Goal: Task Accomplishment & Management: Manage account settings

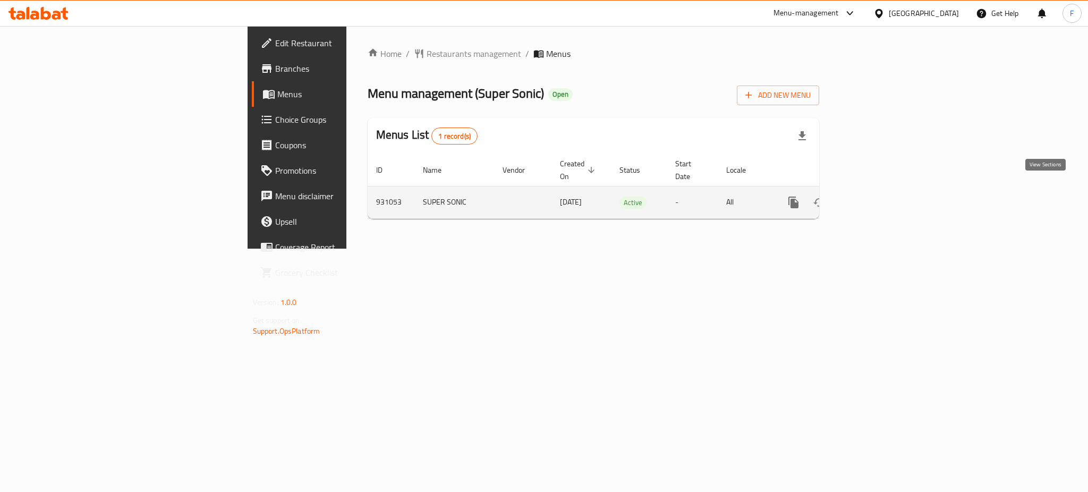
click at [875, 198] on icon "enhanced table" at bounding box center [870, 203] width 10 height 10
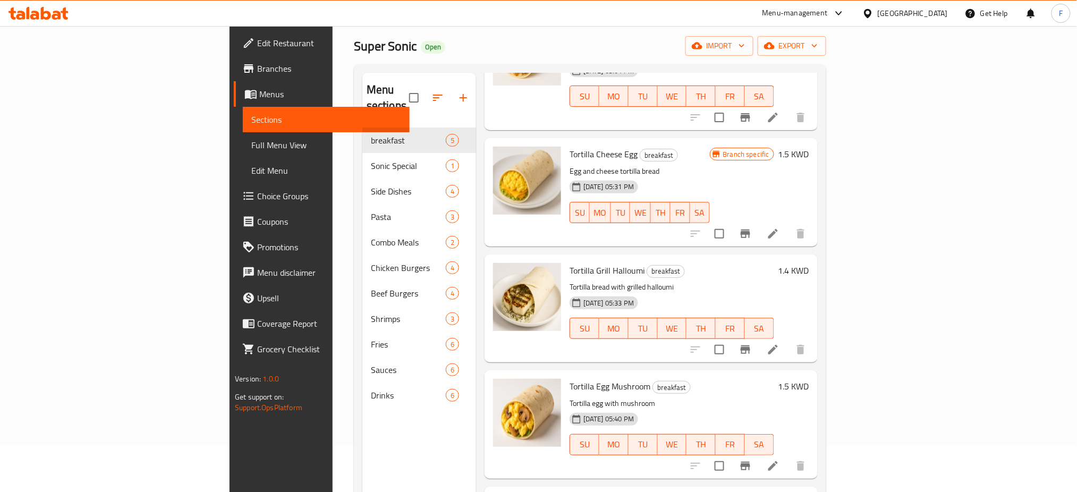
scroll to position [71, 0]
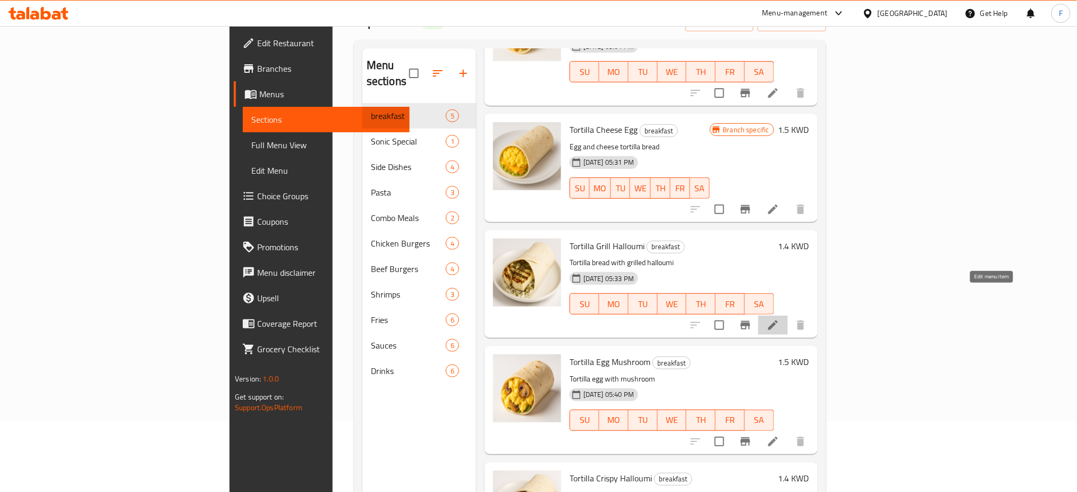
click at [779, 319] on icon at bounding box center [772, 325] width 13 height 13
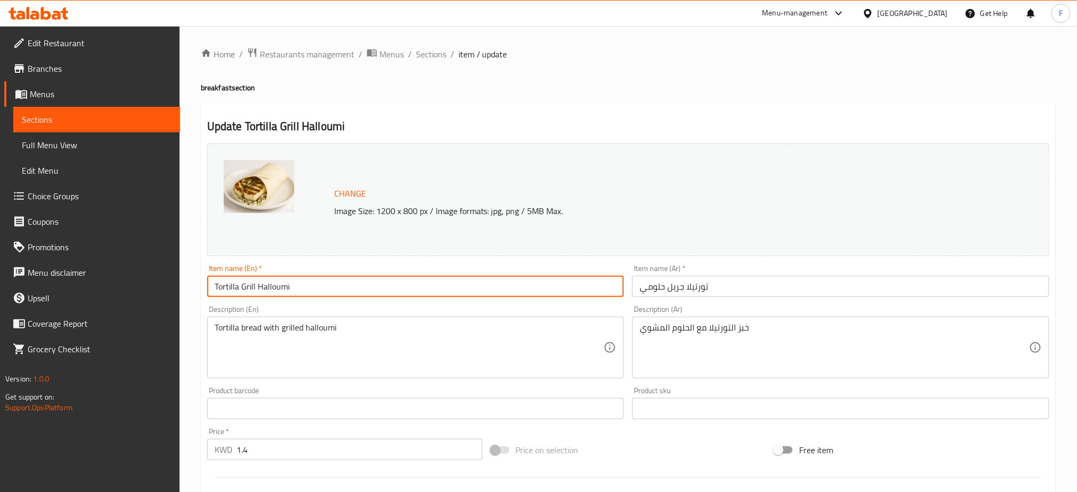
drag, startPoint x: 259, startPoint y: 286, endPoint x: 241, endPoint y: 284, distance: 18.3
click at [241, 284] on input "Tortilla Grill Halloumi" at bounding box center [415, 286] width 417 height 21
click at [321, 288] on input "Tortilla Halloumi" at bounding box center [415, 286] width 417 height 21
paste input "Grill"
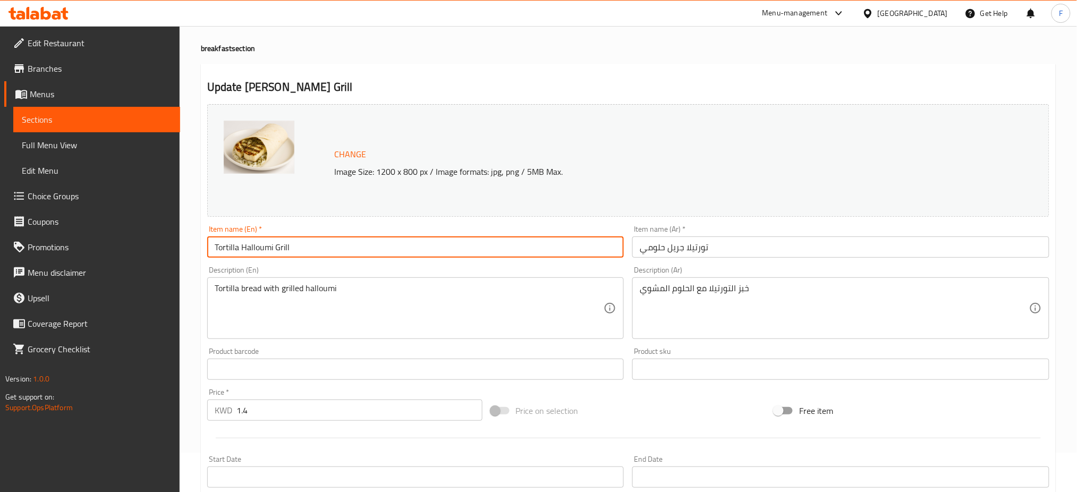
scroll to position [71, 0]
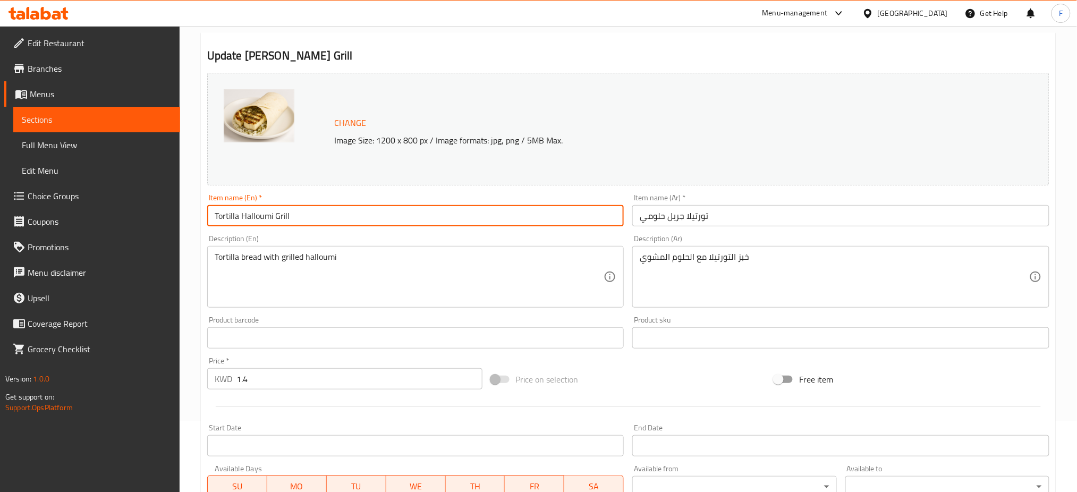
type input "Tortilla Halloumi Grill"
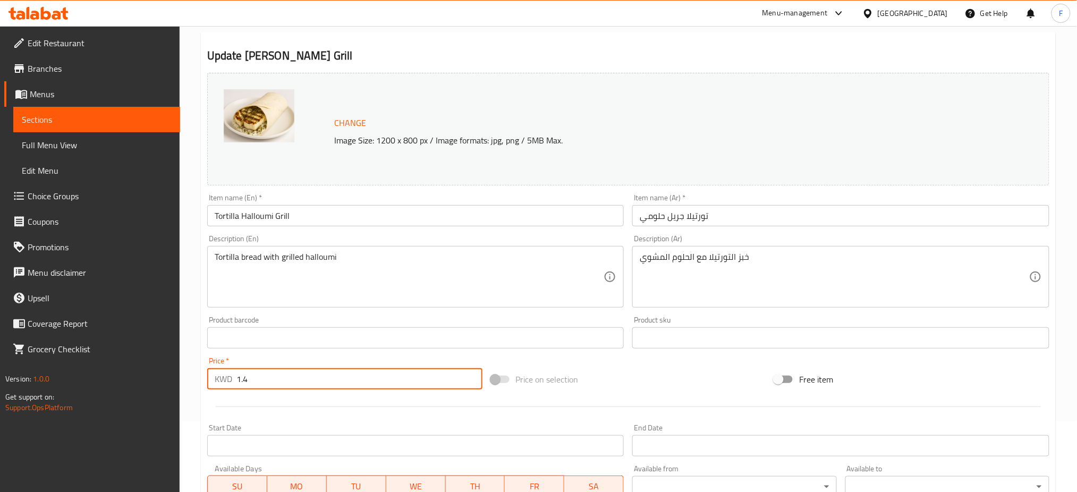
click at [270, 375] on input "1.4" at bounding box center [359, 378] width 246 height 21
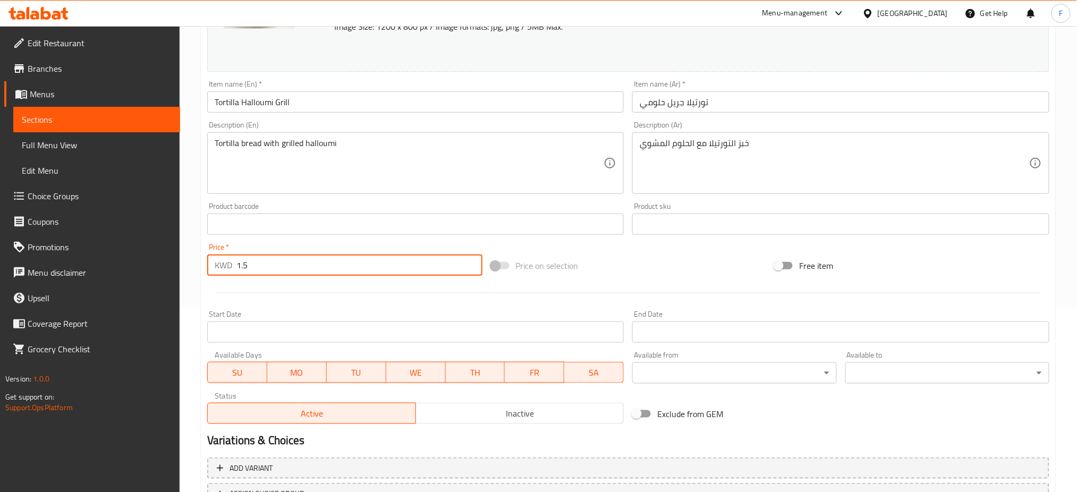
scroll to position [272, 0]
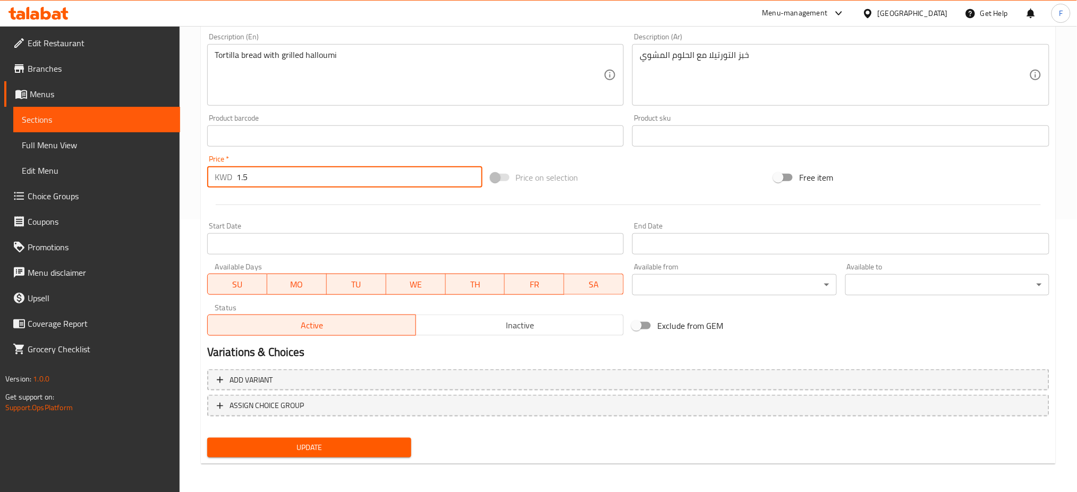
type input "1.5"
click at [363, 448] on span "Update" at bounding box center [309, 447] width 187 height 13
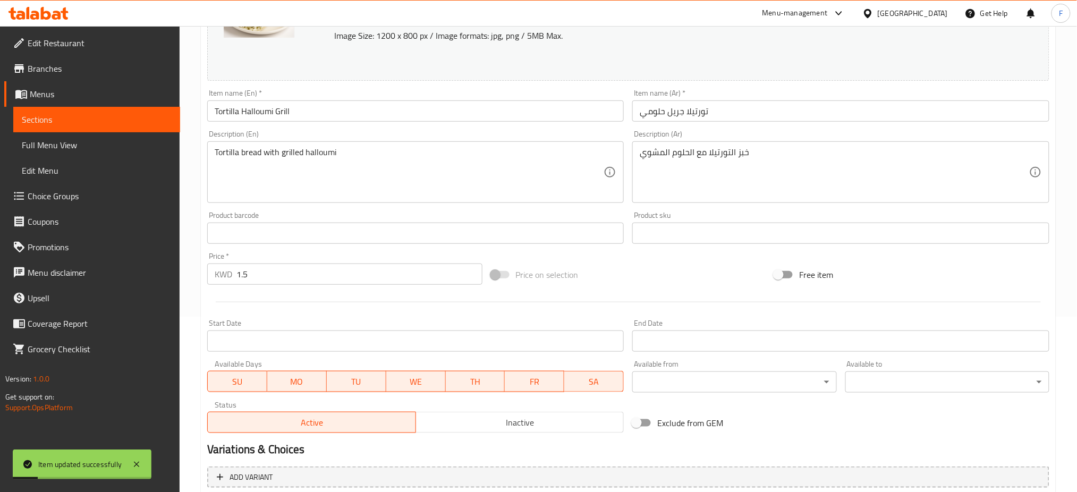
scroll to position [0, 0]
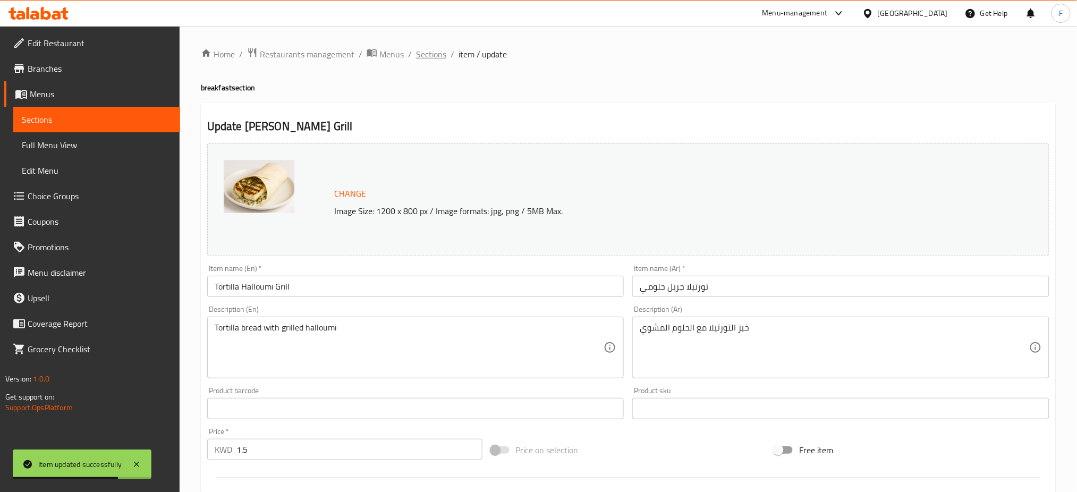
click at [438, 58] on span "Sections" at bounding box center [431, 54] width 30 height 13
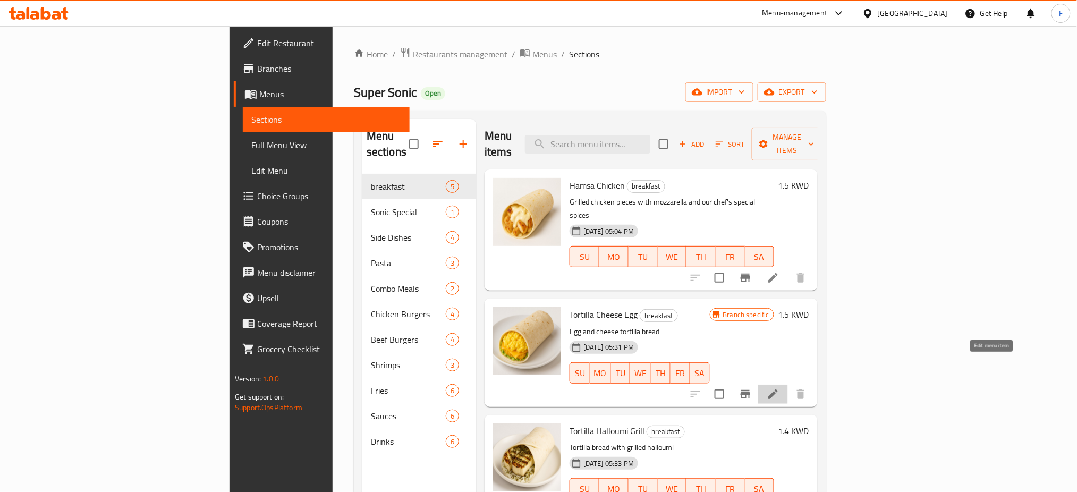
click at [779, 388] on icon at bounding box center [772, 394] width 13 height 13
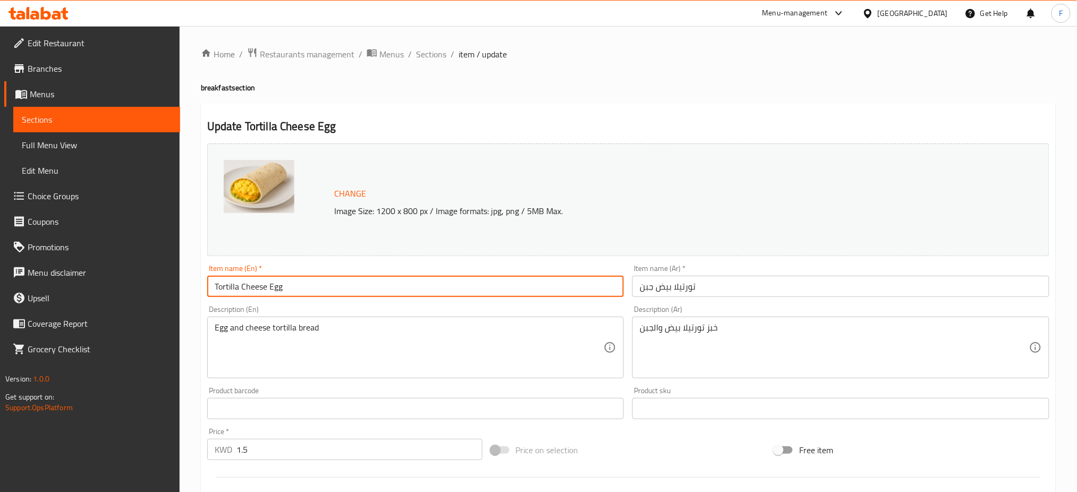
drag, startPoint x: 288, startPoint y: 286, endPoint x: 269, endPoint y: 284, distance: 19.3
click at [269, 284] on input "Tortilla Cheese Egg" at bounding box center [415, 286] width 417 height 21
click at [240, 287] on input "Tortilla Cheese" at bounding box center [415, 286] width 417 height 21
paste input "Egg"
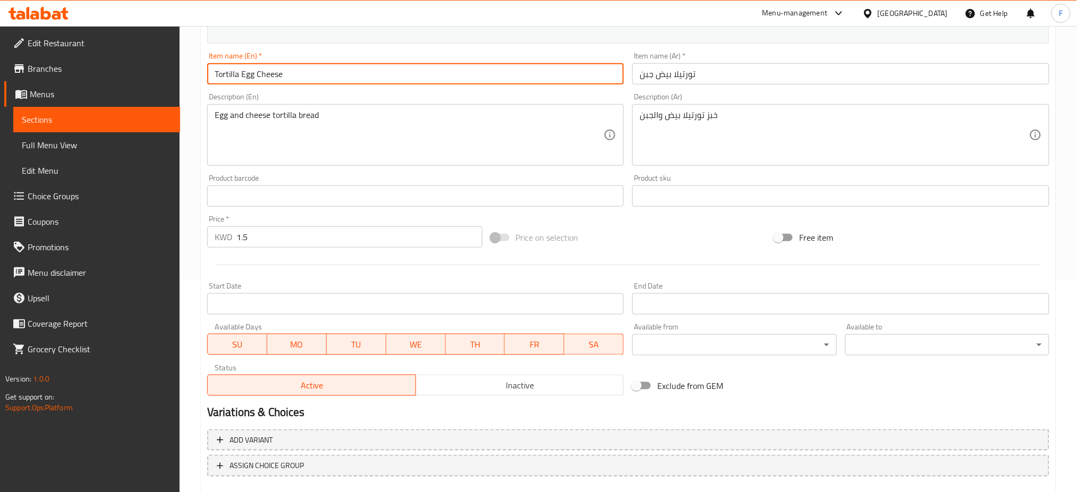
scroll to position [272, 0]
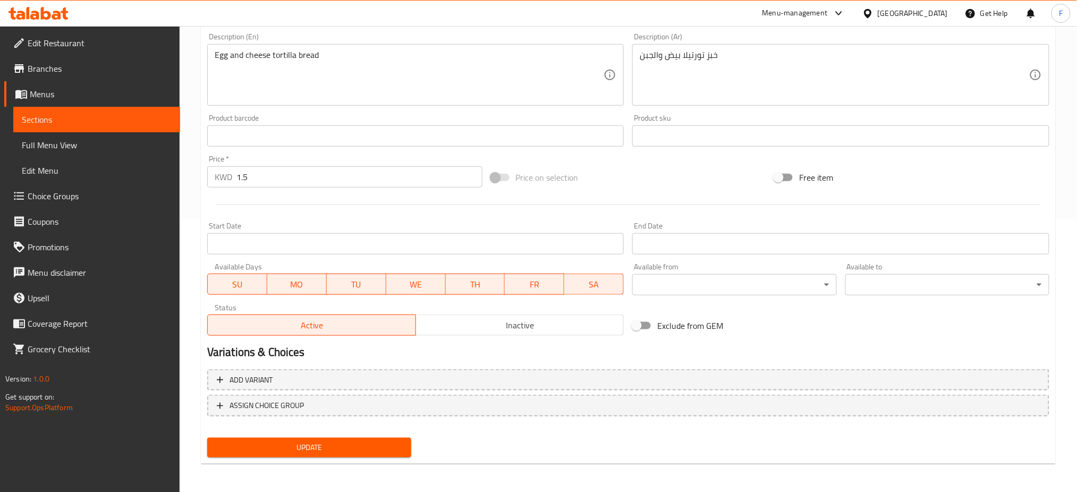
type input "Tortilla Egg Cheese"
click at [313, 441] on span "Update" at bounding box center [309, 447] width 187 height 13
click at [310, 453] on button "Update" at bounding box center [309, 448] width 204 height 20
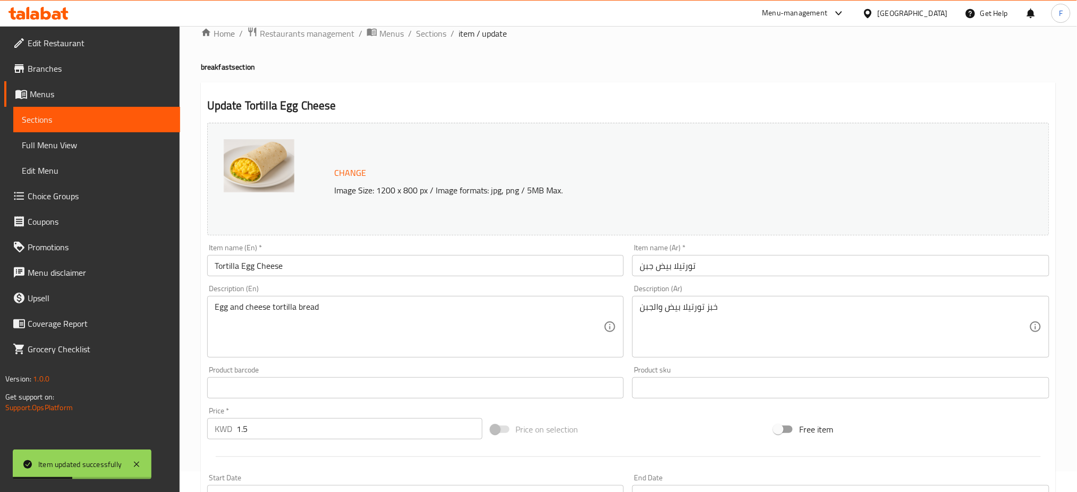
scroll to position [0, 0]
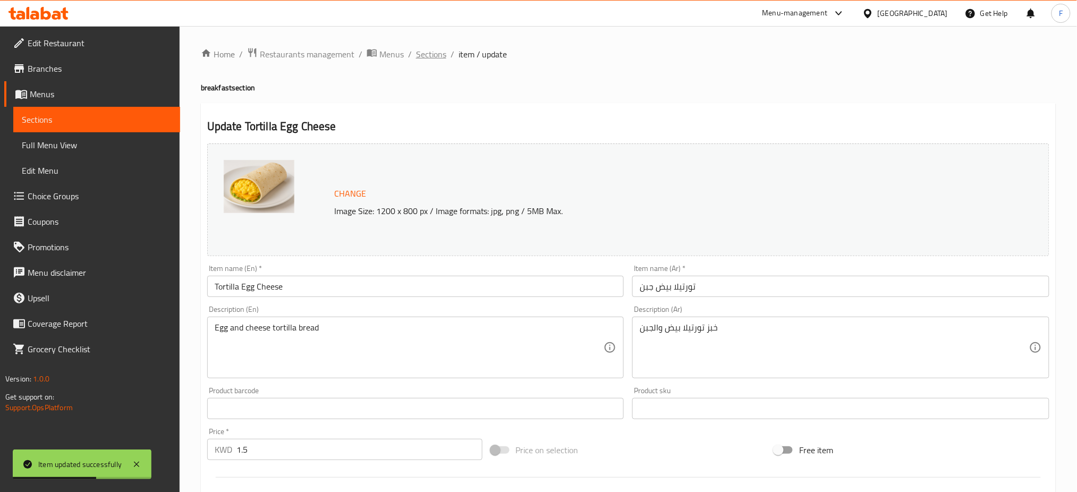
click at [434, 58] on span "Sections" at bounding box center [431, 54] width 30 height 13
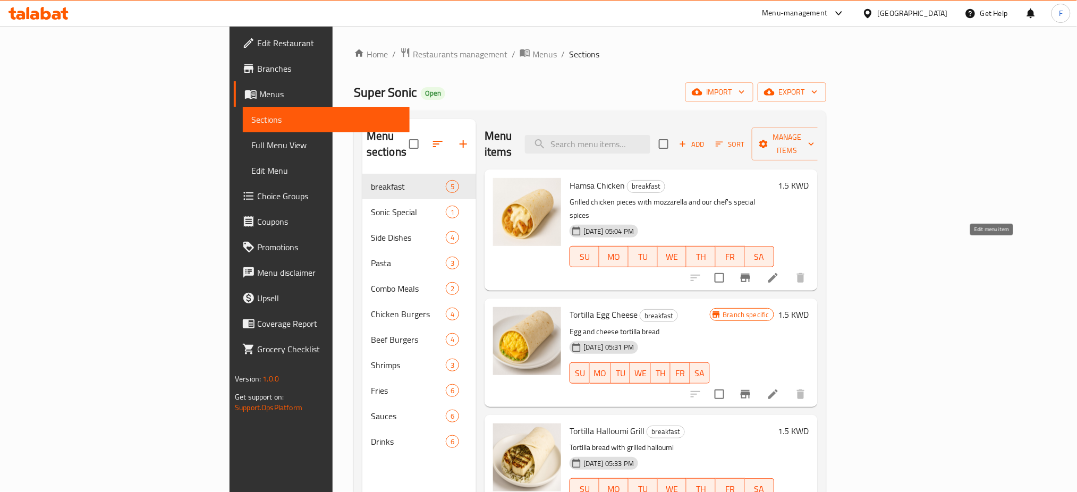
click at [779, 271] on icon at bounding box center [772, 277] width 13 height 13
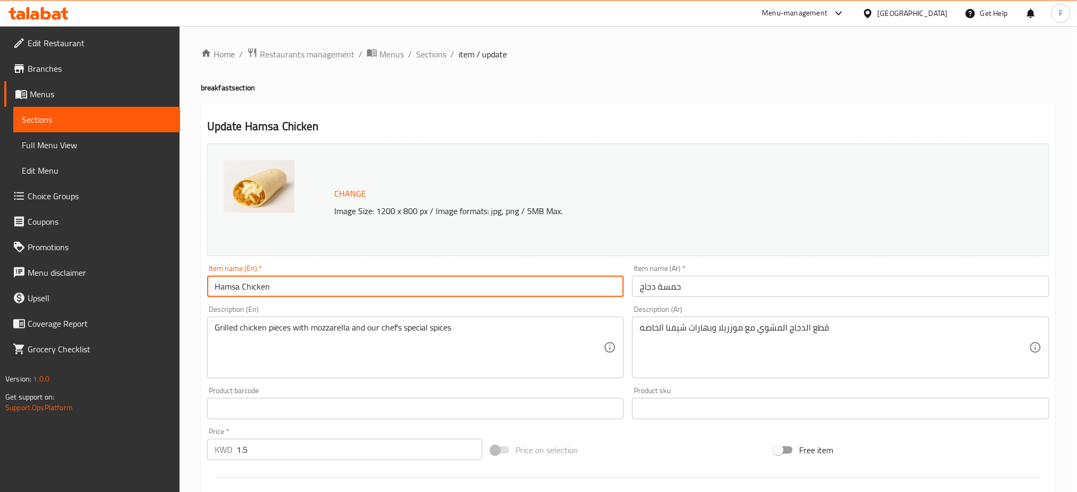
drag, startPoint x: 294, startPoint y: 284, endPoint x: 177, endPoint y: 275, distance: 117.2
click at [177, 275] on div "Edit Restaurant Branches Menus Sections Full Menu View Edit Menu Choice Groups …" at bounding box center [538, 396] width 1077 height 740
paste input "Tortilla egg cheese"
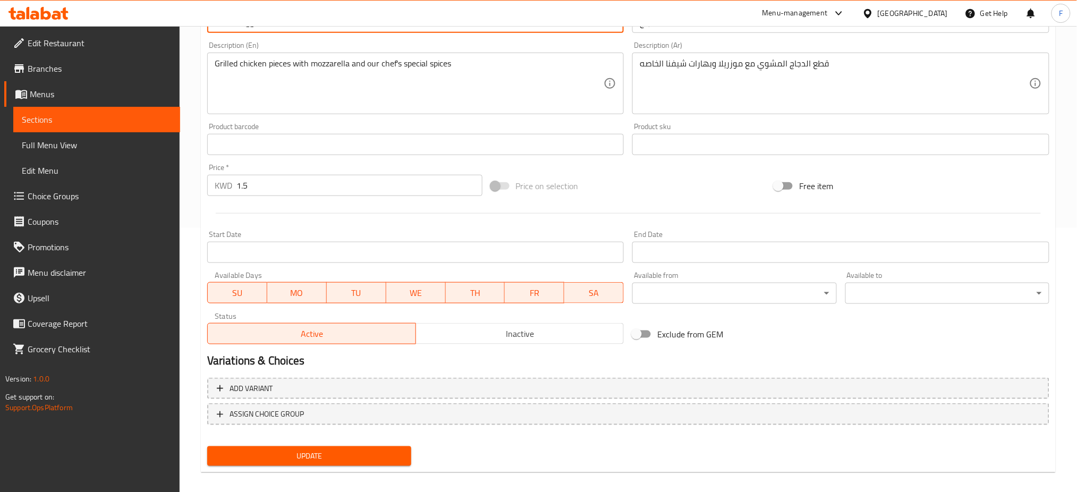
scroll to position [272, 0]
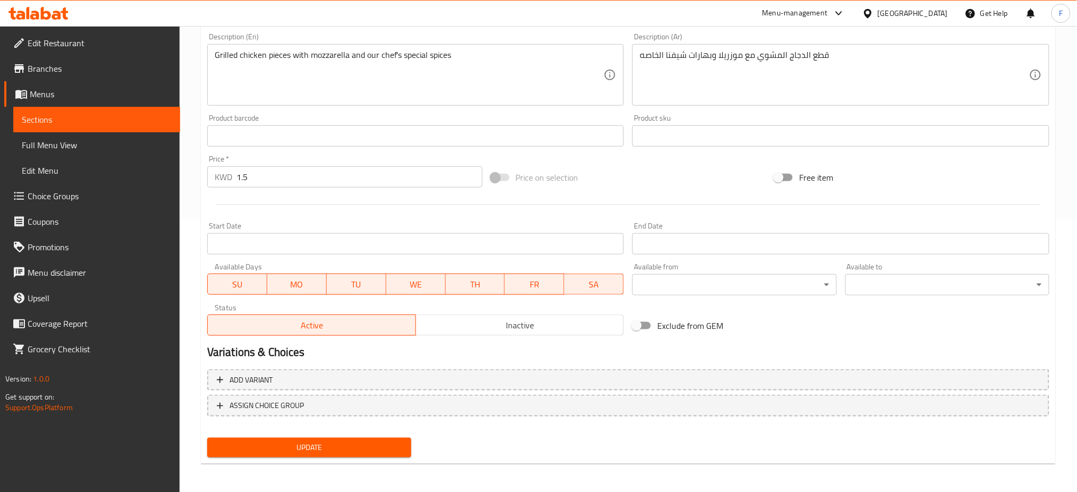
type input "Tortilla egg cheese"
click at [308, 441] on span "Update" at bounding box center [309, 447] width 187 height 13
click at [311, 446] on span "Update" at bounding box center [309, 447] width 187 height 13
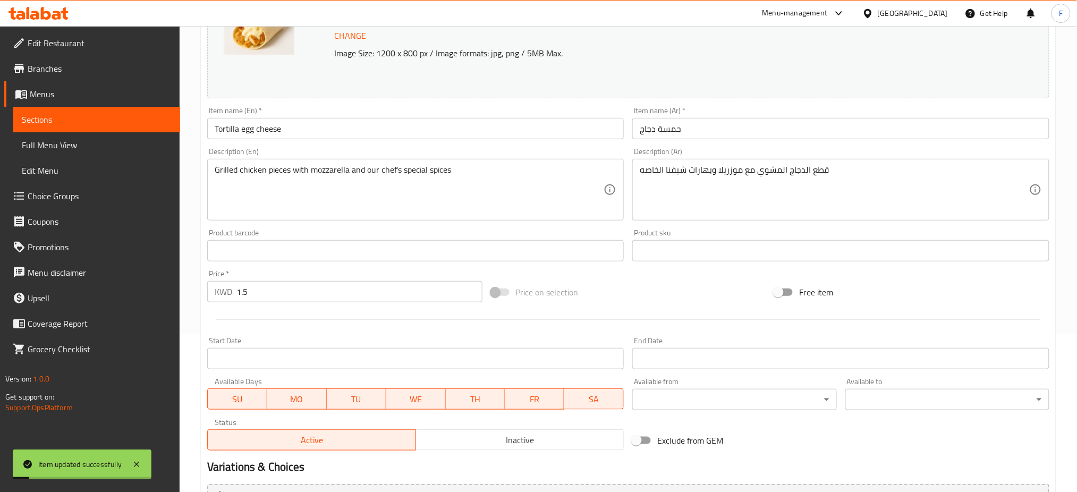
scroll to position [0, 0]
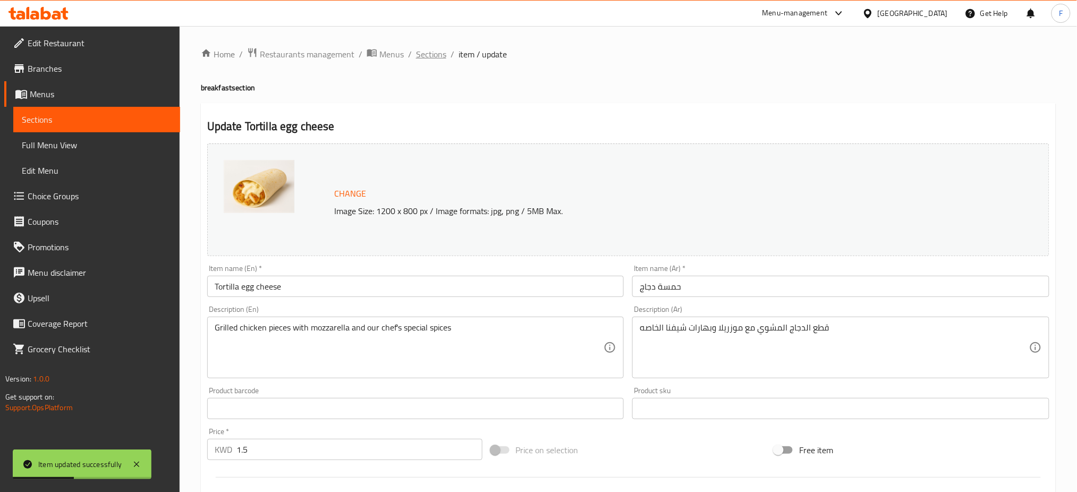
click at [425, 57] on span "Sections" at bounding box center [431, 54] width 30 height 13
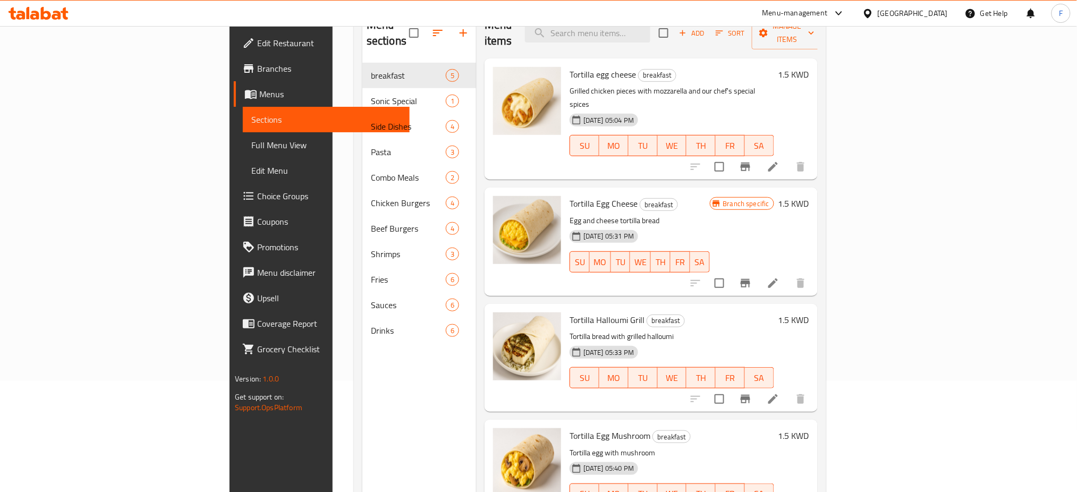
scroll to position [7, 0]
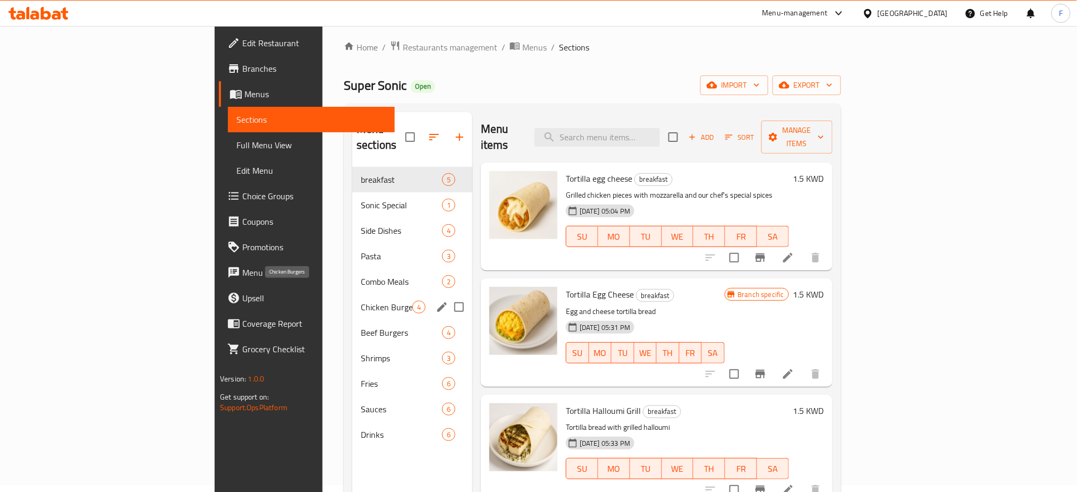
click at [361, 301] on span "Chicken Burgers" at bounding box center [387, 307] width 52 height 13
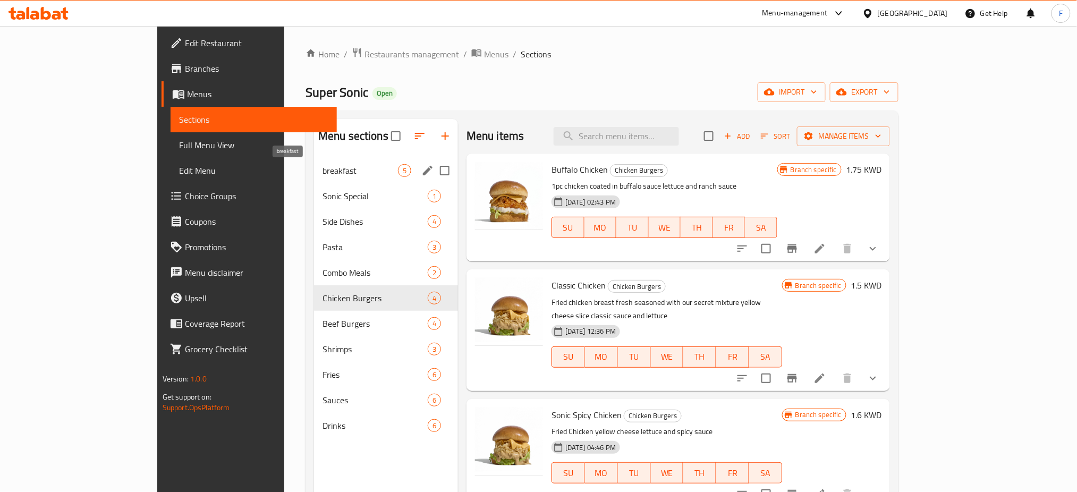
click at [322, 167] on span "breakfast" at bounding box center [359, 170] width 75 height 13
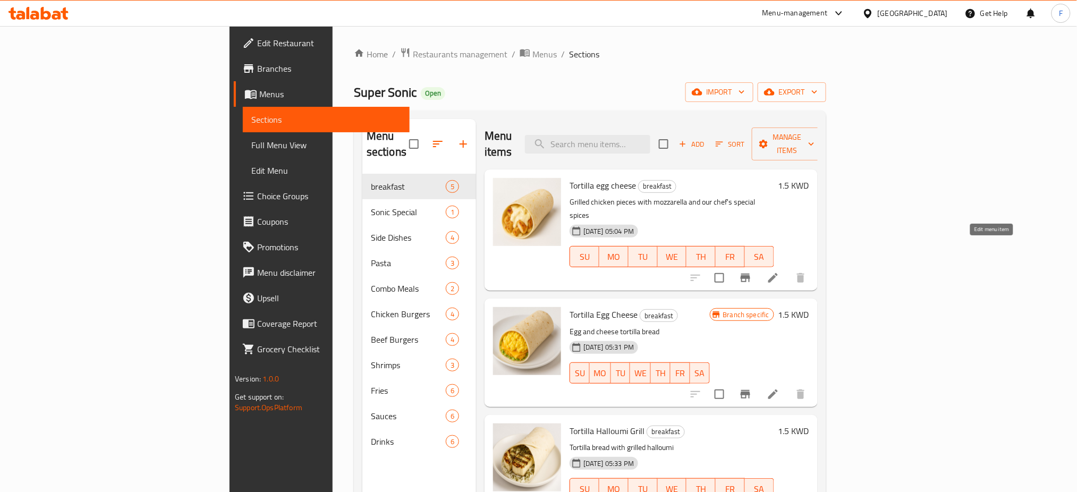
click at [779, 271] on icon at bounding box center [772, 277] width 13 height 13
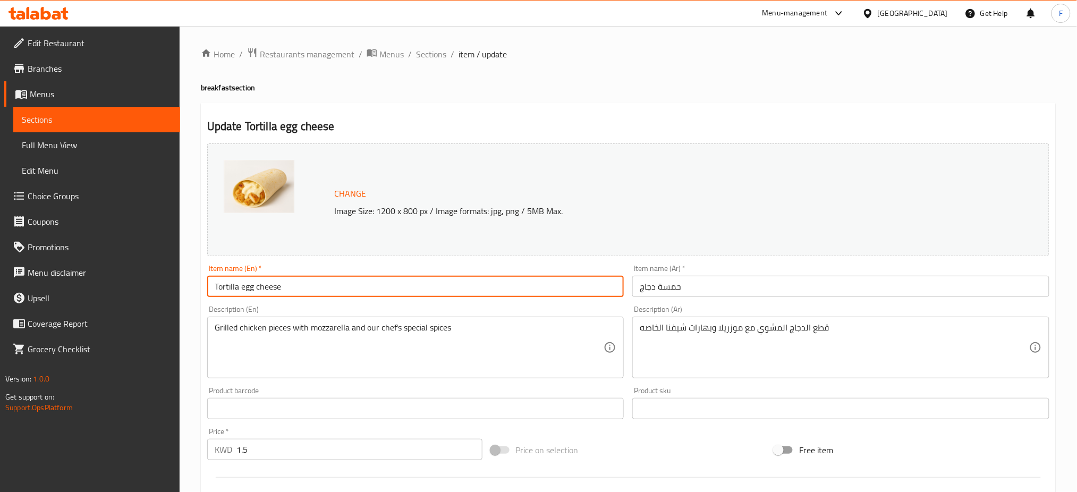
drag, startPoint x: 318, startPoint y: 284, endPoint x: 160, endPoint y: 268, distance: 158.5
click at [160, 268] on div "Edit Restaurant Branches Menus Sections Full Menu View Edit Menu Choice Groups …" at bounding box center [538, 396] width 1077 height 740
paste input "Hamsa chicken"
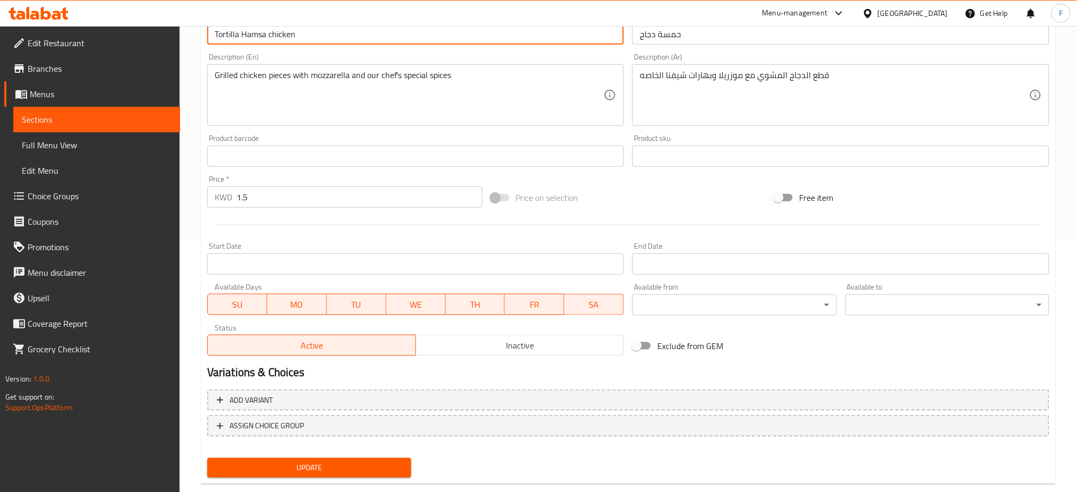
scroll to position [272, 0]
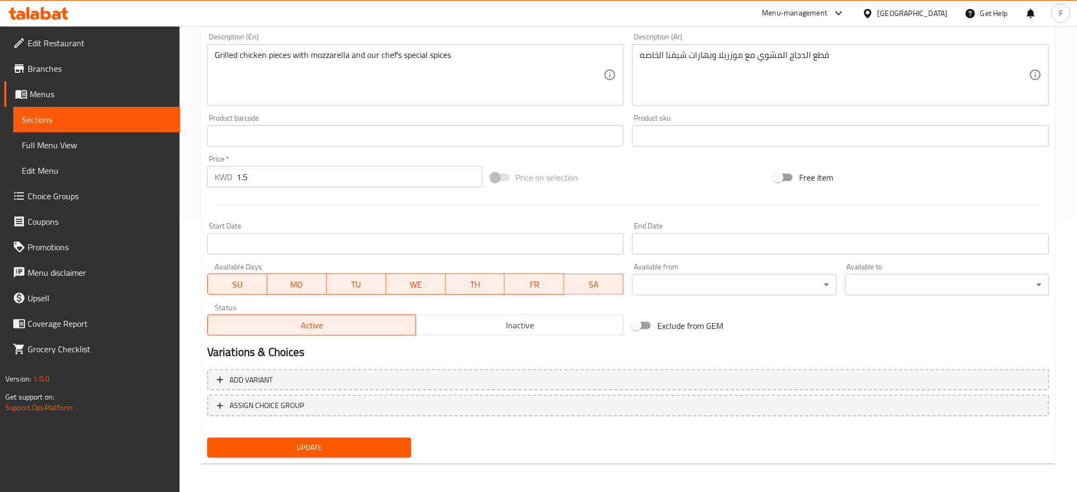
type input "Tortilla Hamsa chicken"
click at [278, 444] on span "Update" at bounding box center [309, 447] width 187 height 13
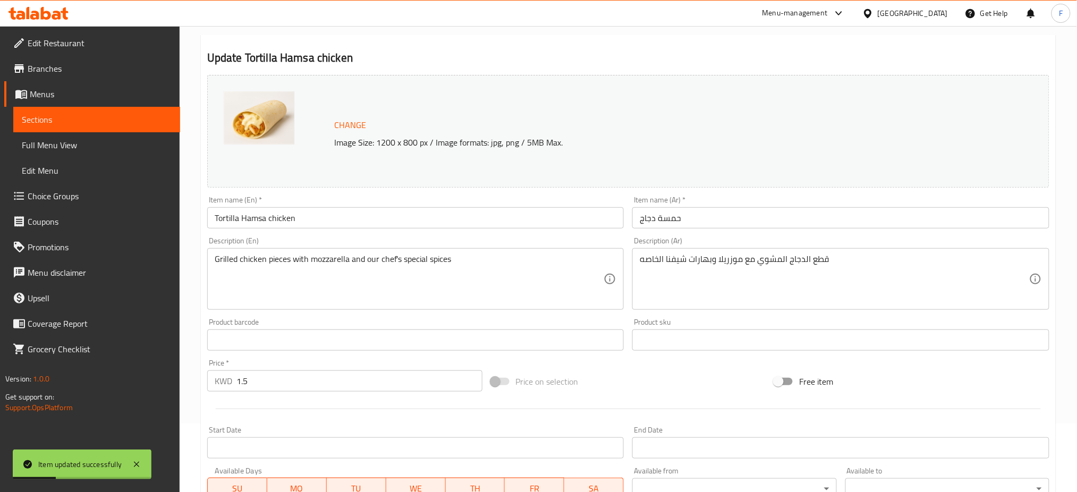
scroll to position [0, 0]
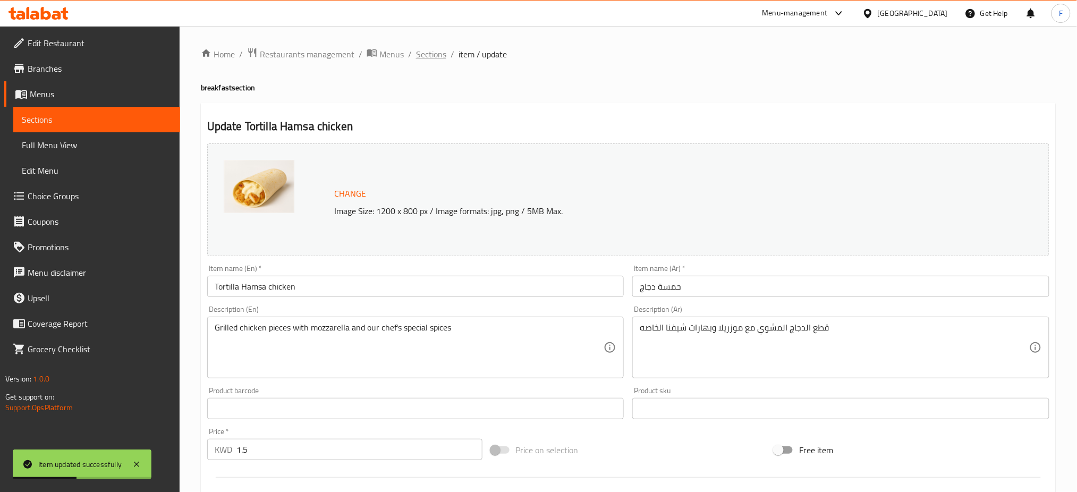
click at [432, 55] on span "Sections" at bounding box center [431, 54] width 30 height 13
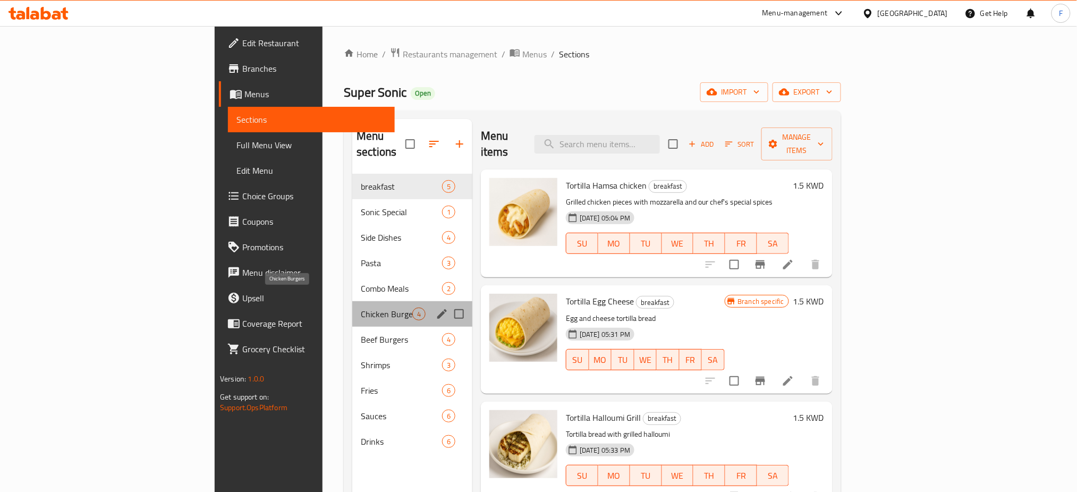
click at [361, 308] on span "Chicken Burgers" at bounding box center [387, 314] width 52 height 13
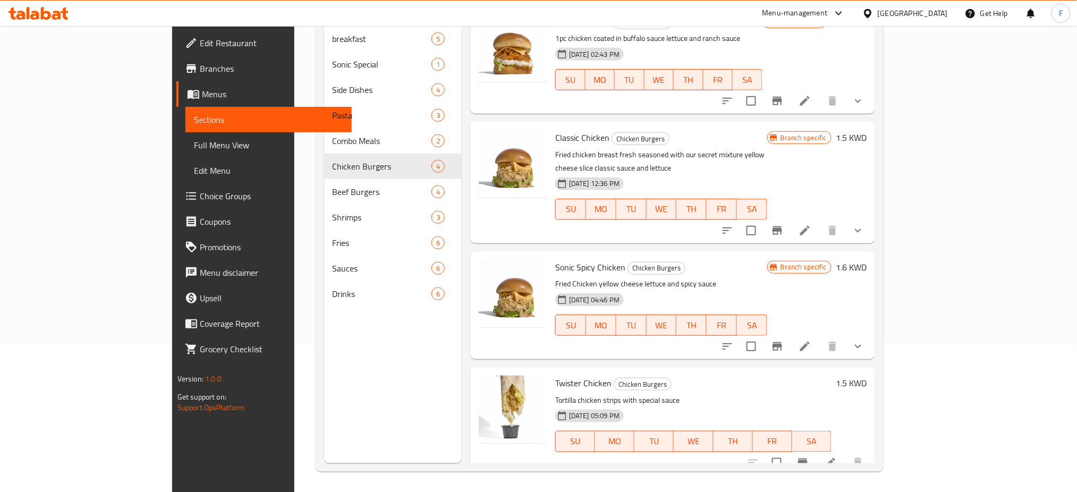
scroll to position [149, 0]
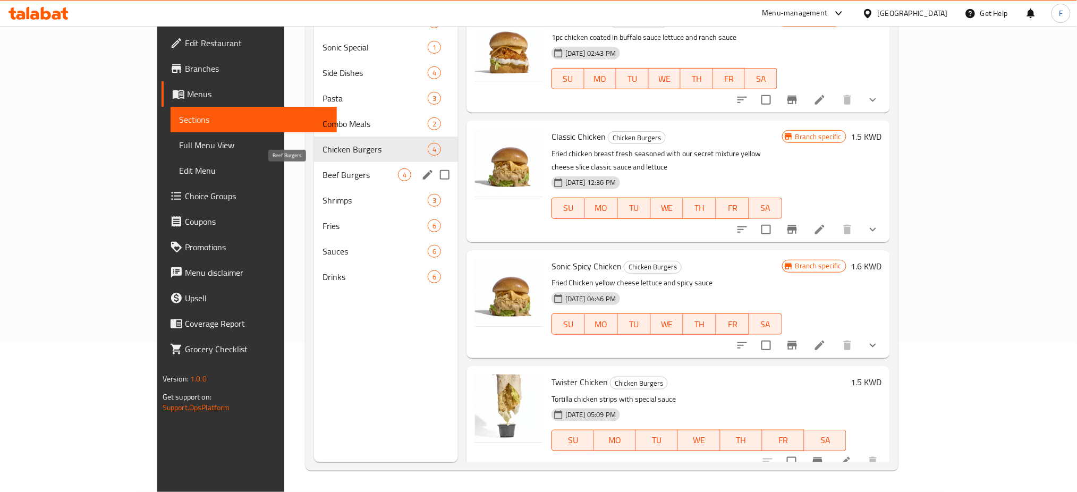
click at [322, 176] on span "Beef Burgers" at bounding box center [359, 174] width 75 height 13
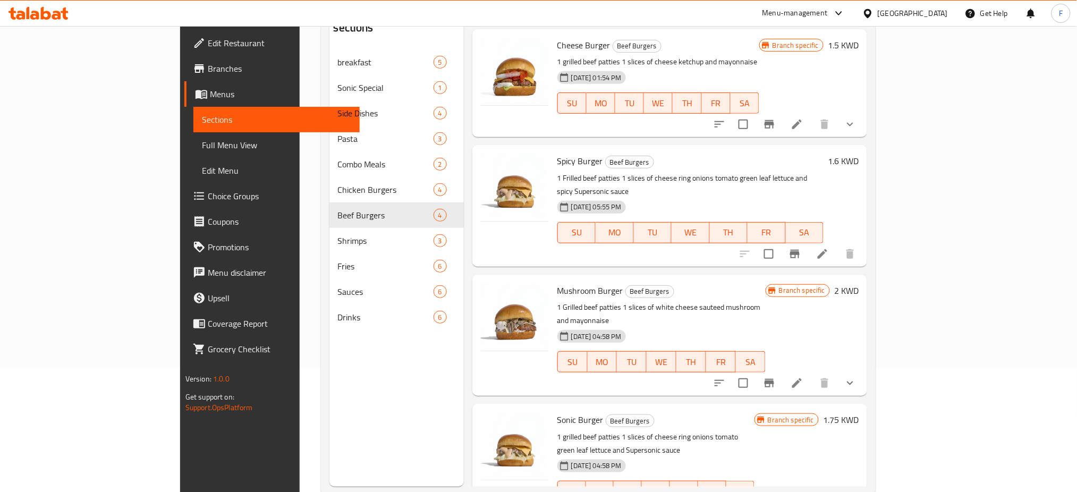
scroll to position [149, 0]
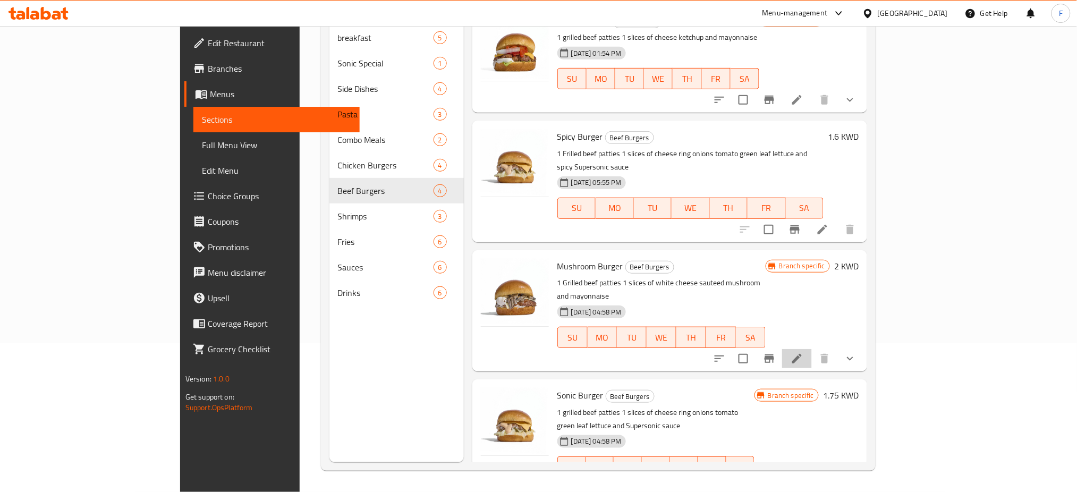
click at [803, 352] on icon at bounding box center [796, 358] width 13 height 13
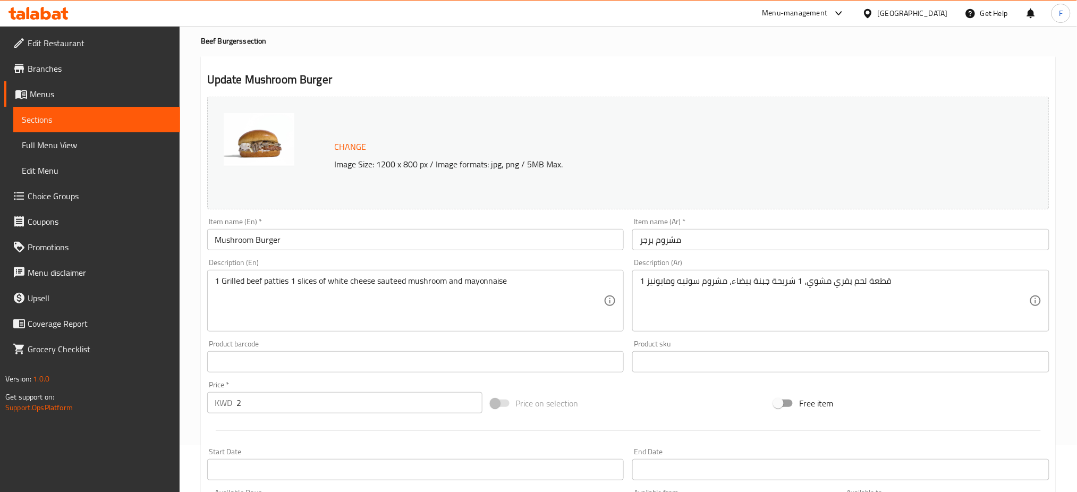
scroll to position [141, 0]
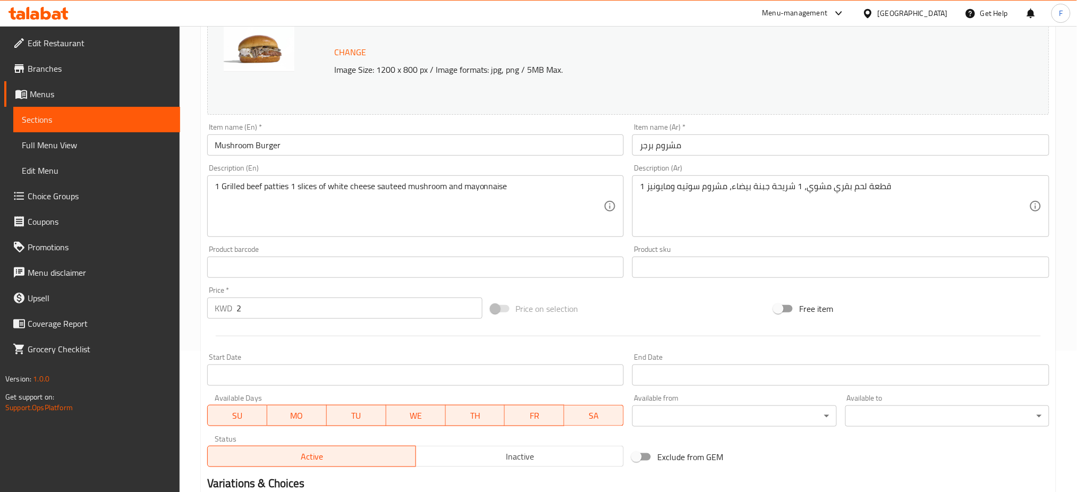
click at [251, 300] on input "2" at bounding box center [359, 307] width 246 height 21
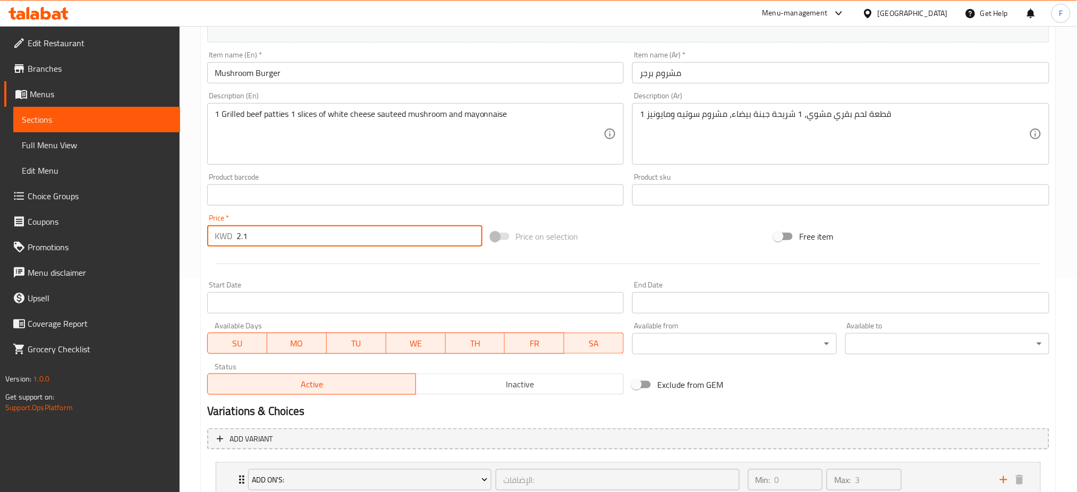
scroll to position [354, 0]
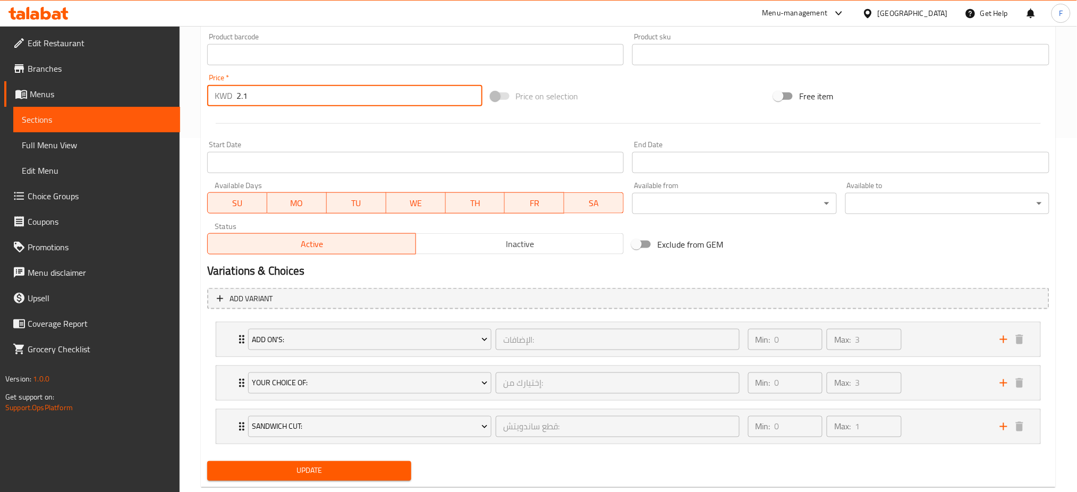
type input "2.1"
click at [362, 467] on span "Update" at bounding box center [309, 470] width 187 height 13
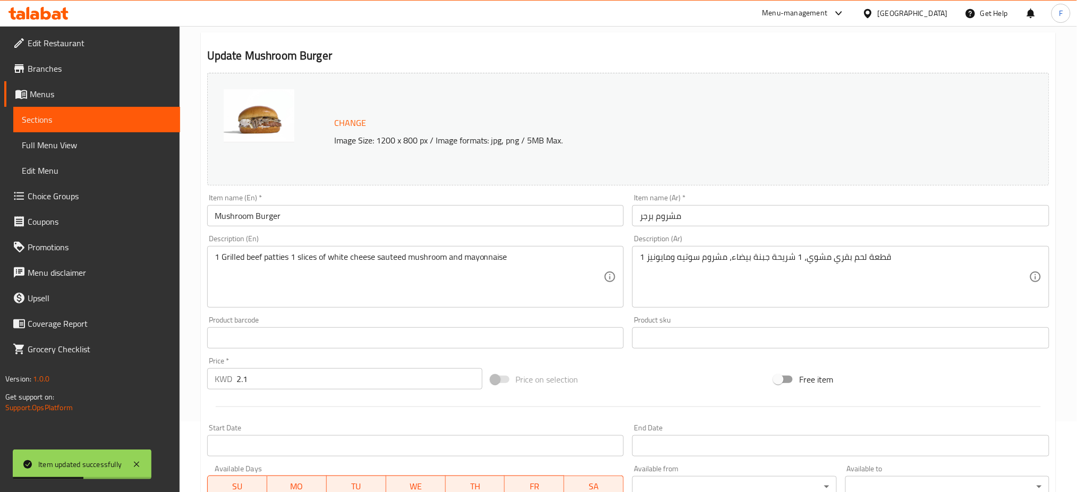
scroll to position [0, 0]
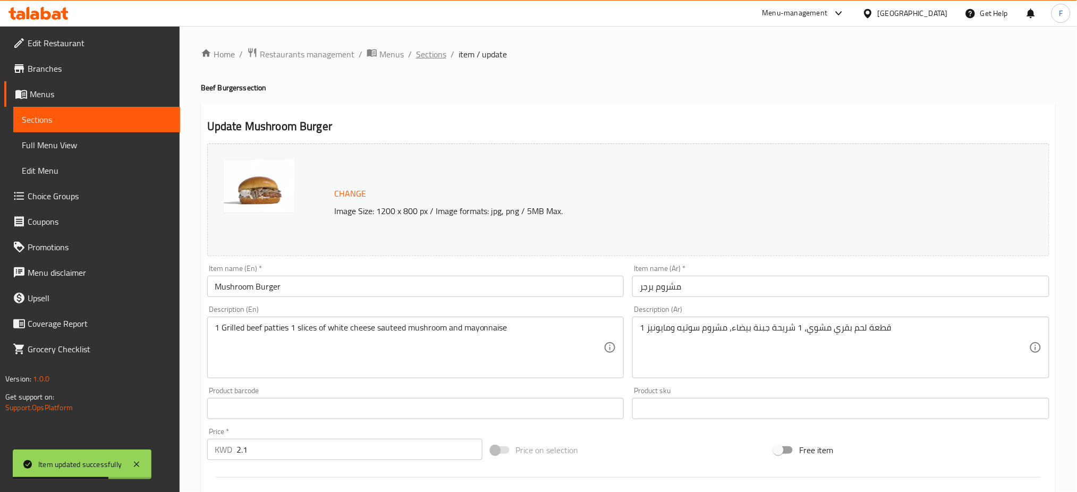
click at [419, 55] on span "Sections" at bounding box center [431, 54] width 30 height 13
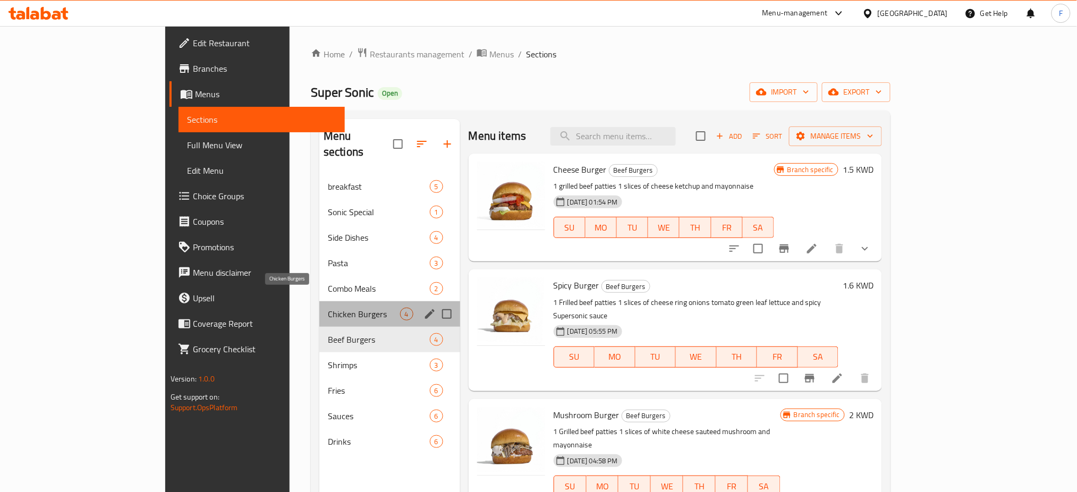
click at [328, 308] on span "Chicken Burgers" at bounding box center [364, 314] width 72 height 13
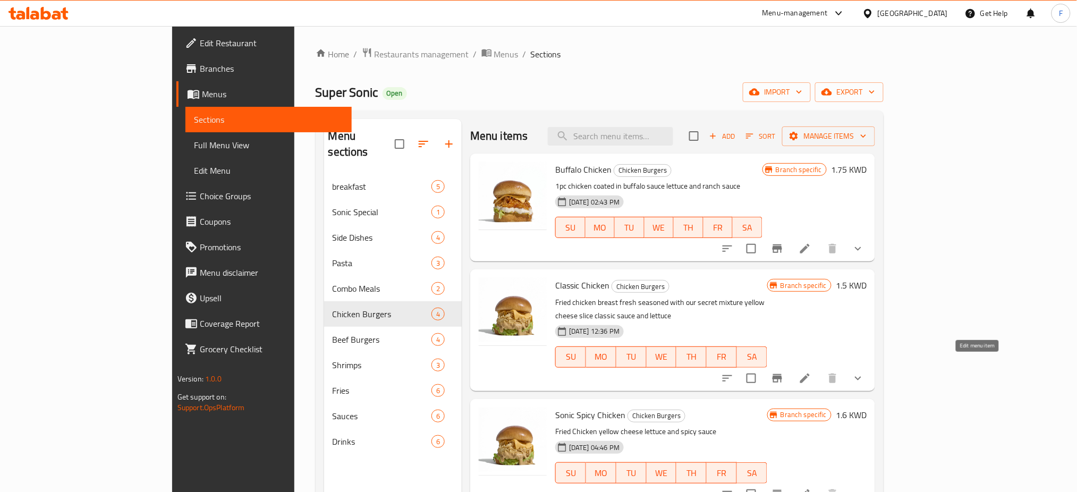
click at [811, 372] on icon at bounding box center [804, 378] width 13 height 13
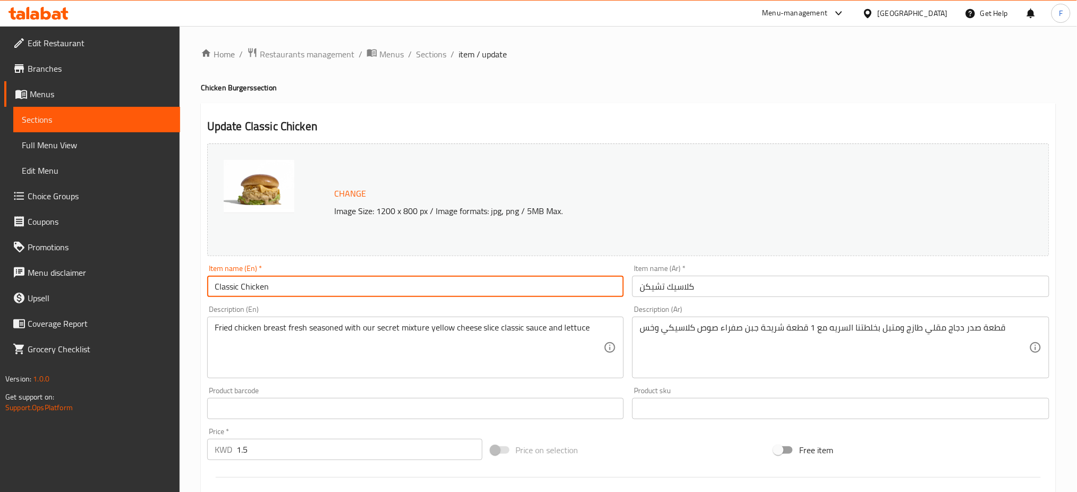
drag, startPoint x: 241, startPoint y: 291, endPoint x: 177, endPoint y: 280, distance: 64.6
click at [179, 279] on div "Edit Restaurant Branches Menus Sections Full Menu View Edit Menu Choice Groups …" at bounding box center [538, 448] width 1077 height 844
click at [283, 284] on input "Chicken" at bounding box center [415, 286] width 417 height 21
paste input "Classic"
type input "Chicken Classic"
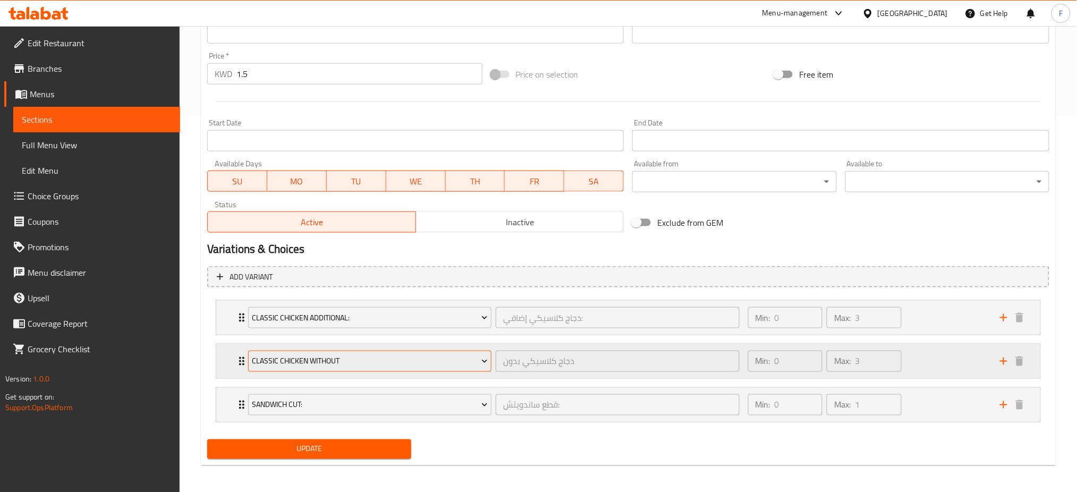
scroll to position [378, 0]
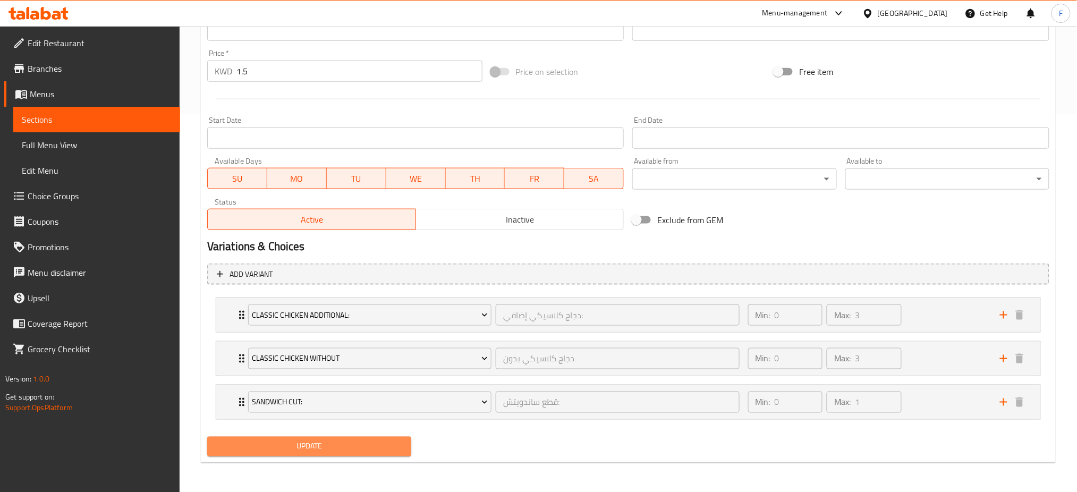
click at [284, 444] on span "Update" at bounding box center [309, 446] width 187 height 13
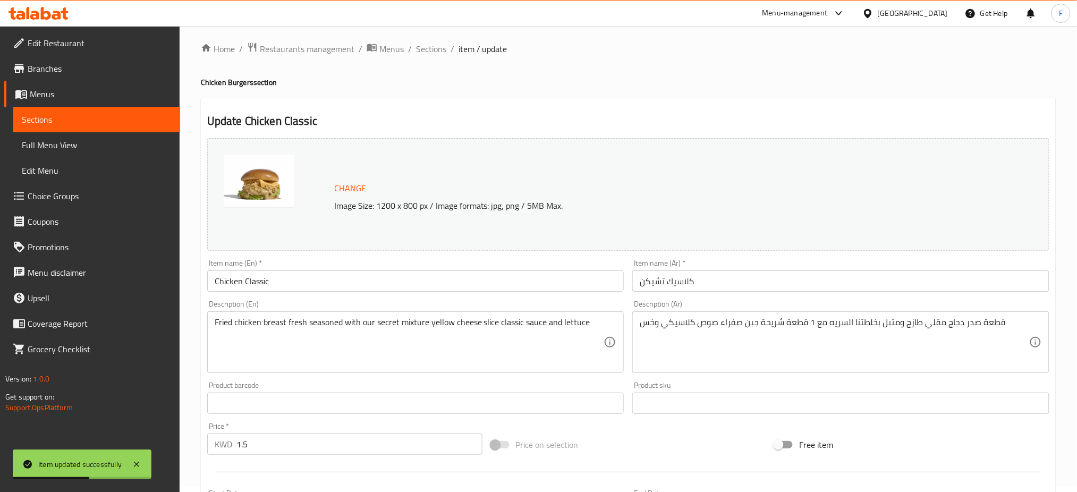
scroll to position [0, 0]
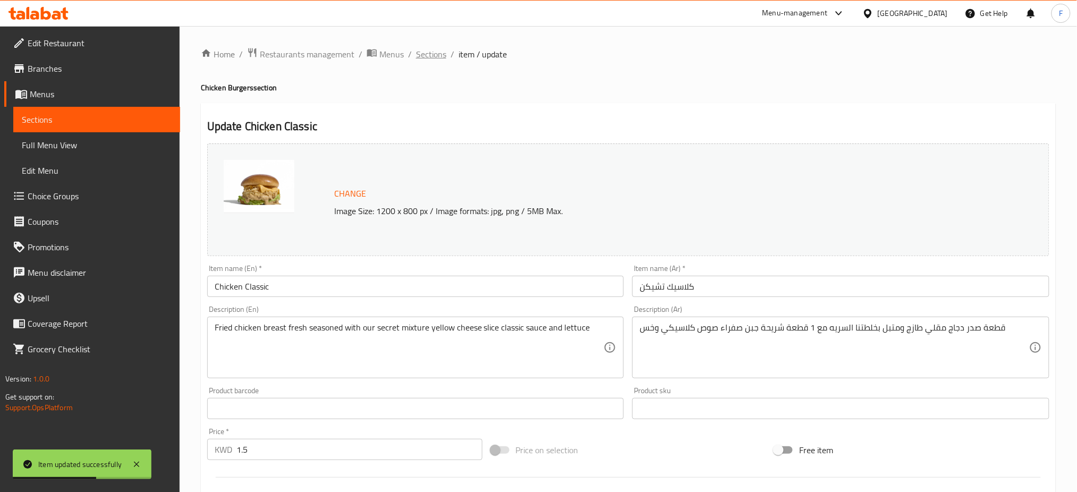
click at [432, 56] on span "Sections" at bounding box center [431, 54] width 30 height 13
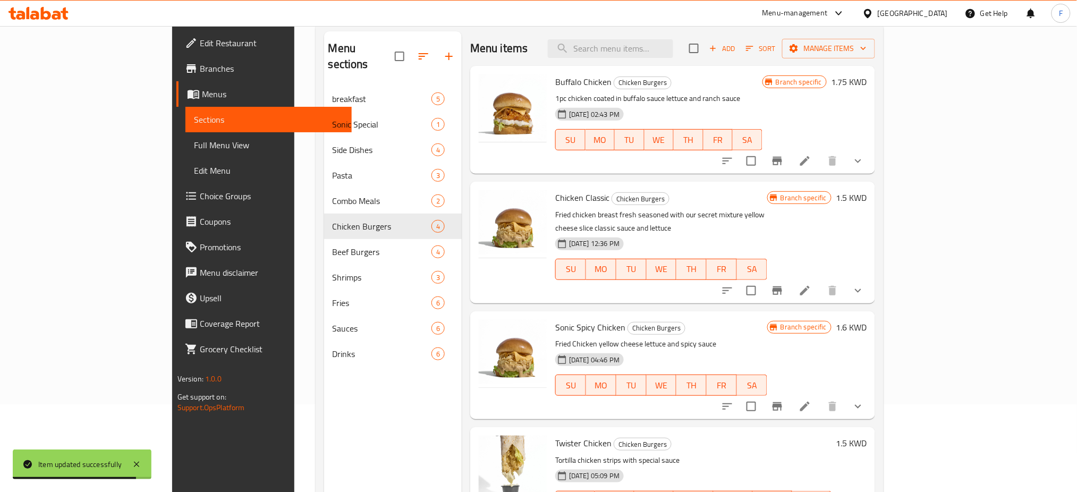
scroll to position [141, 0]
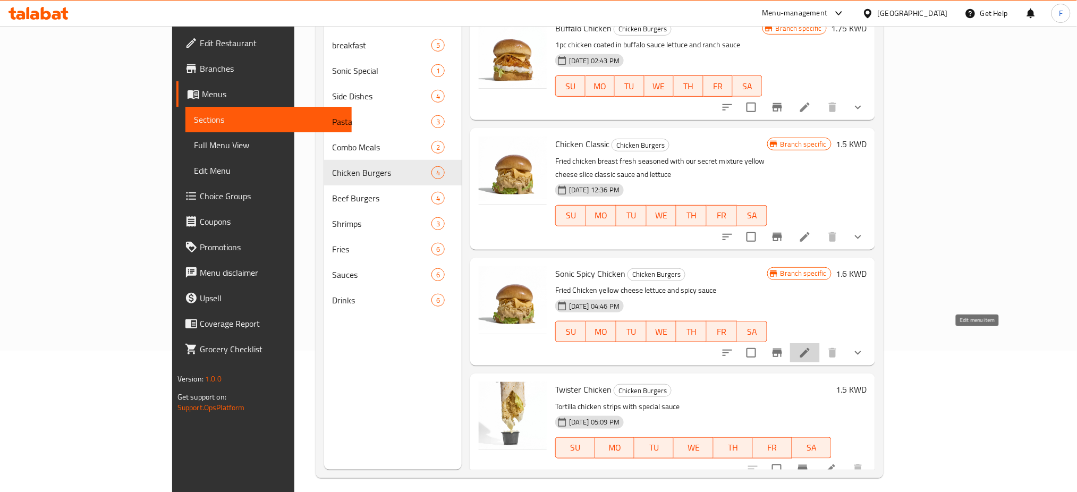
click at [811, 346] on icon at bounding box center [804, 352] width 13 height 13
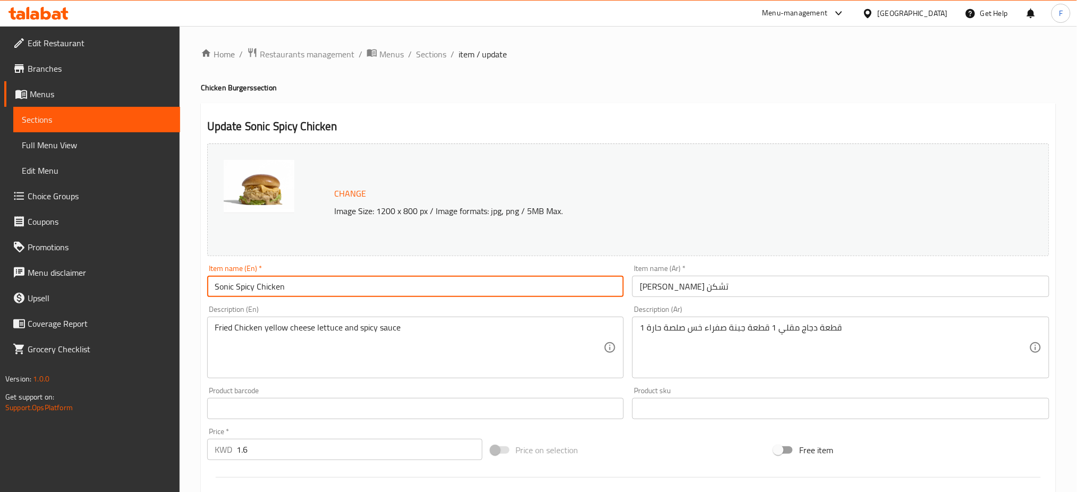
drag, startPoint x: 297, startPoint y: 283, endPoint x: 159, endPoint y: 270, distance: 138.7
click at [159, 270] on div "Edit Restaurant Branches Menus Sections Full Menu View Edit Menu Choice Groups …" at bounding box center [538, 448] width 1077 height 844
paste input "Chipotle"
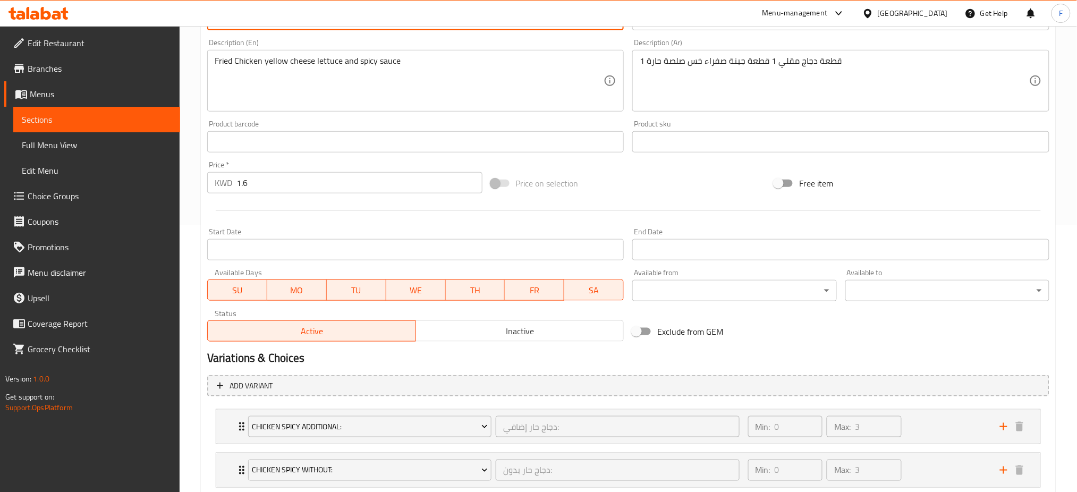
scroll to position [283, 0]
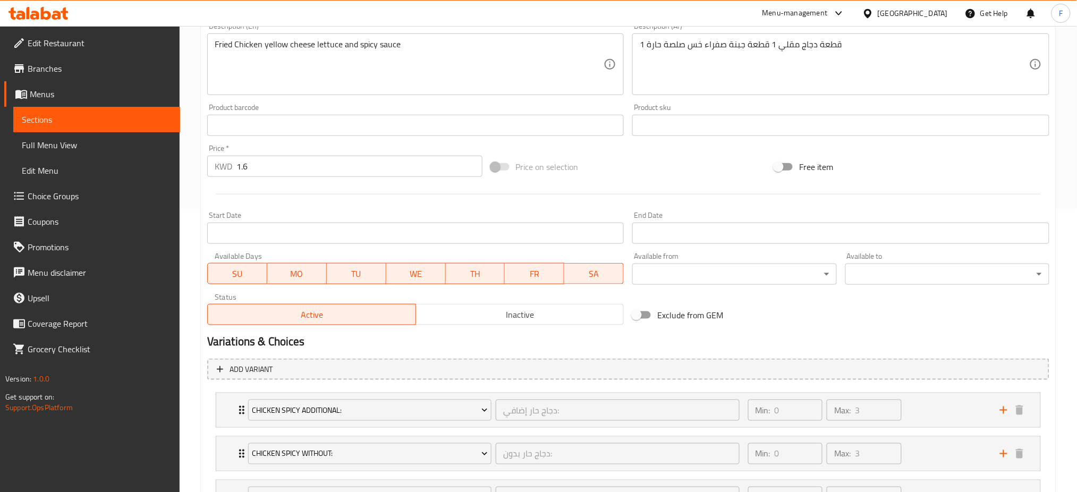
type input "Chipotle Chicken"
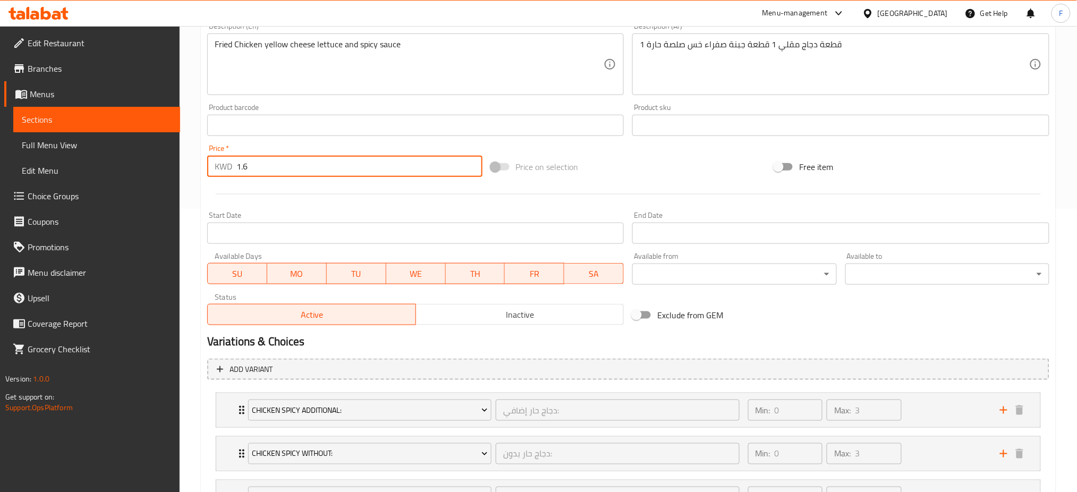
click at [249, 164] on input "1.6" at bounding box center [359, 166] width 246 height 21
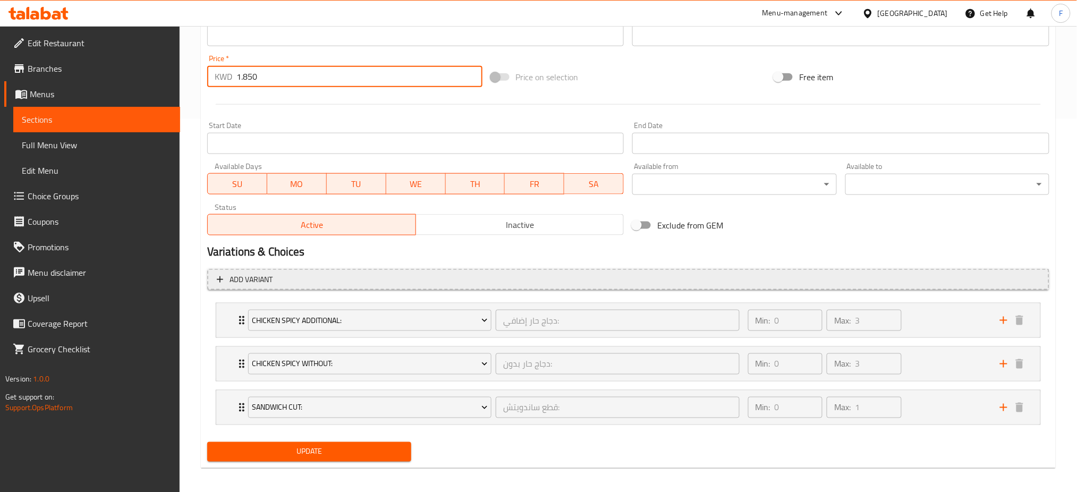
scroll to position [378, 0]
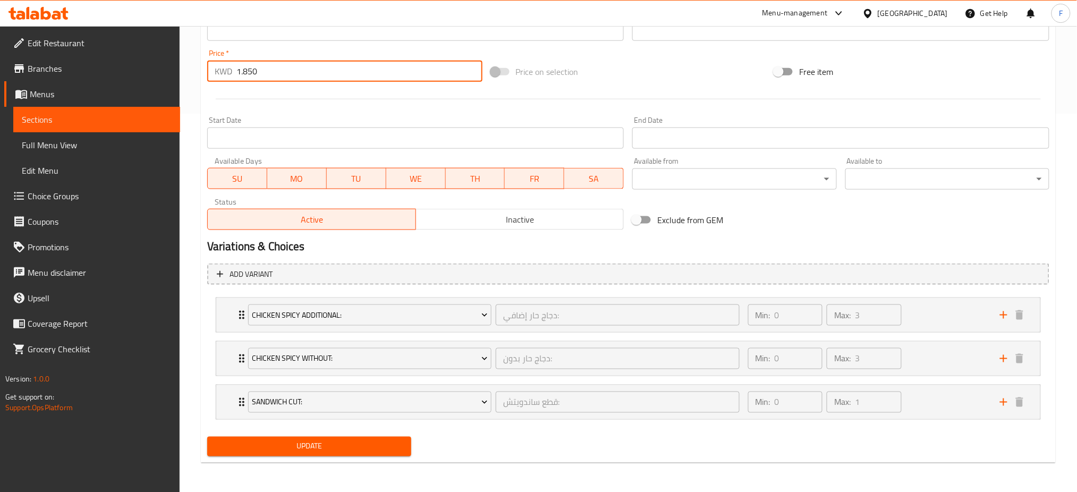
type input "1.850"
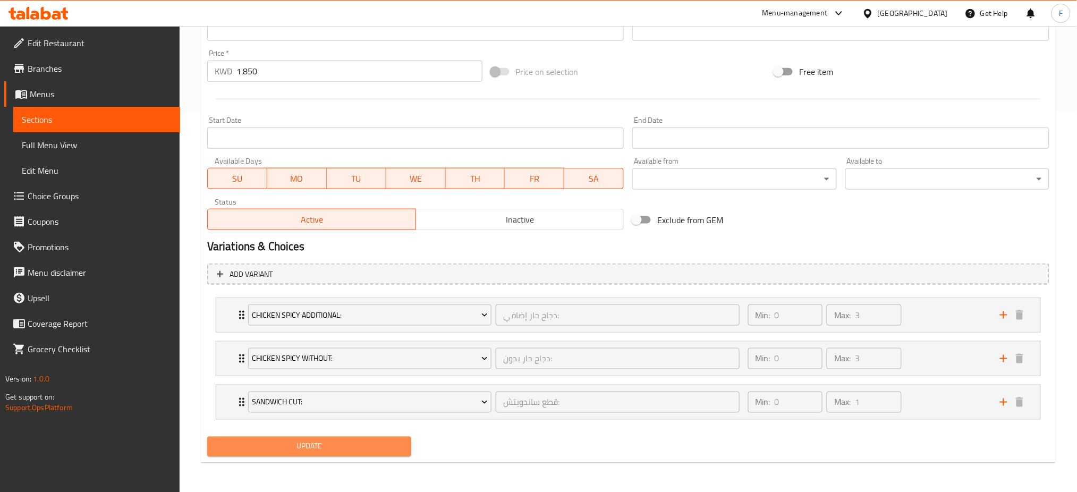
click at [325, 449] on span "Update" at bounding box center [309, 446] width 187 height 13
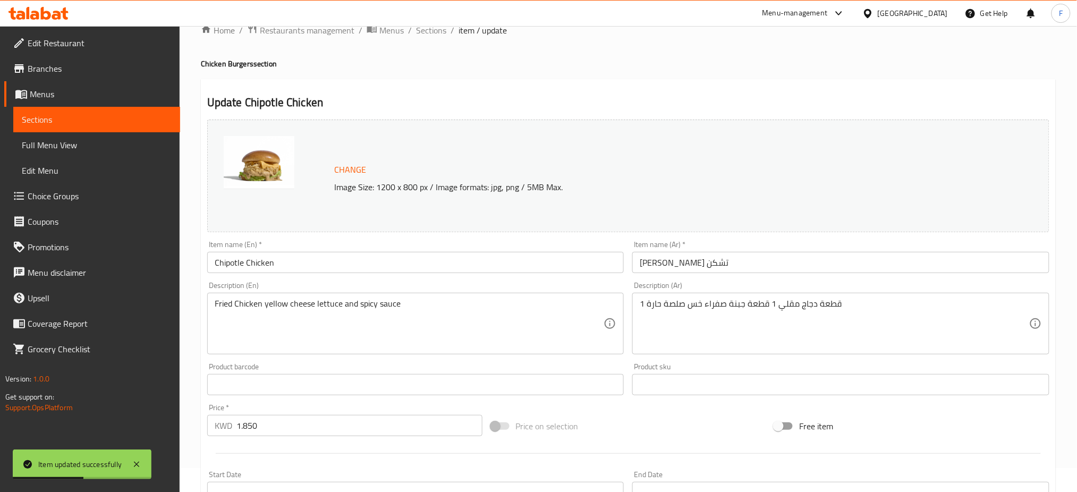
scroll to position [0, 0]
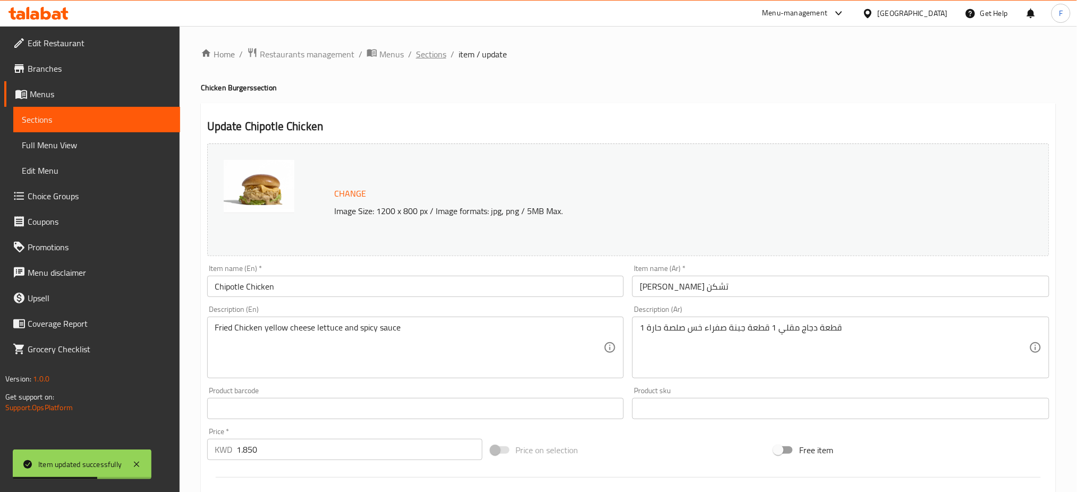
click at [419, 61] on span "Sections" at bounding box center [431, 54] width 30 height 13
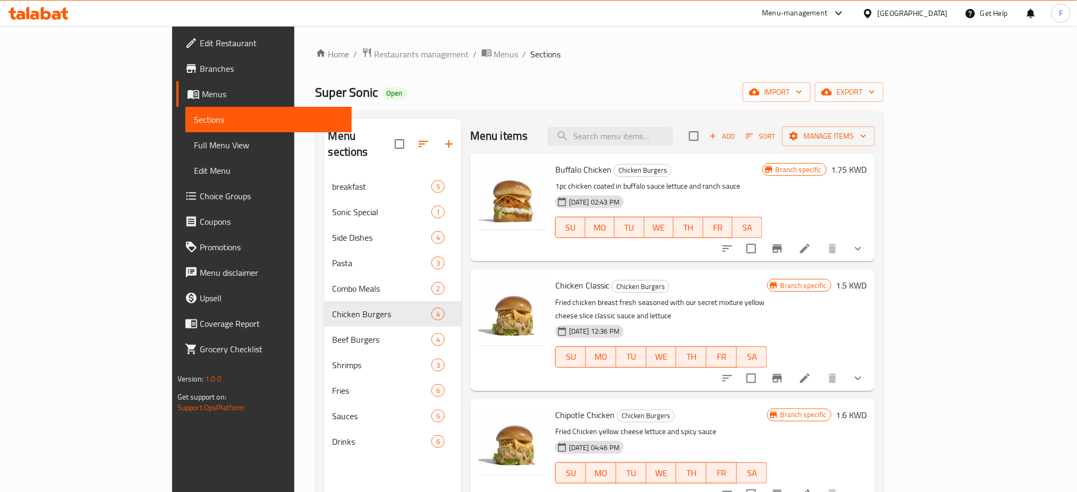
click at [819, 249] on li at bounding box center [805, 248] width 30 height 19
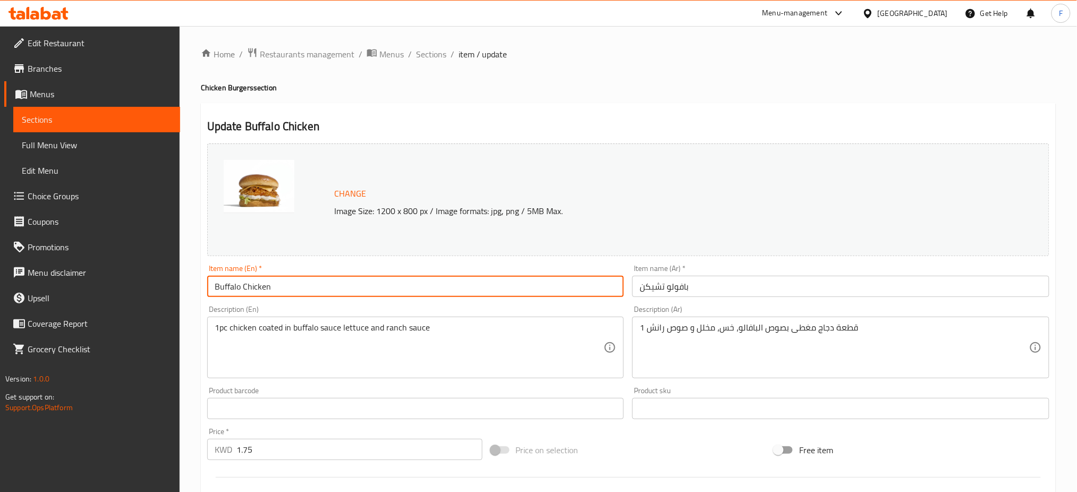
drag, startPoint x: 225, startPoint y: 290, endPoint x: 110, endPoint y: 284, distance: 114.3
click at [110, 284] on div "Edit Restaurant Branches Menus Sections Full Menu View Edit Menu Choice Groups …" at bounding box center [538, 448] width 1077 height 844
paste input "Chicken buffalo"
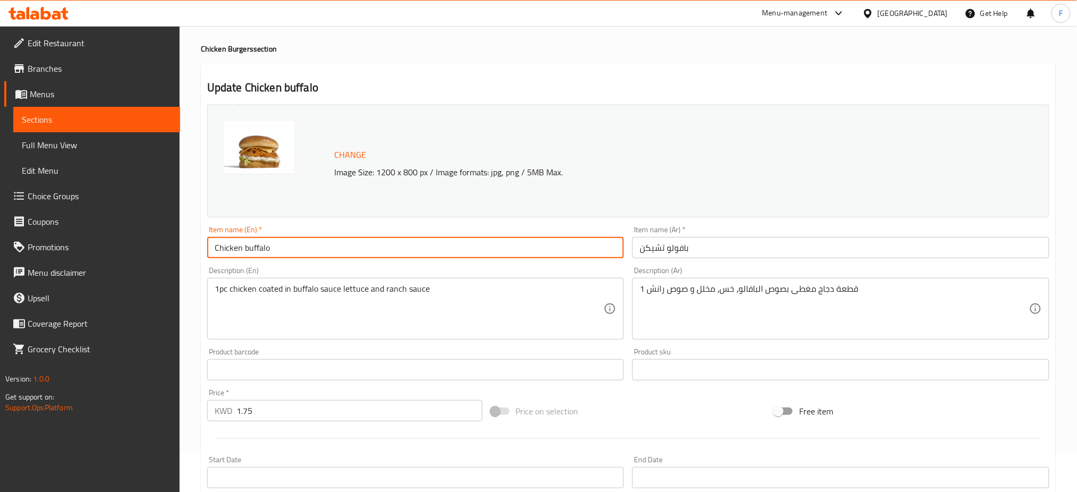
scroll to position [71, 0]
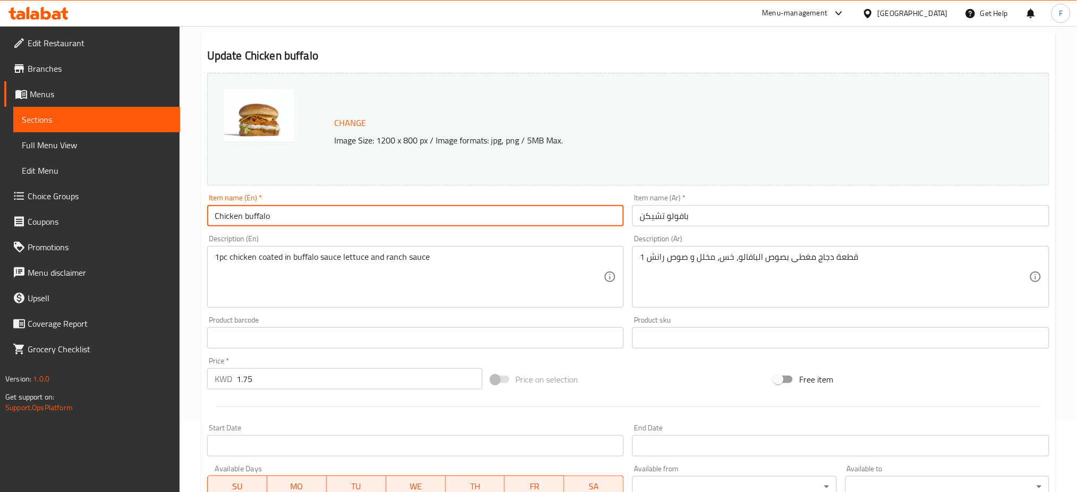
type input "Chicken buffalo"
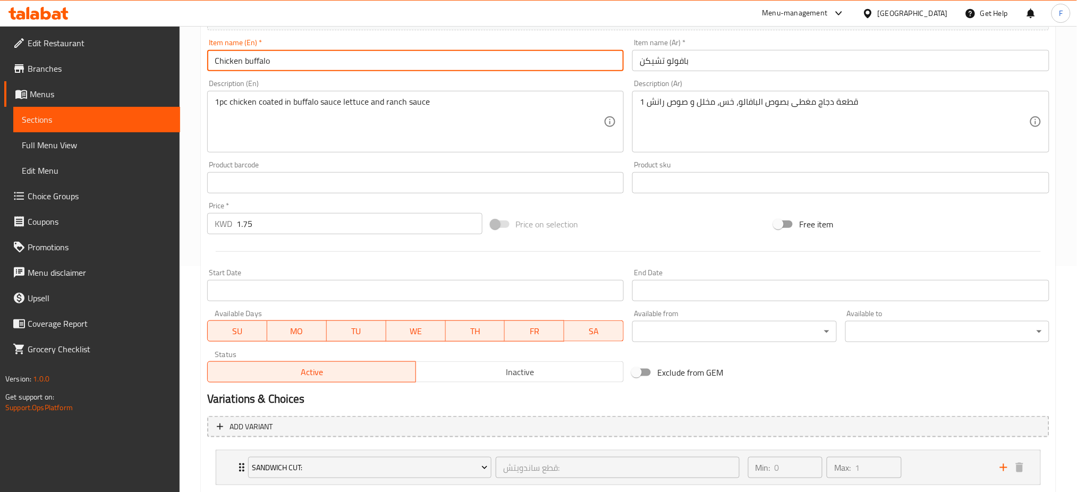
scroll to position [283, 0]
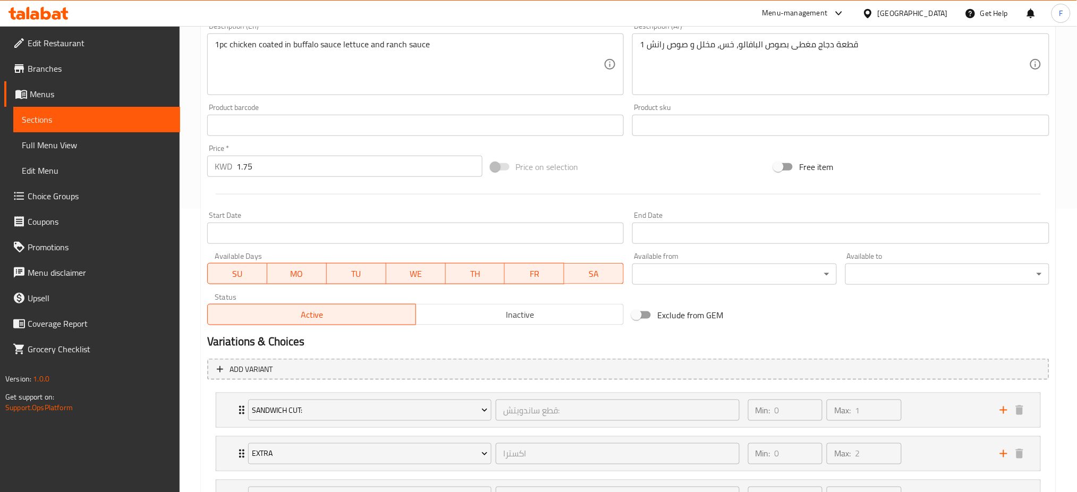
click at [272, 167] on input "1.75" at bounding box center [359, 166] width 246 height 21
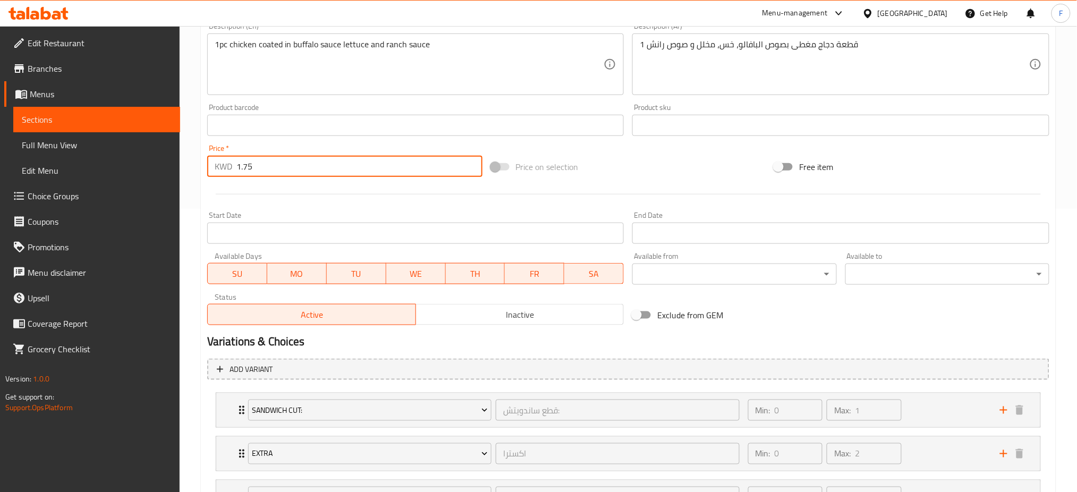
drag, startPoint x: 260, startPoint y: 167, endPoint x: 245, endPoint y: 166, distance: 14.9
click at [245, 166] on input "1.75" at bounding box center [359, 166] width 246 height 21
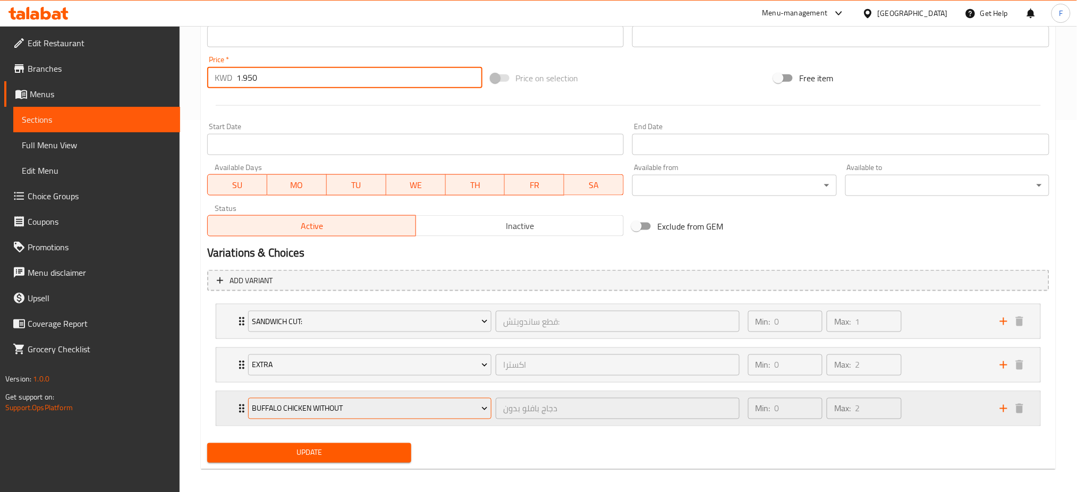
scroll to position [378, 0]
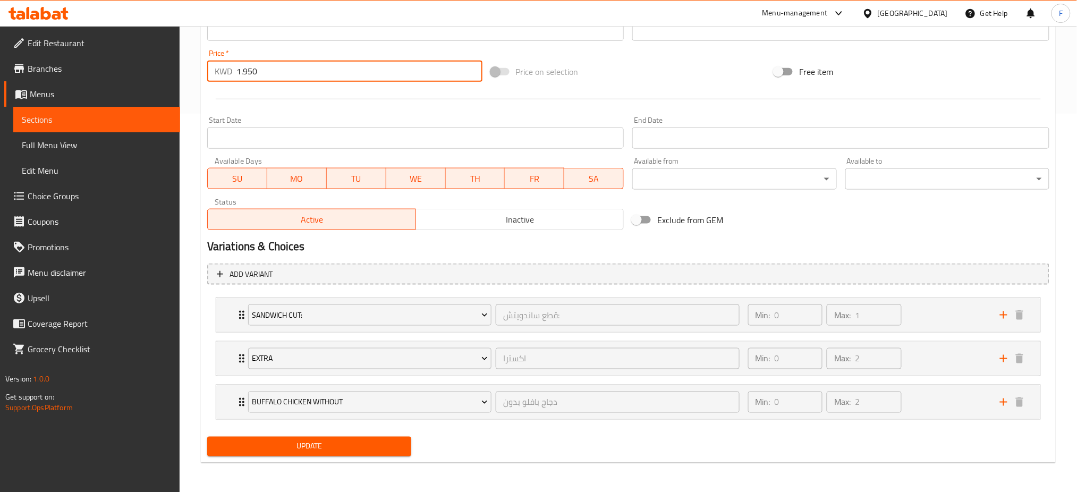
type input "1.950"
click at [310, 450] on span "Update" at bounding box center [309, 446] width 187 height 13
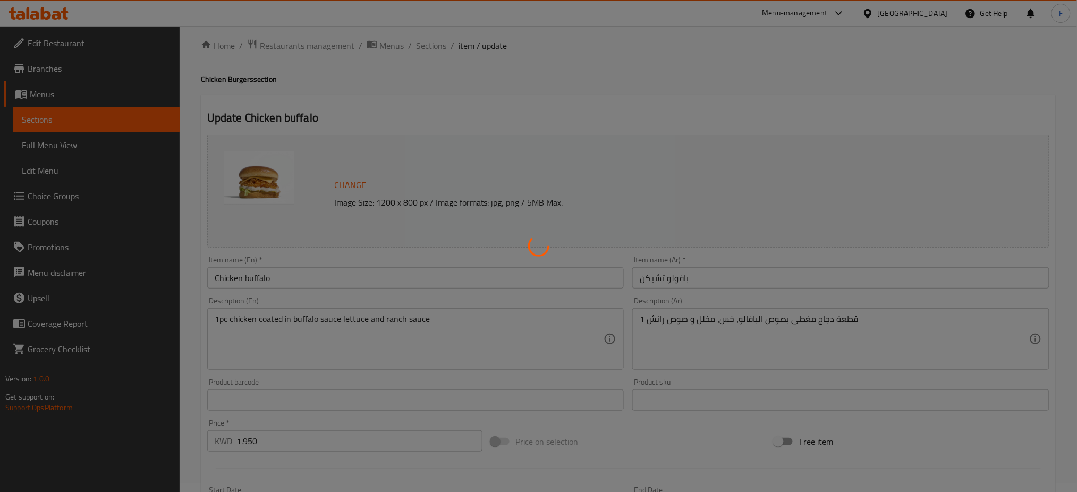
scroll to position [0, 0]
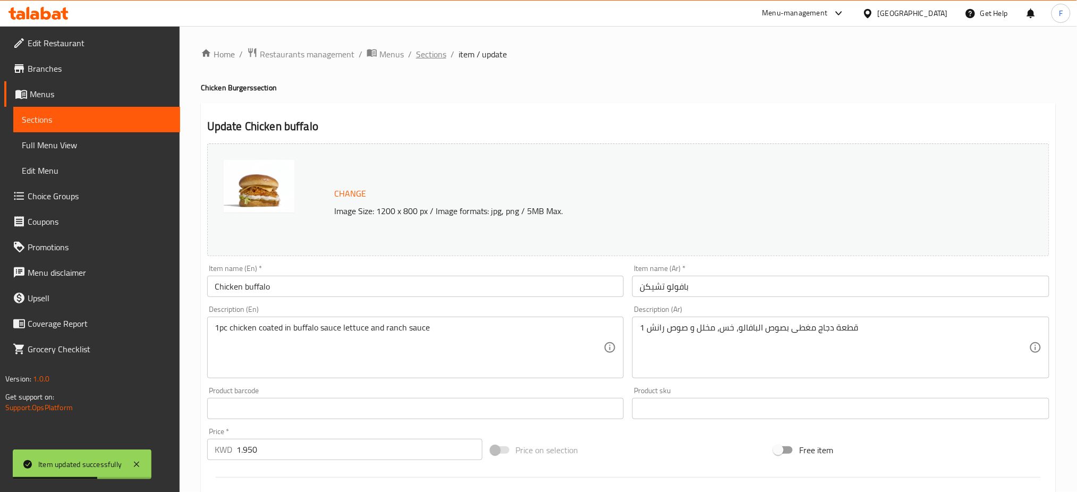
click at [428, 52] on span "Sections" at bounding box center [431, 54] width 30 height 13
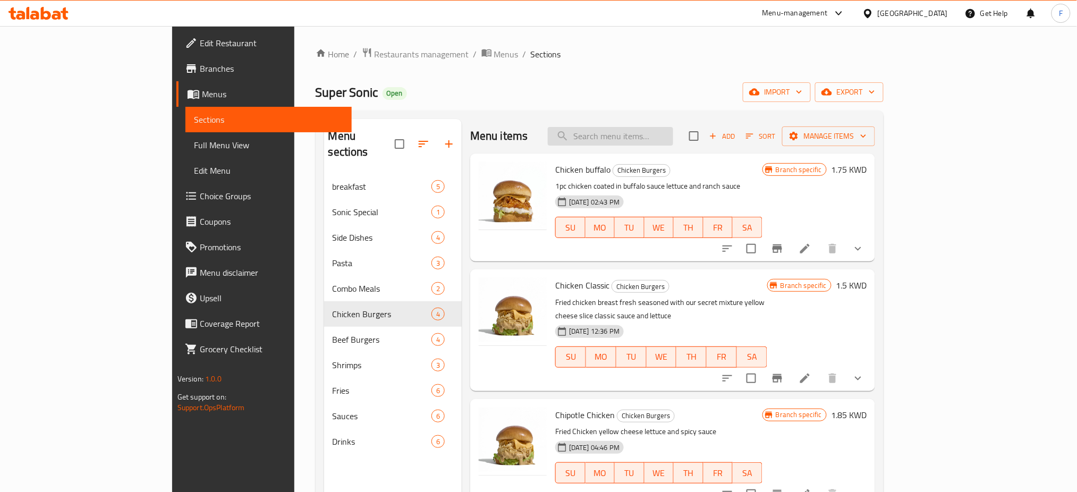
click at [673, 127] on input "search" at bounding box center [610, 136] width 125 height 19
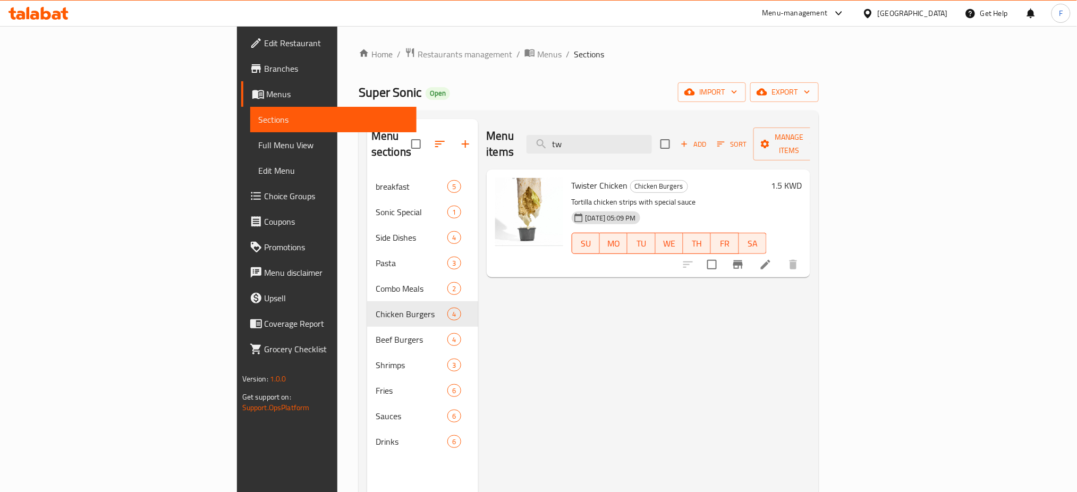
type input "tw"
click at [780, 255] on li at bounding box center [765, 264] width 30 height 19
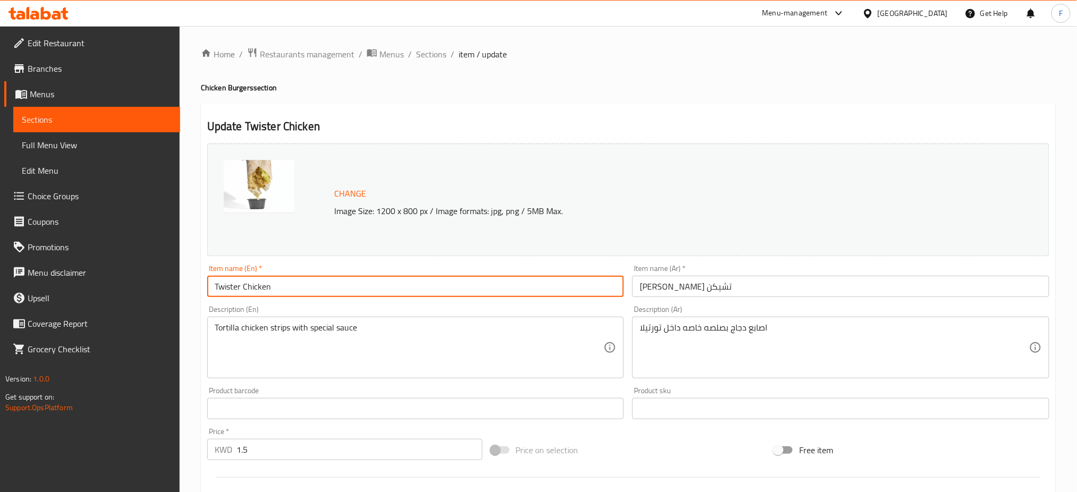
drag, startPoint x: 329, startPoint y: 292, endPoint x: 146, endPoint y: 267, distance: 184.8
click at [146, 267] on div "Edit Restaurant Branches Menus Sections Full Menu View Edit Menu Choice Groups …" at bounding box center [538, 396] width 1077 height 740
paste input "text"
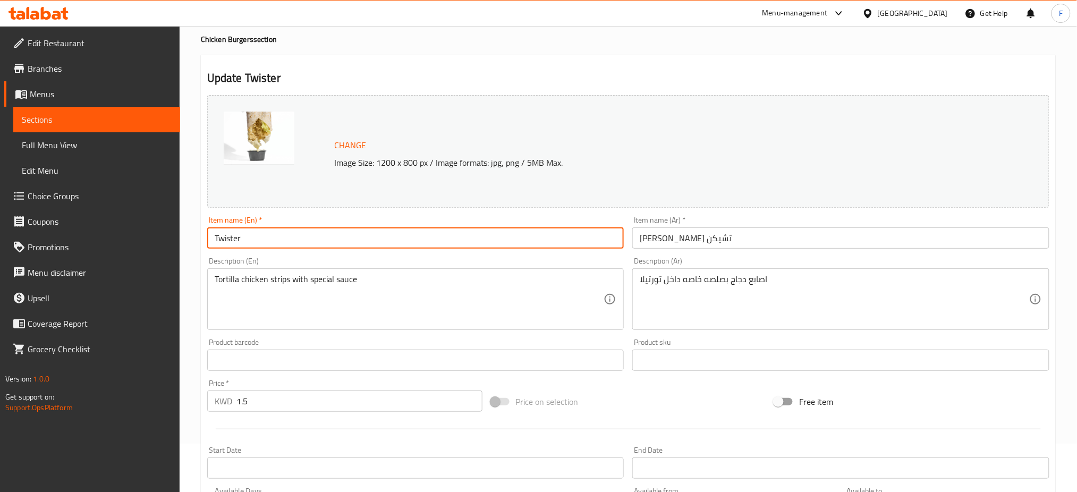
scroll to position [71, 0]
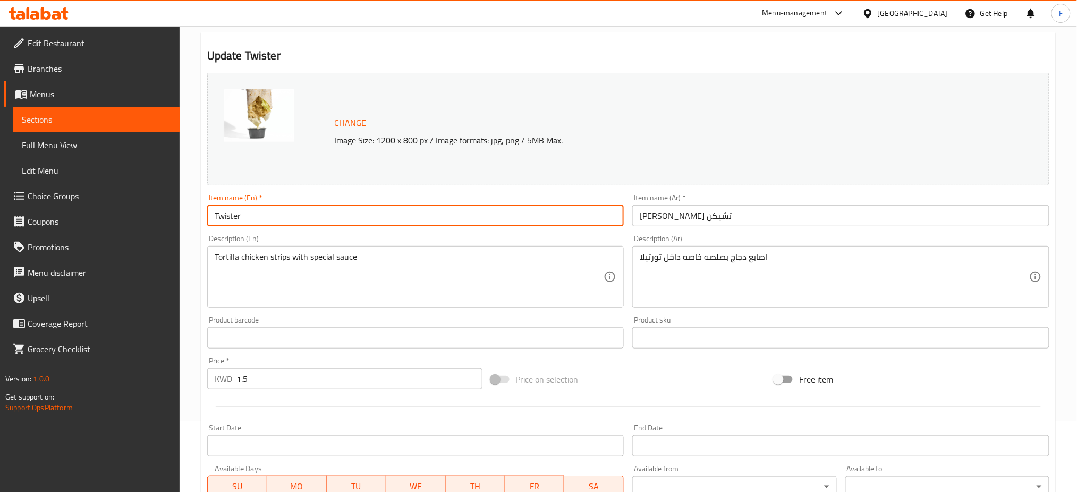
type input "Twister"
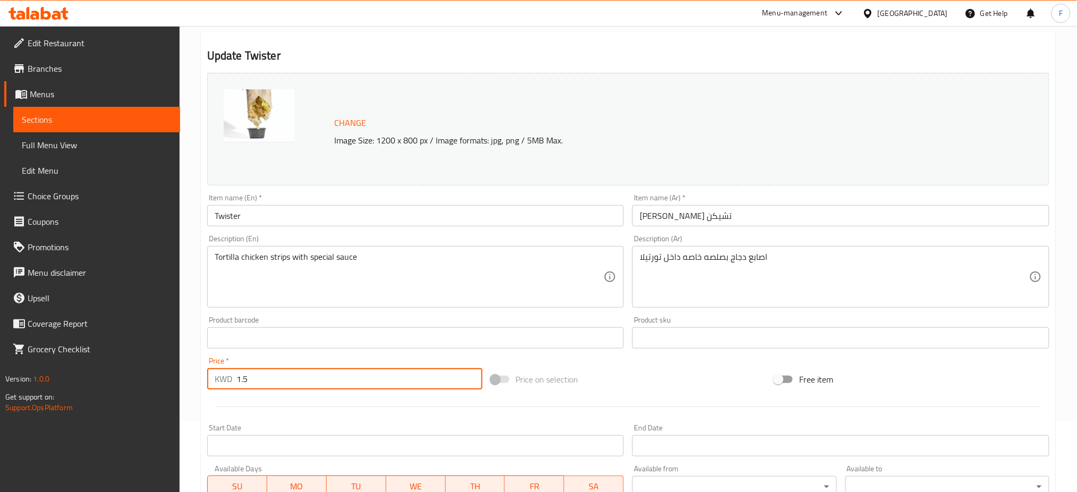
drag, startPoint x: 264, startPoint y: 381, endPoint x: 244, endPoint y: 381, distance: 20.2
click at [244, 381] on input "1.5" at bounding box center [359, 378] width 246 height 21
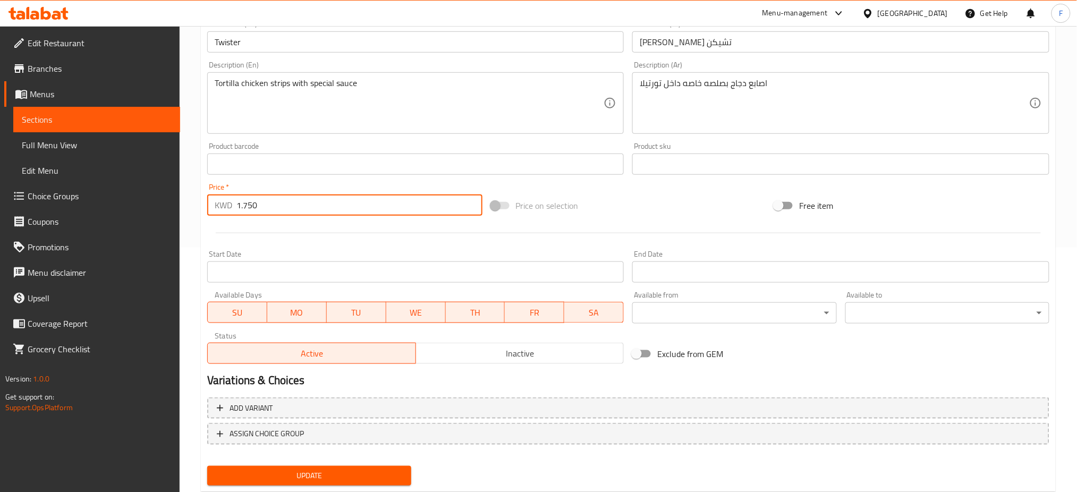
scroll to position [272, 0]
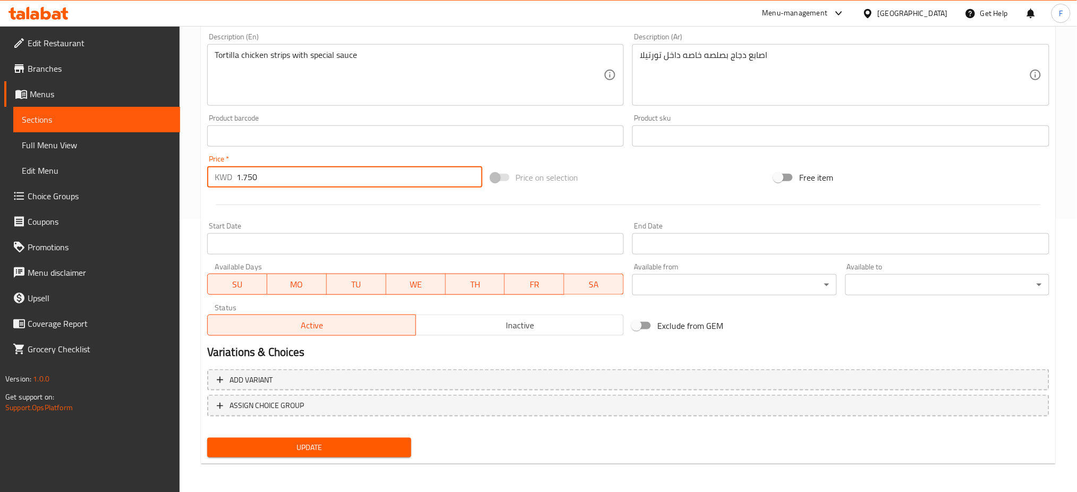
type input "1.750"
click at [341, 450] on span "Update" at bounding box center [309, 447] width 187 height 13
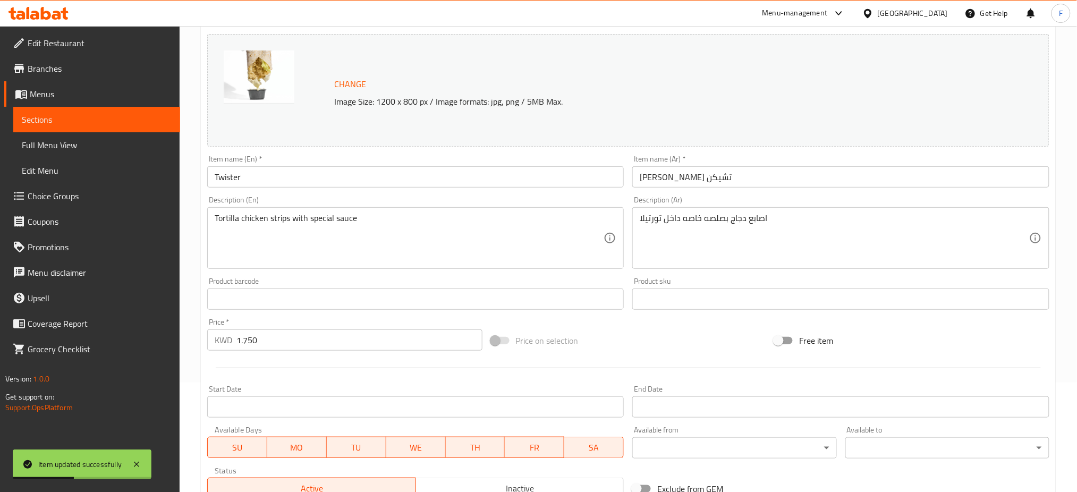
scroll to position [0, 0]
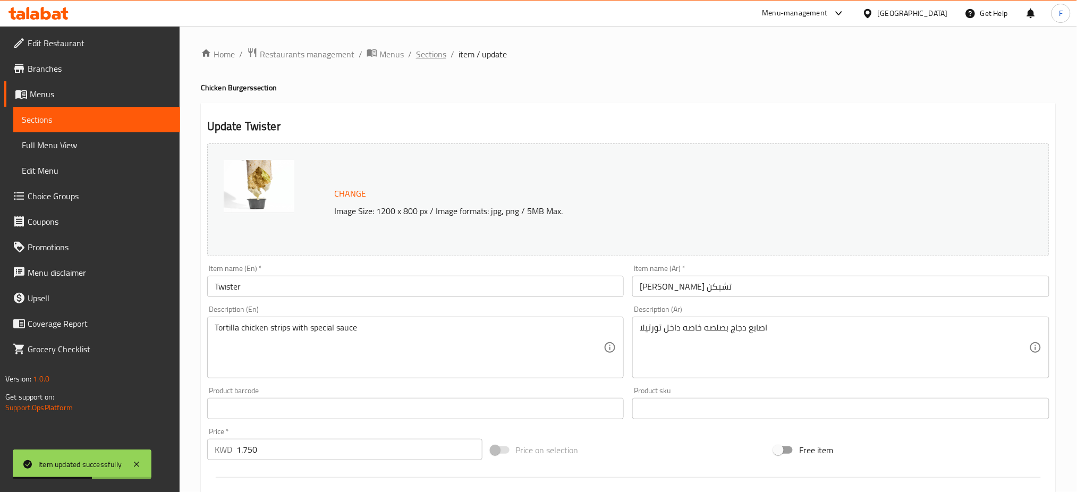
click at [436, 58] on span "Sections" at bounding box center [431, 54] width 30 height 13
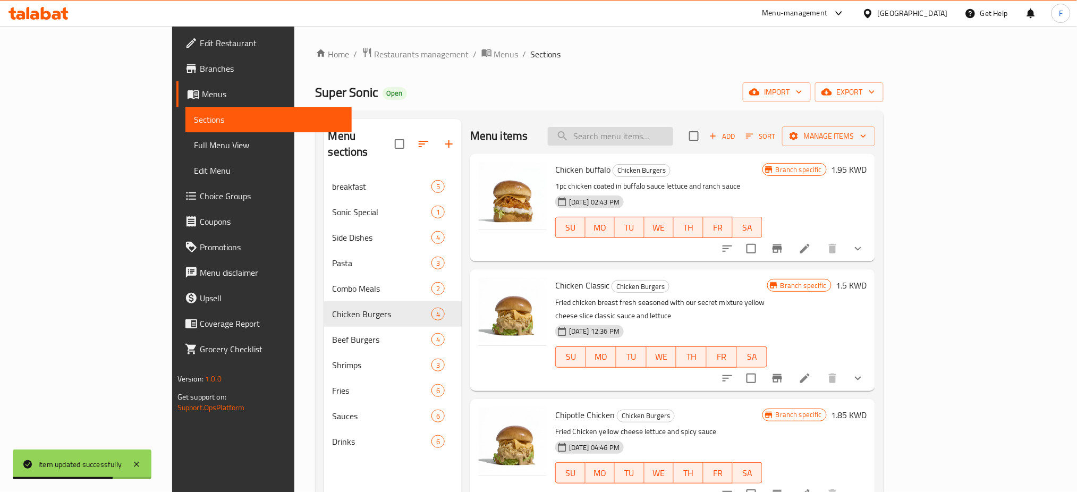
click at [625, 138] on input "search" at bounding box center [610, 136] width 125 height 19
paste input "Golden shrimp"
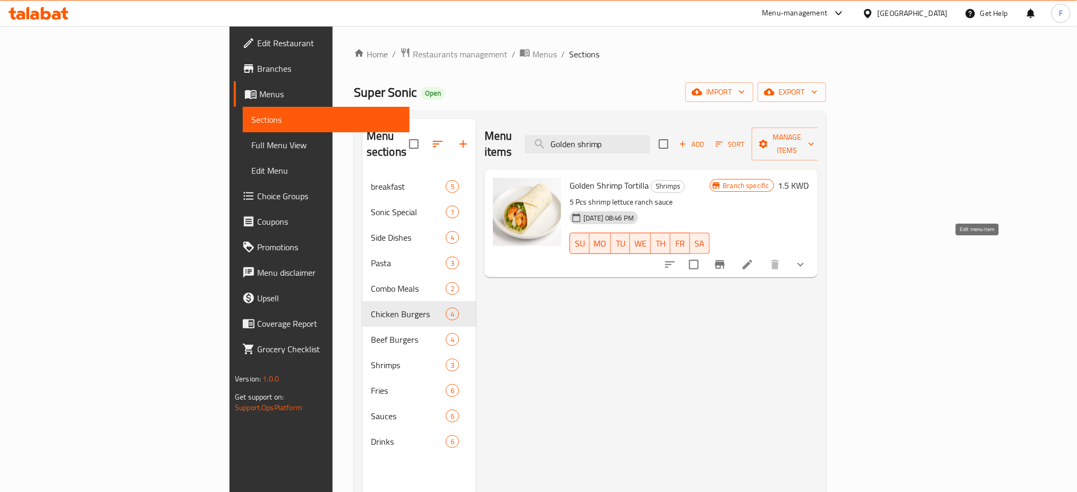
type input "Golden shrimp"
click at [754, 258] on icon at bounding box center [747, 264] width 13 height 13
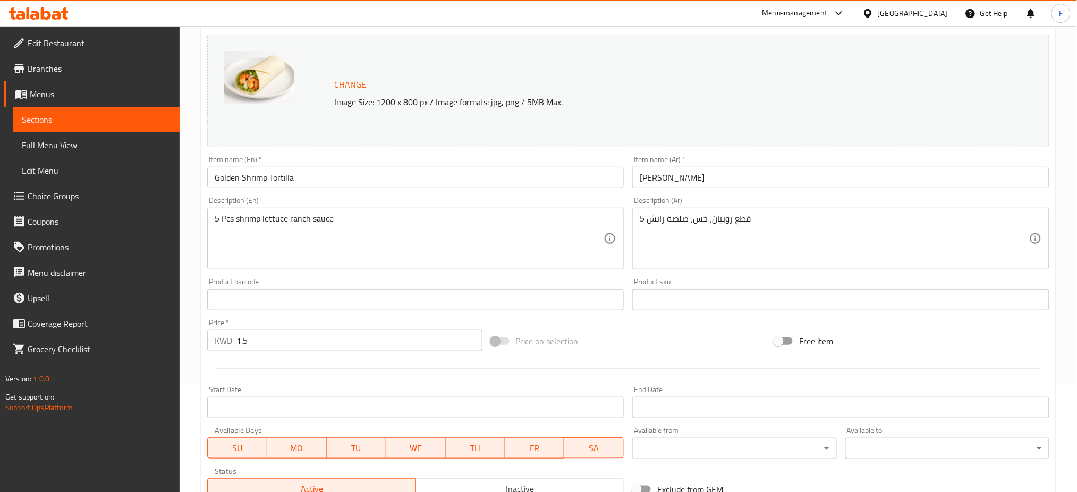
scroll to position [141, 0]
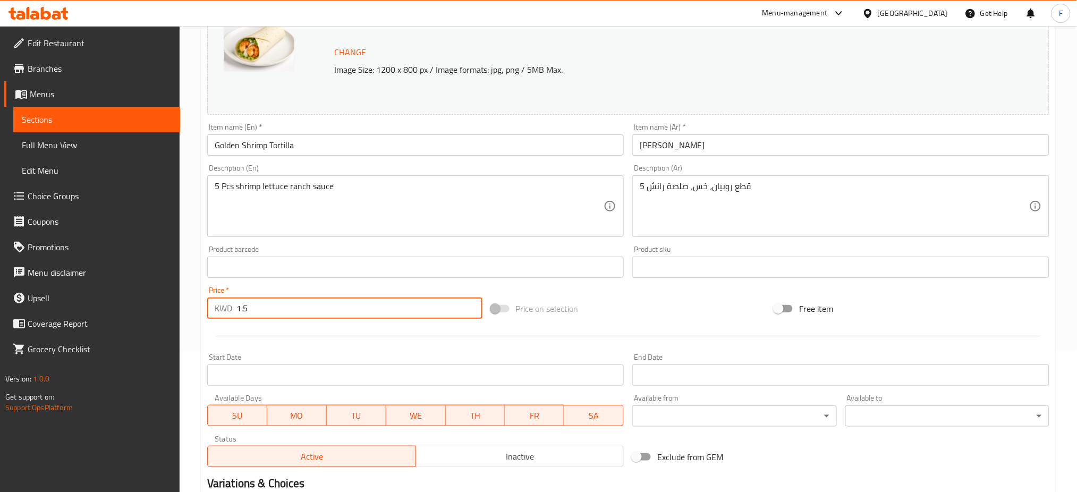
drag, startPoint x: 257, startPoint y: 306, endPoint x: 243, endPoint y: 306, distance: 13.3
click at [243, 306] on input "1.5" at bounding box center [359, 307] width 246 height 21
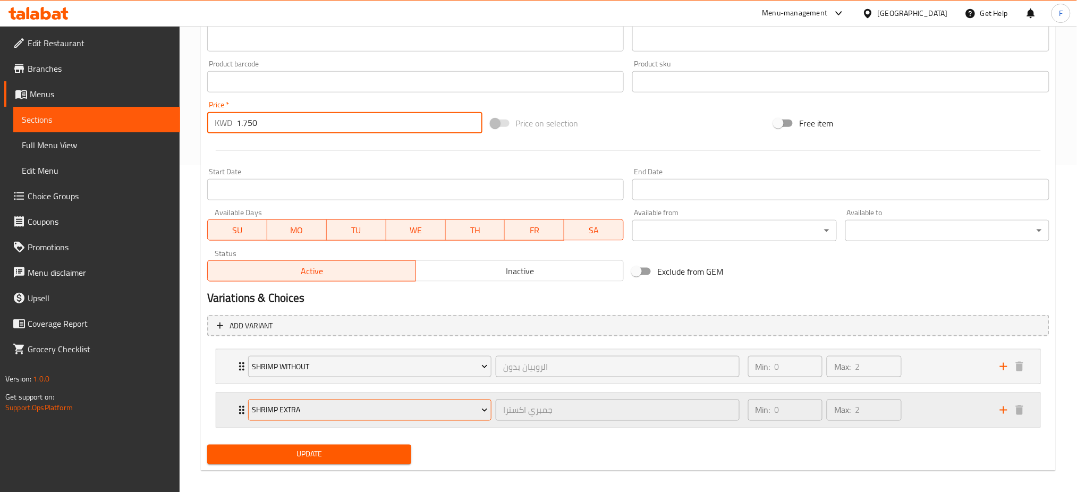
scroll to position [335, 0]
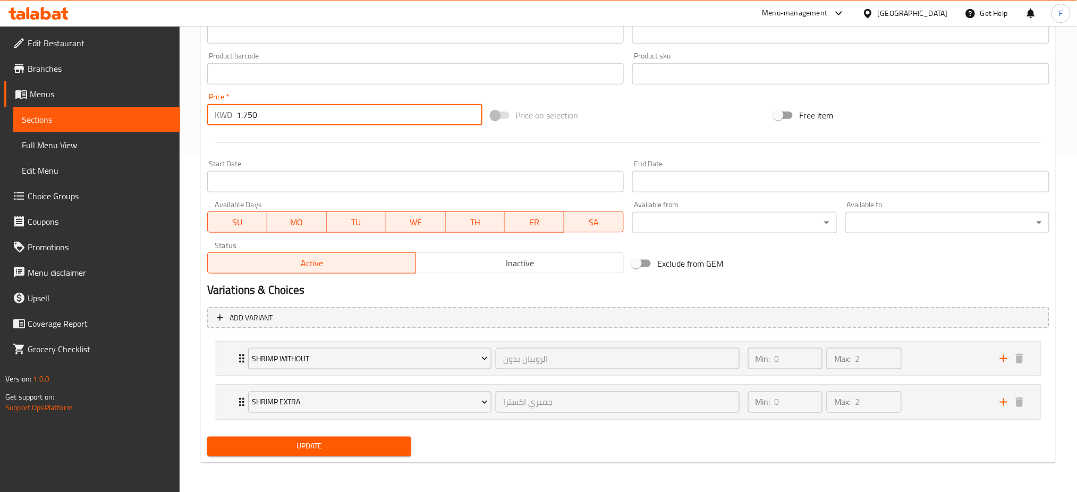
type input "1.750"
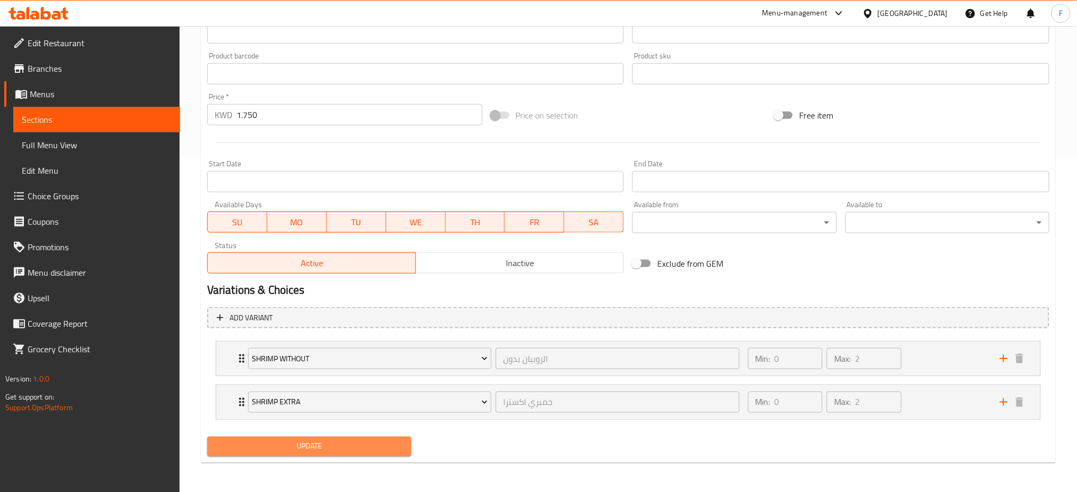
click at [296, 449] on span "Update" at bounding box center [309, 446] width 187 height 13
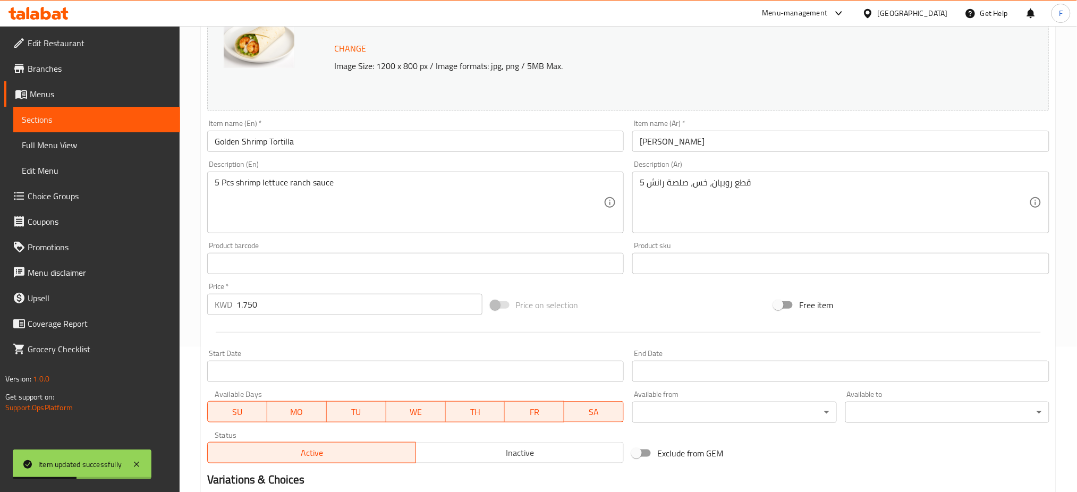
scroll to position [0, 0]
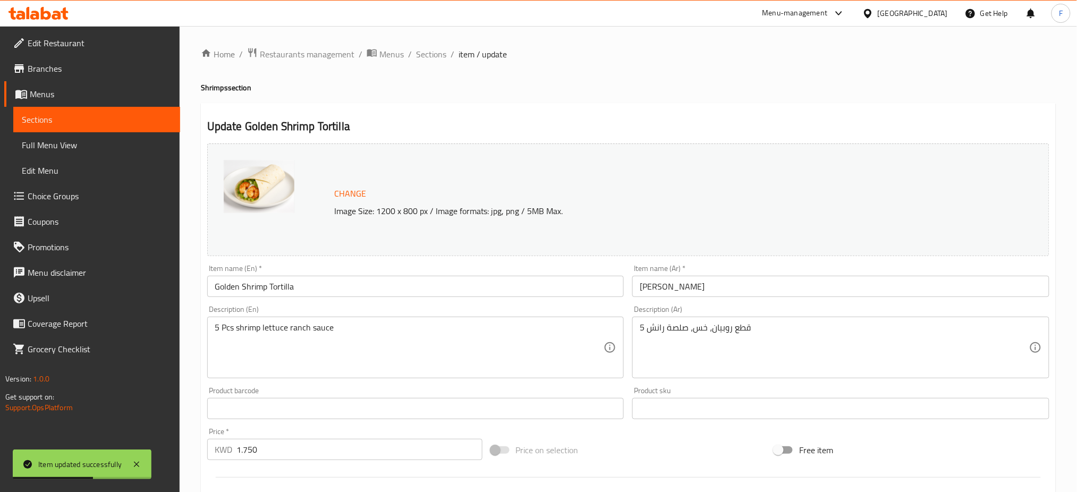
drag, startPoint x: 432, startPoint y: 54, endPoint x: 429, endPoint y: 64, distance: 10.6
click at [432, 54] on span "Sections" at bounding box center [431, 54] width 30 height 13
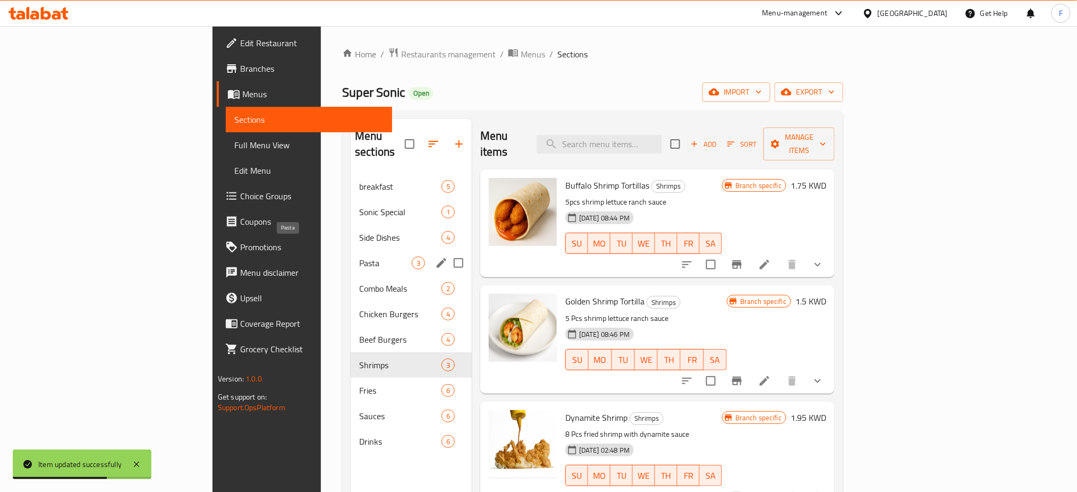
click at [359, 257] on span "Pasta" at bounding box center [385, 263] width 53 height 13
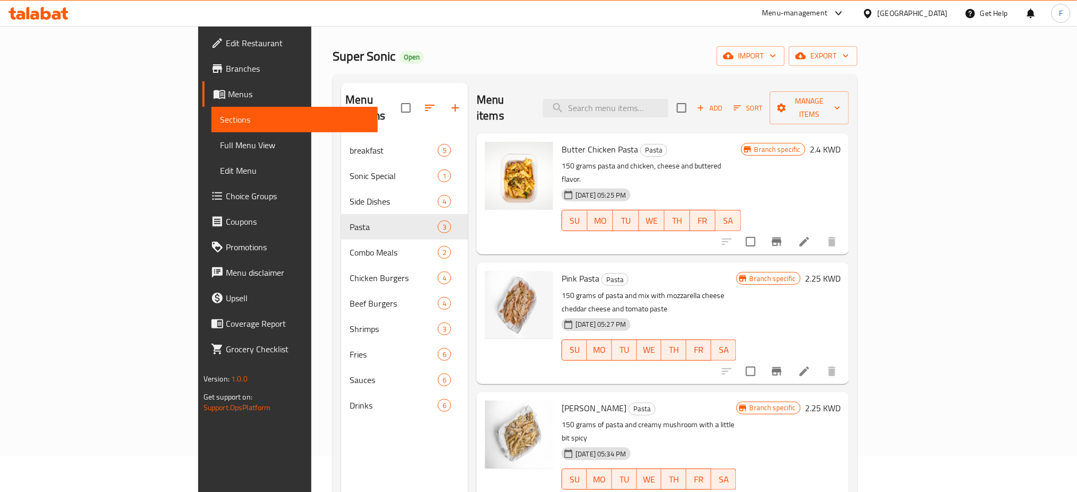
scroll to position [71, 0]
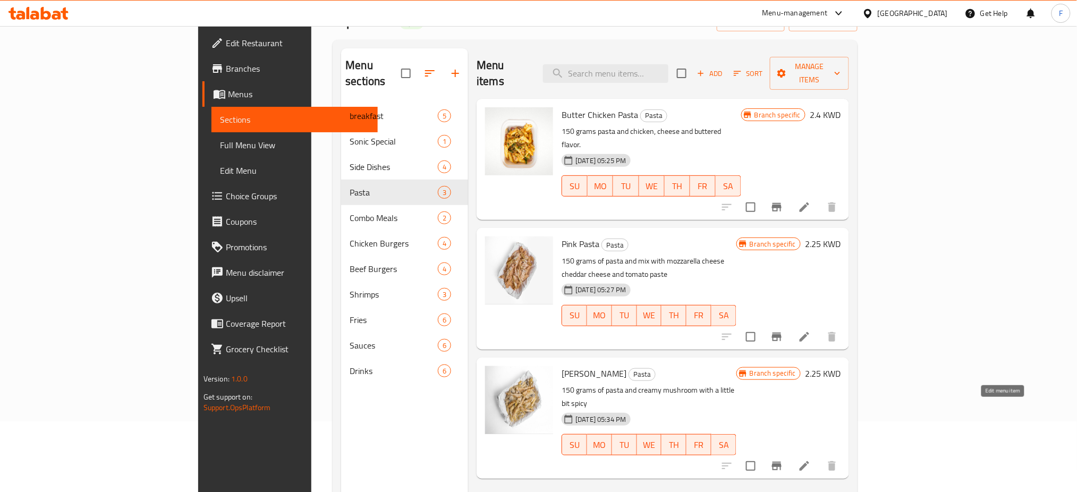
click at [809, 461] on icon at bounding box center [804, 466] width 10 height 10
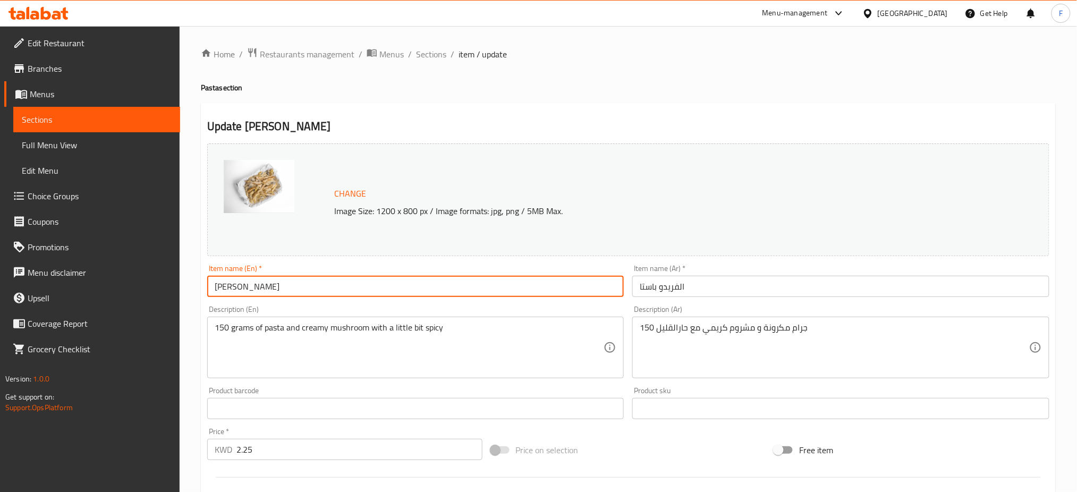
drag, startPoint x: 353, startPoint y: 294, endPoint x: 164, endPoint y: 278, distance: 189.7
click at [164, 278] on div "Edit Restaurant Branches Menus Sections Full Menu View Edit Menu Choice Groups …" at bounding box center [538, 396] width 1077 height 740
paste input "white p"
type input "white pasta"
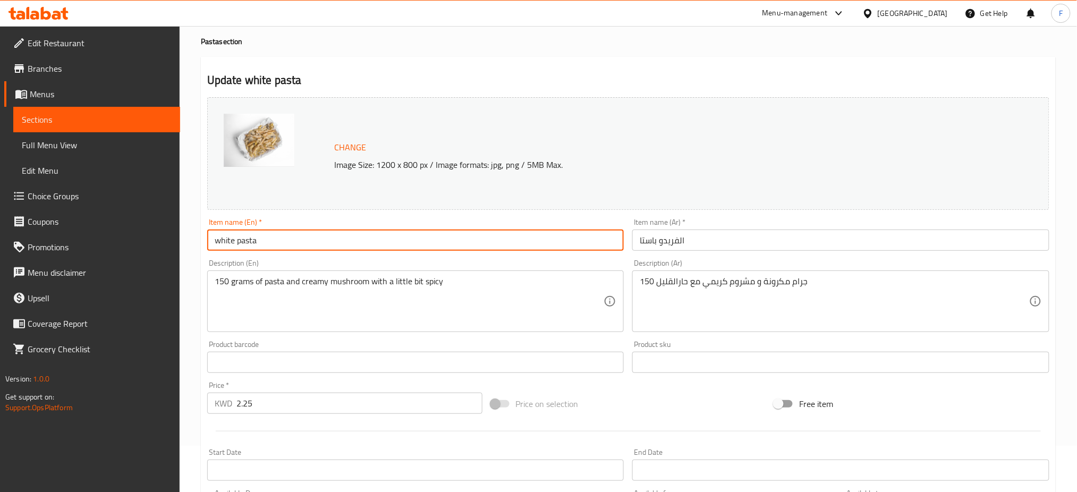
scroll to position [71, 0]
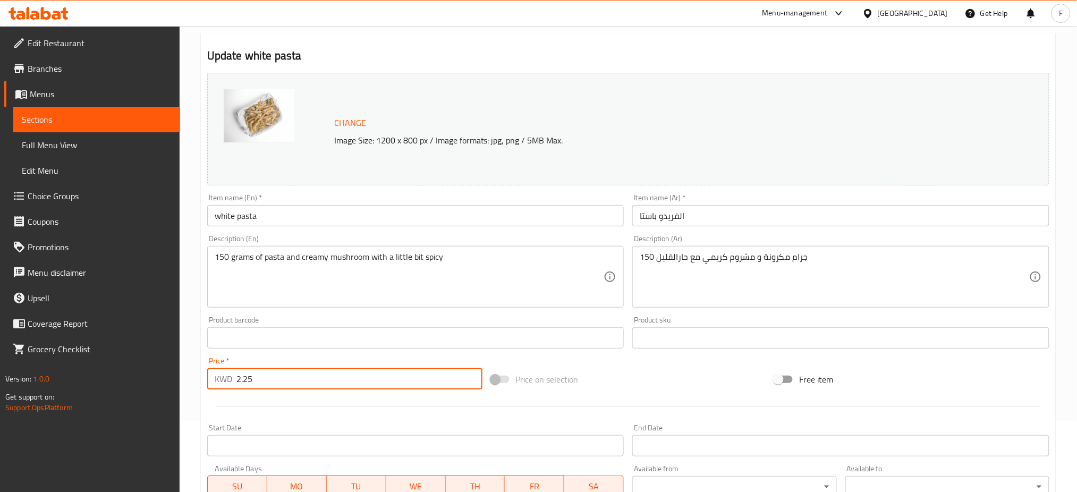
drag, startPoint x: 268, startPoint y: 383, endPoint x: 245, endPoint y: 377, distance: 23.6
click at [245, 377] on input "2.25" at bounding box center [359, 378] width 246 height 21
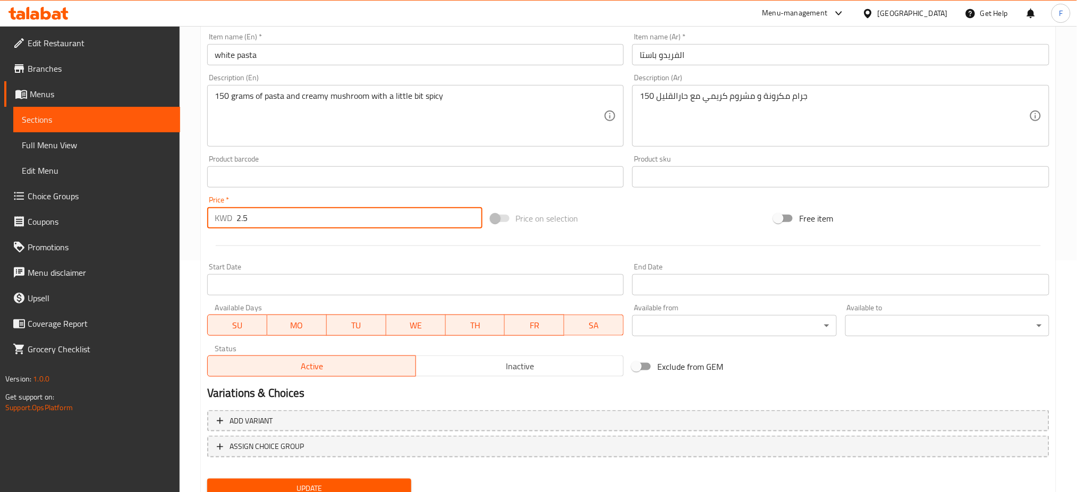
scroll to position [272, 0]
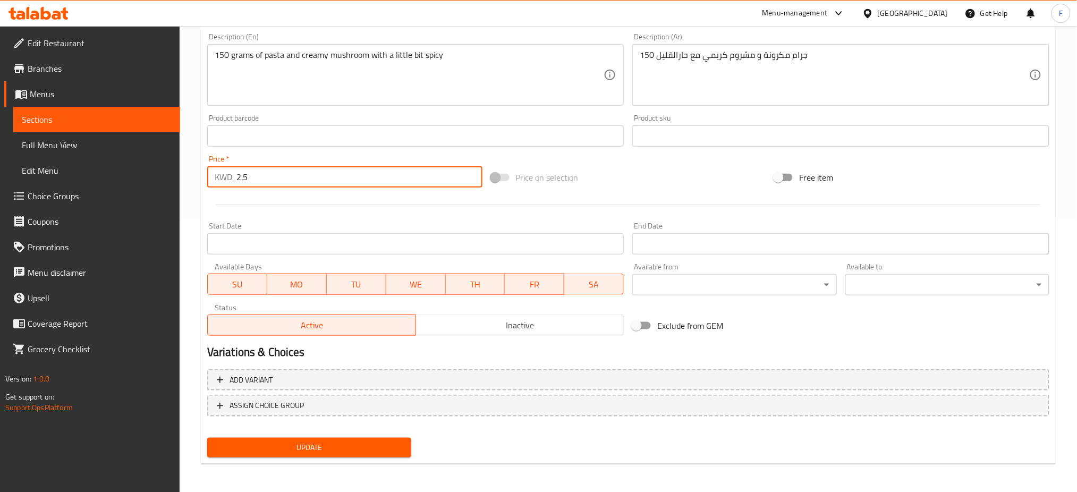
type input "2.5"
click at [315, 442] on span "Update" at bounding box center [309, 447] width 187 height 13
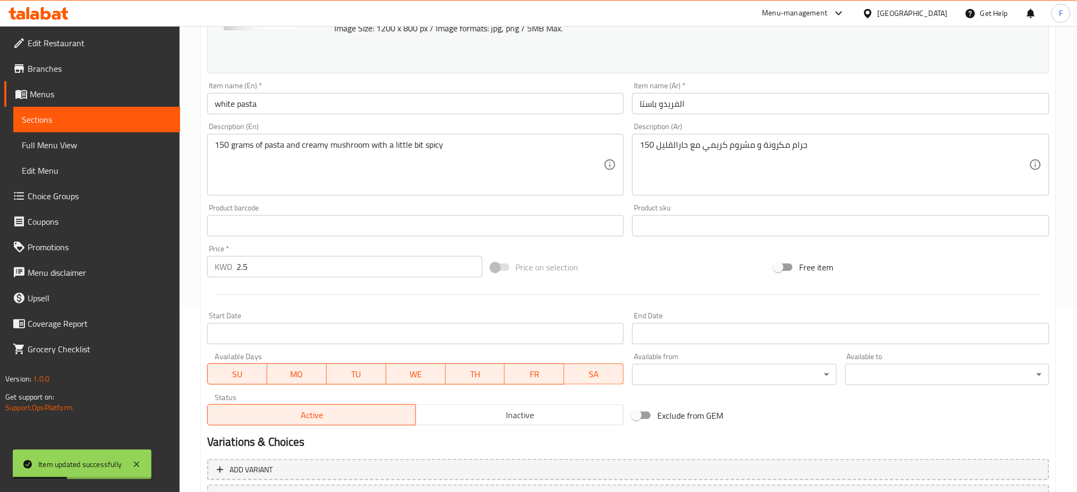
scroll to position [0, 0]
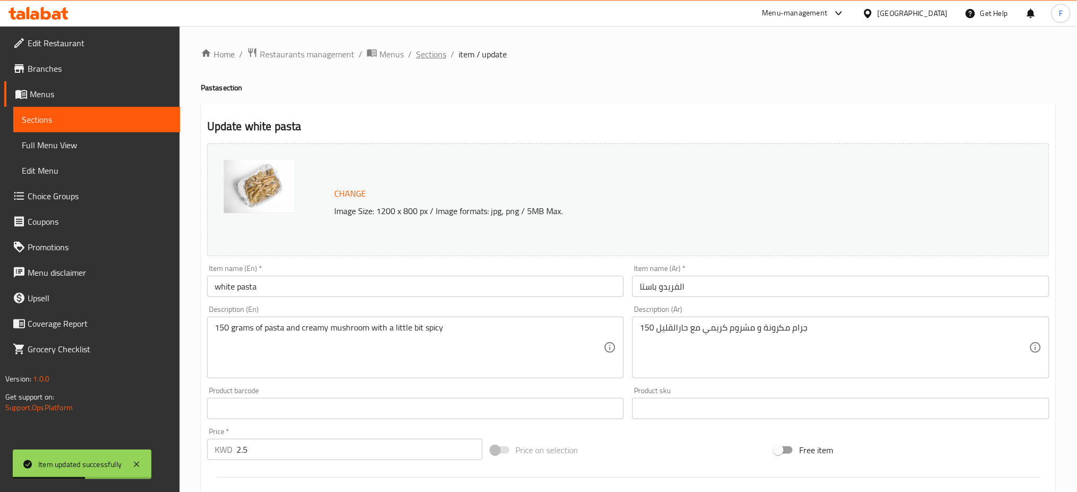
click at [436, 54] on span "Sections" at bounding box center [431, 54] width 30 height 13
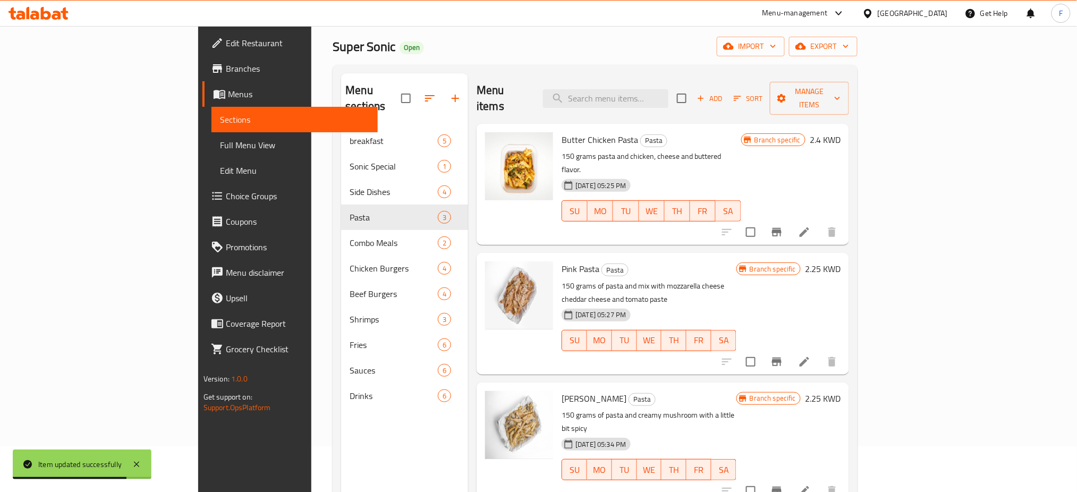
scroll to position [71, 0]
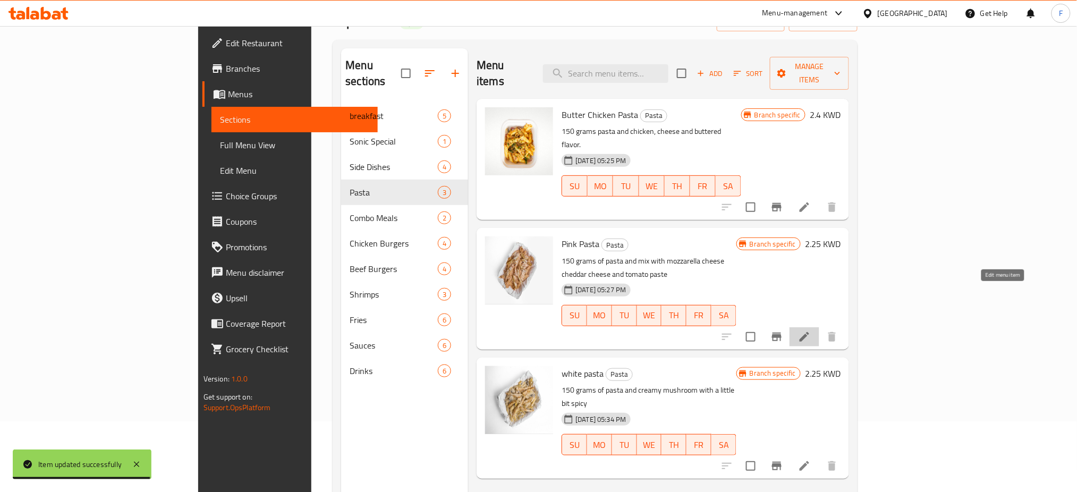
click at [809, 332] on icon at bounding box center [804, 337] width 10 height 10
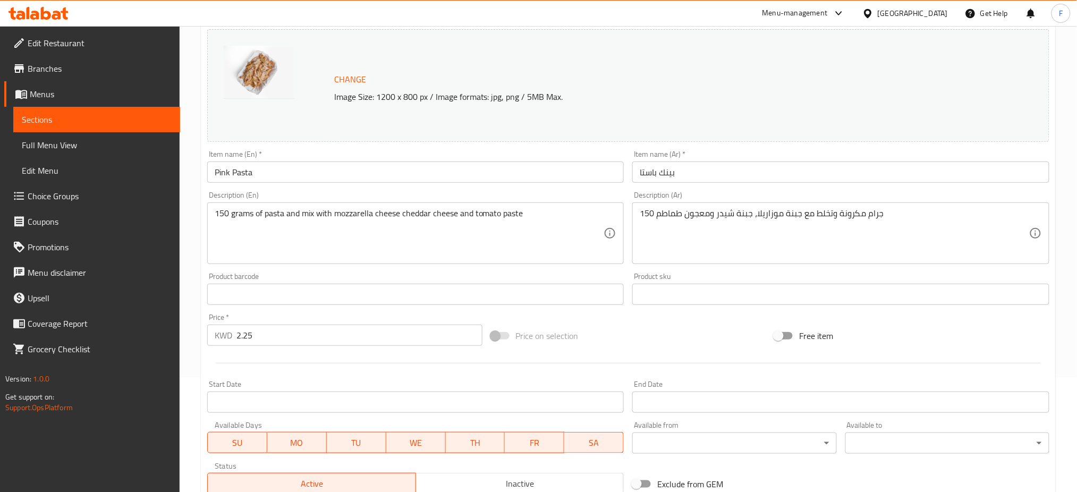
scroll to position [141, 0]
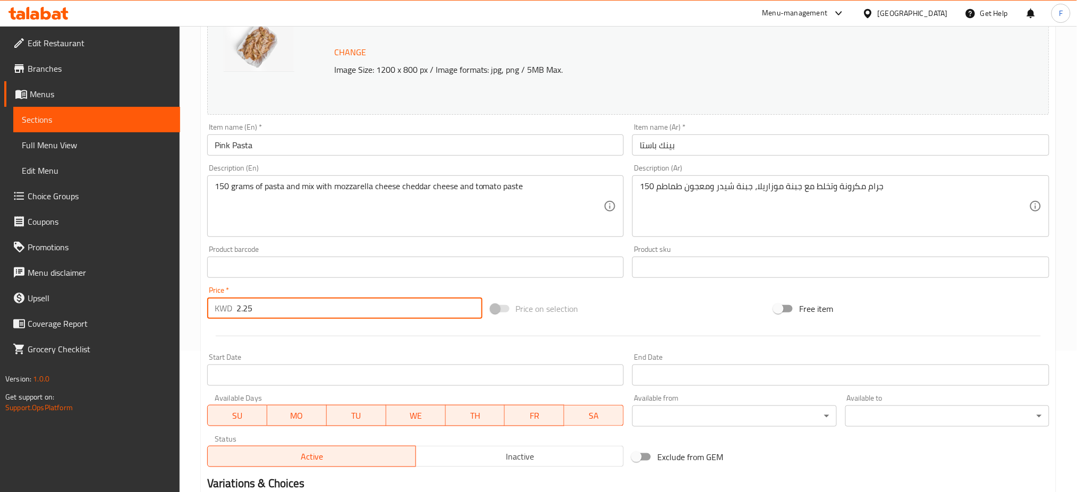
drag, startPoint x: 270, startPoint y: 314, endPoint x: 244, endPoint y: 310, distance: 26.5
click at [244, 310] on input "2.25" at bounding box center [359, 307] width 246 height 21
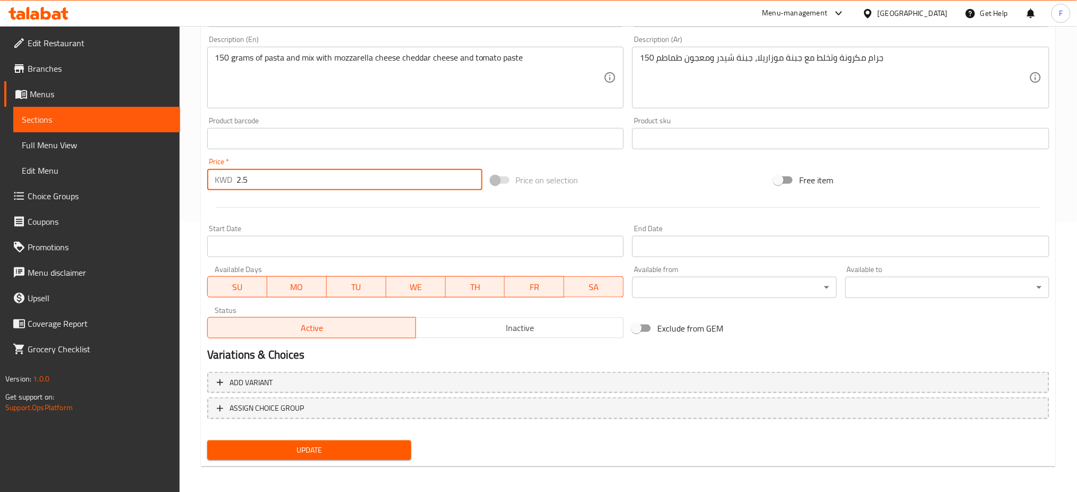
scroll to position [272, 0]
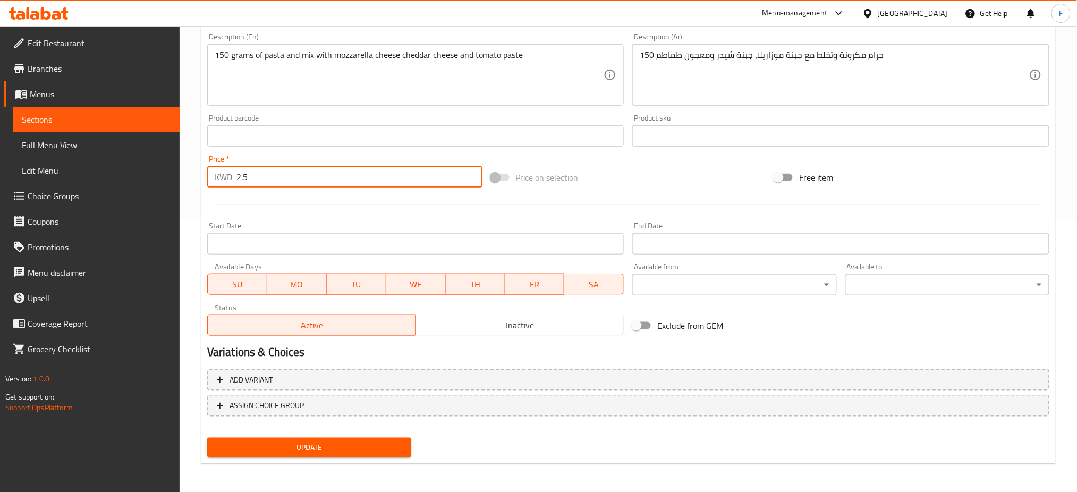
type input "2.5"
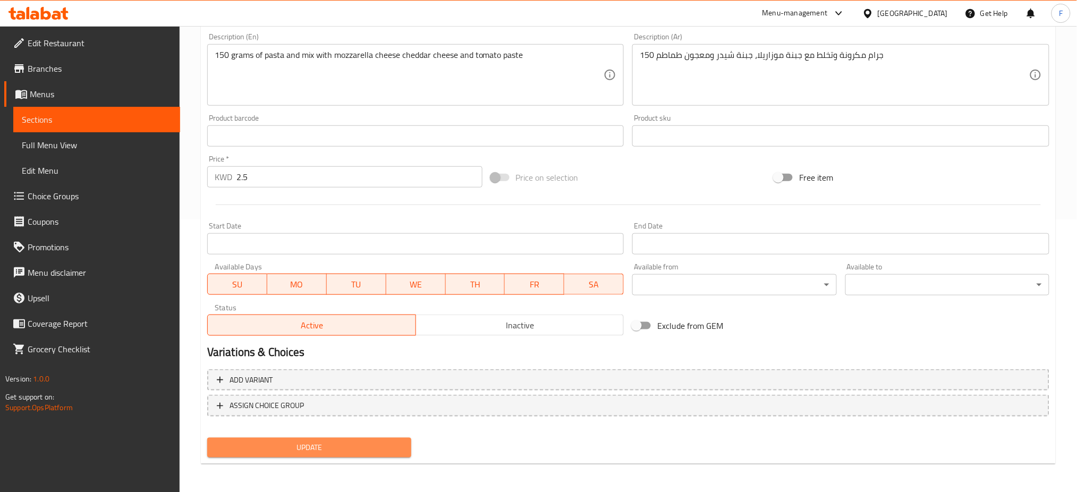
click at [289, 442] on span "Update" at bounding box center [309, 447] width 187 height 13
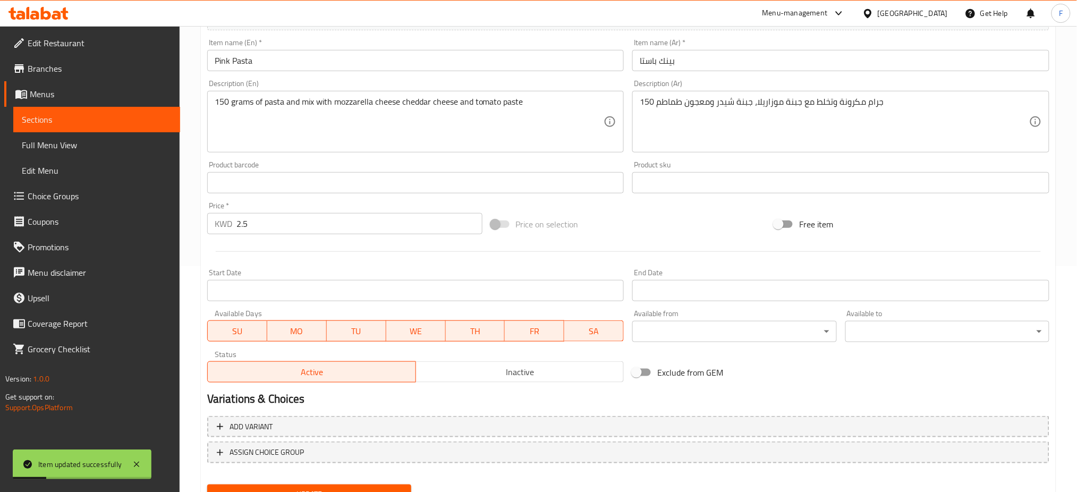
scroll to position [0, 0]
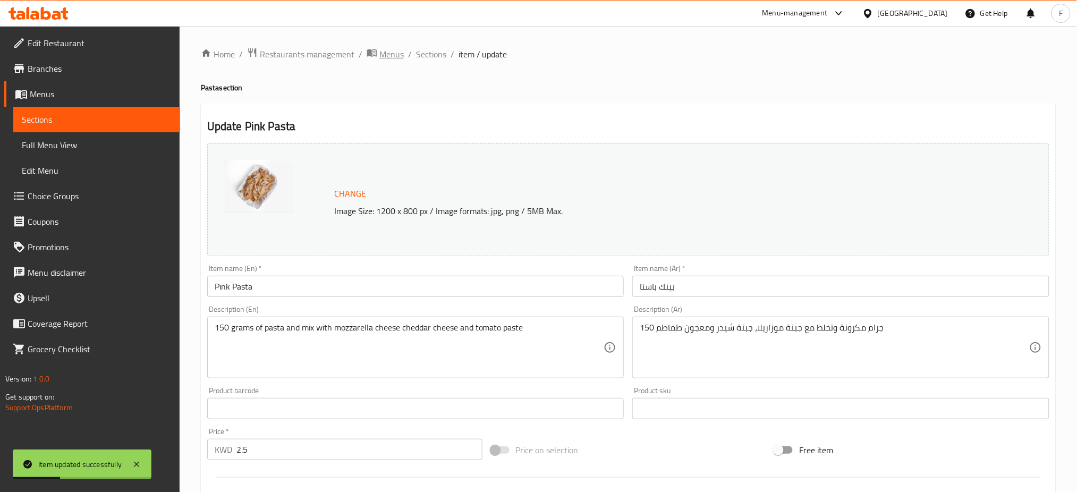
click at [377, 55] on span "breadcrumb" at bounding box center [372, 54] width 13 height 14
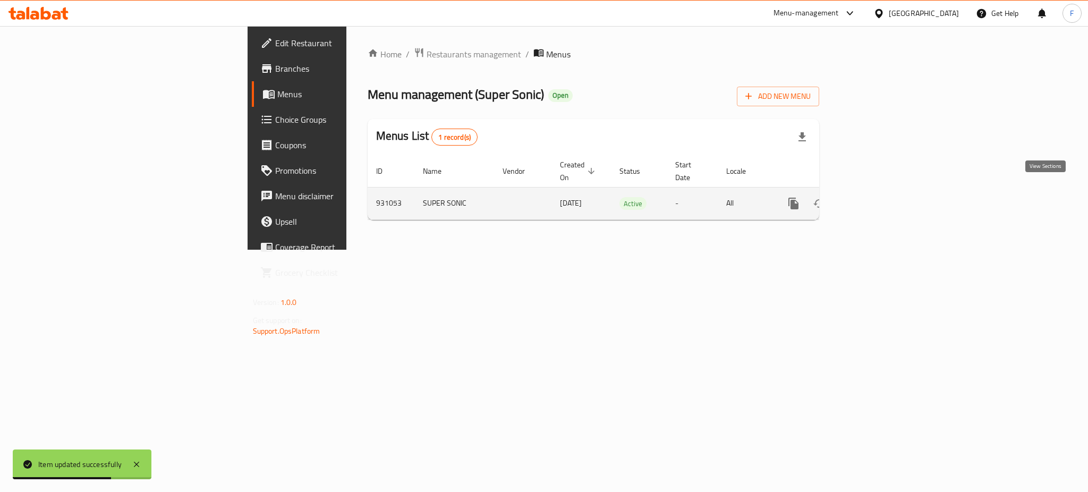
click at [883, 200] on link "enhanced table" at bounding box center [869, 203] width 25 height 25
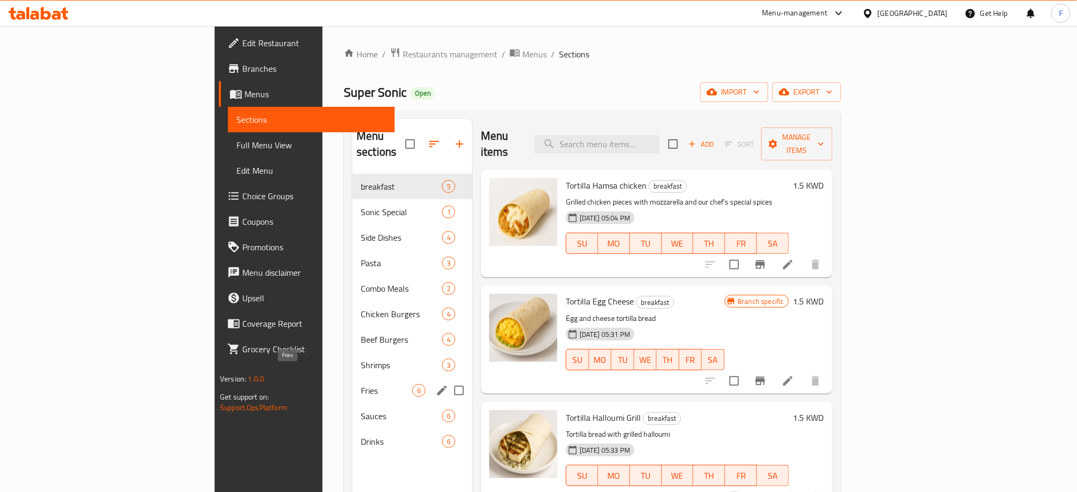
click at [361, 384] on span "Fries" at bounding box center [387, 390] width 52 height 13
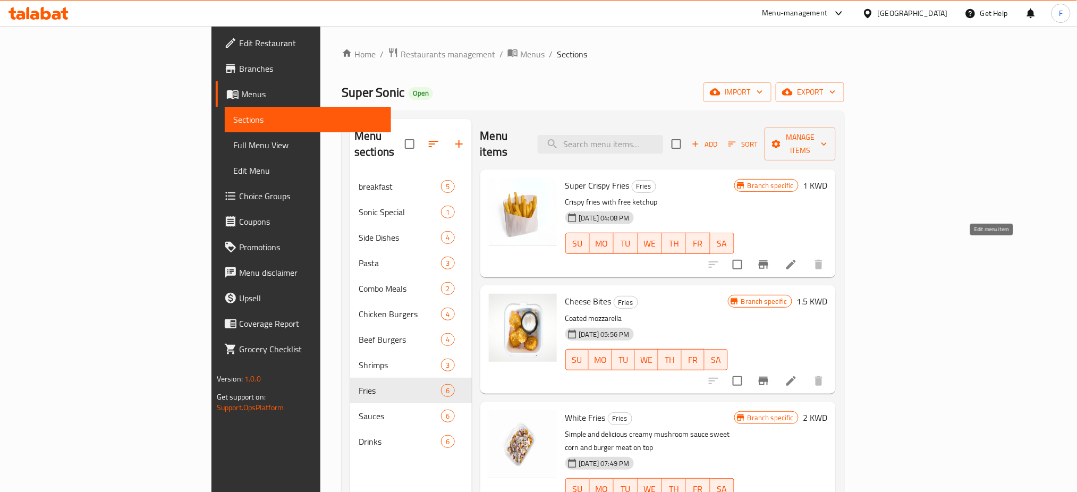
click at [797, 258] on icon at bounding box center [790, 264] width 13 height 13
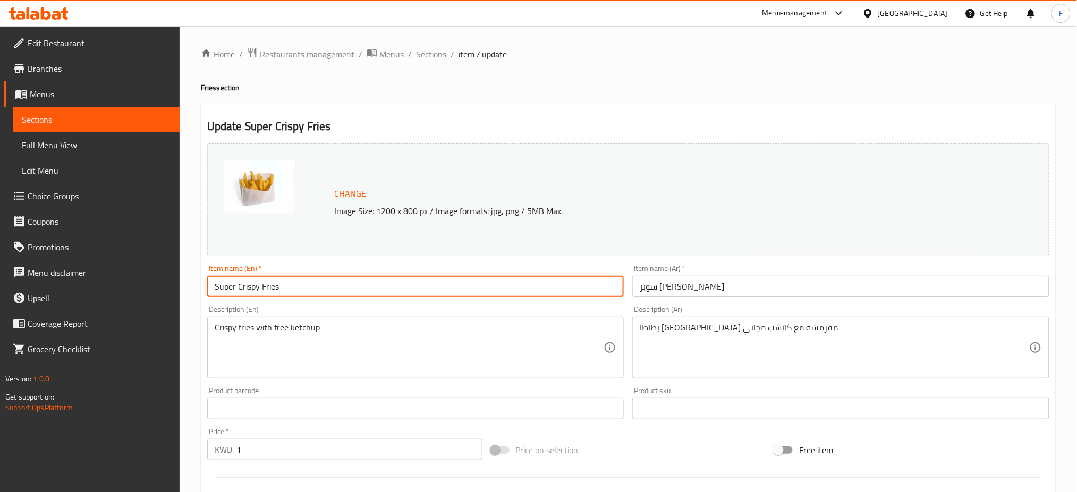
drag, startPoint x: 289, startPoint y: 289, endPoint x: 124, endPoint y: 273, distance: 165.9
click at [124, 273] on div "Edit Restaurant Branches Menus Sections Full Menu View Edit Menu Choice Groups …" at bounding box center [538, 396] width 1077 height 740
paste input "text"
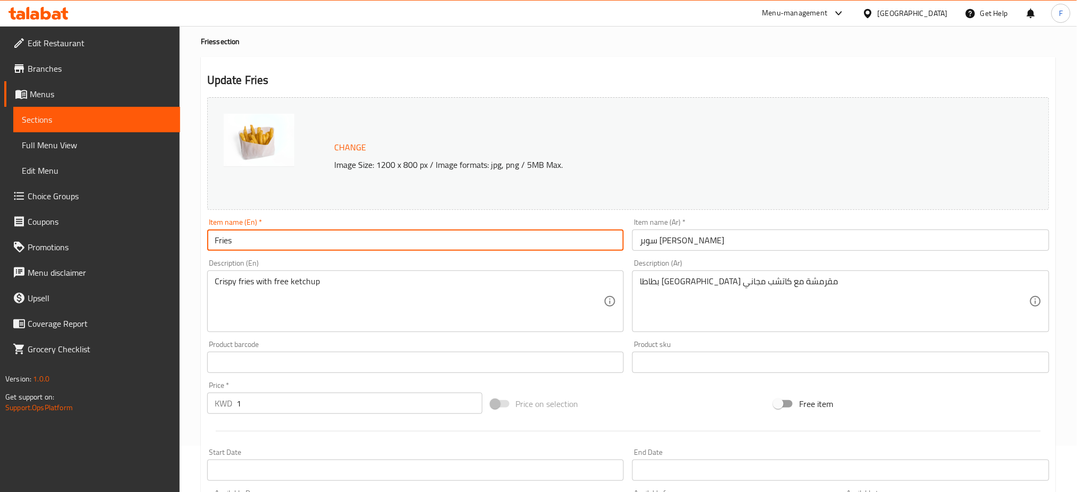
scroll to position [71, 0]
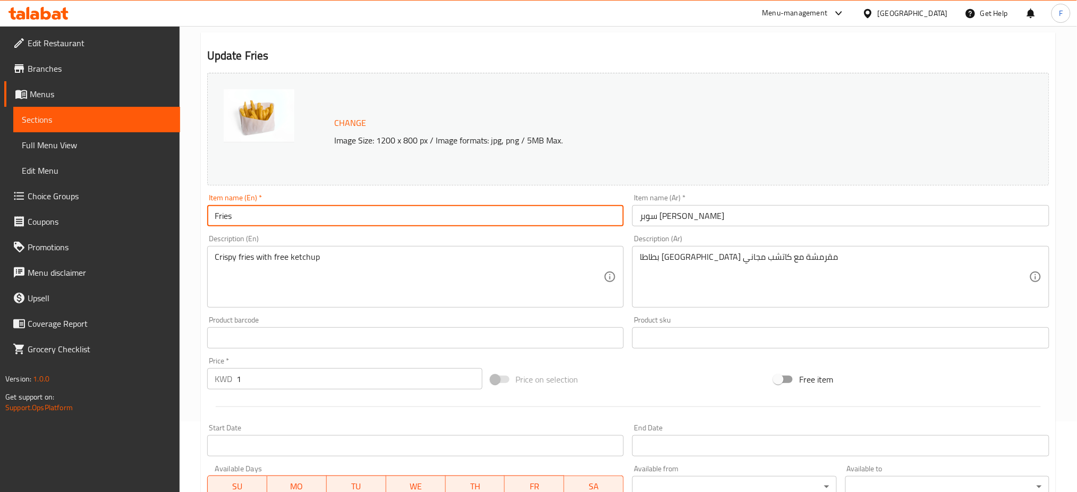
type input "Fries"
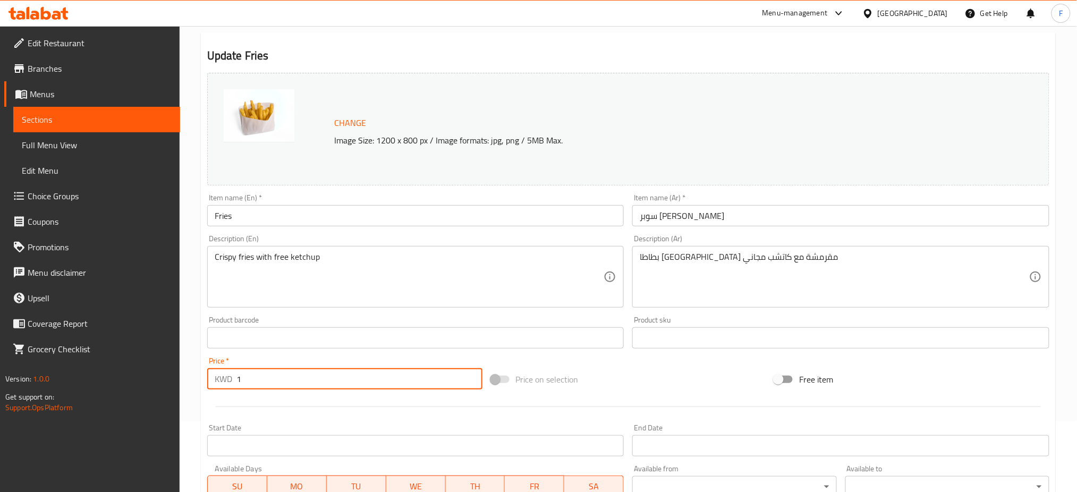
drag, startPoint x: 249, startPoint y: 379, endPoint x: 236, endPoint y: 379, distance: 12.2
click at [236, 379] on input "1" at bounding box center [359, 378] width 246 height 21
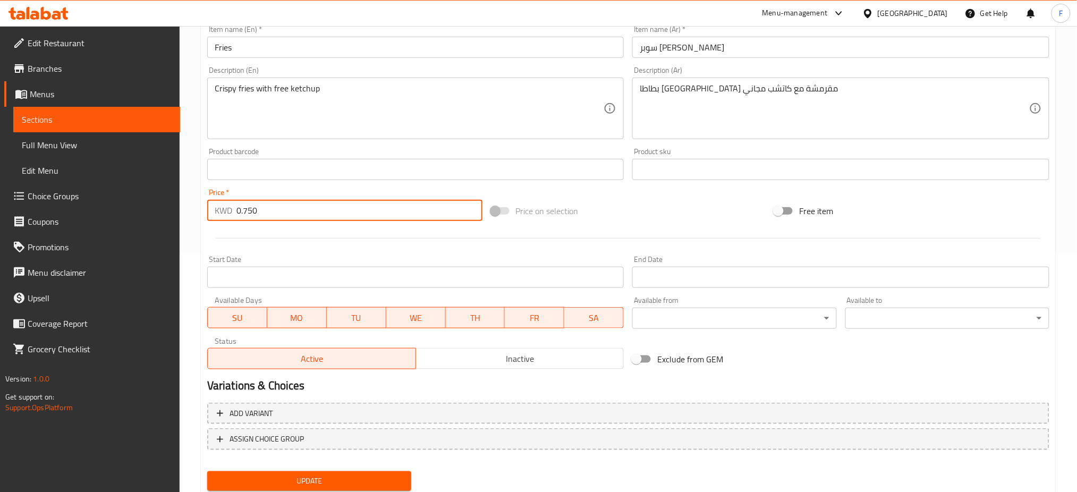
scroll to position [272, 0]
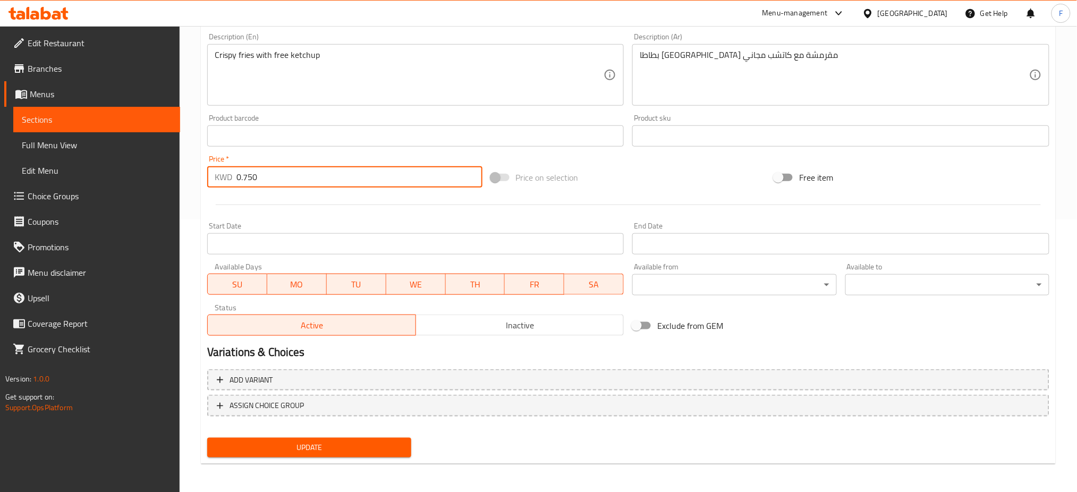
type input "0.750"
click at [316, 441] on span "Update" at bounding box center [309, 447] width 187 height 13
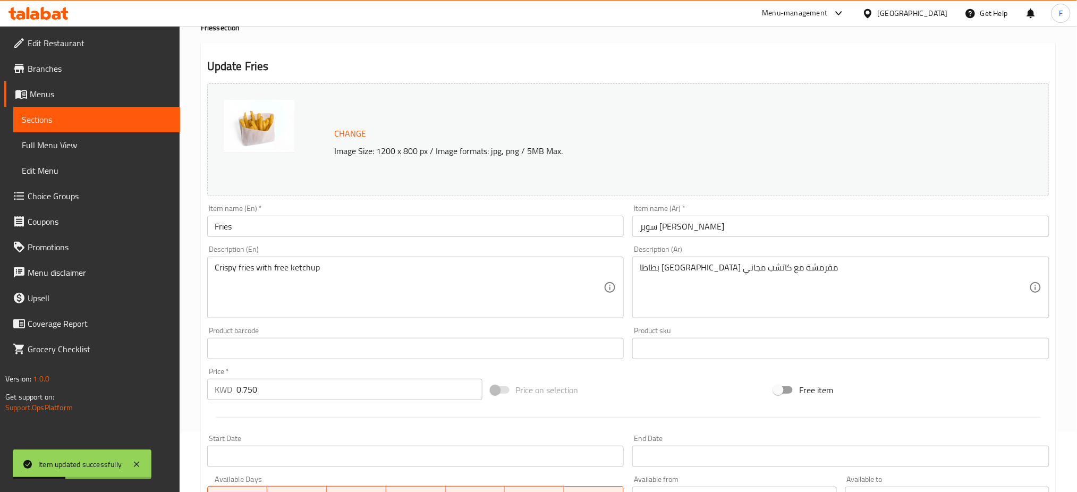
scroll to position [0, 0]
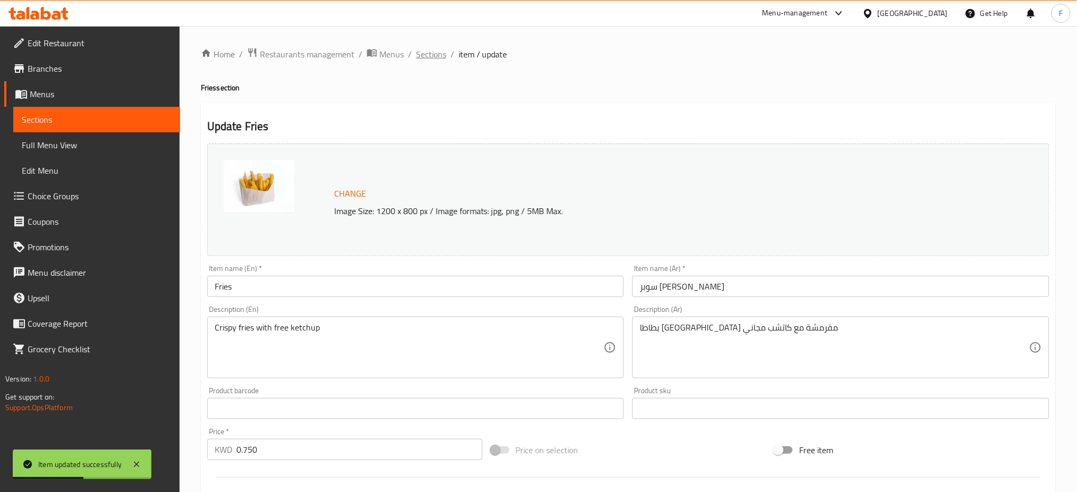
click at [438, 52] on span "Sections" at bounding box center [431, 54] width 30 height 13
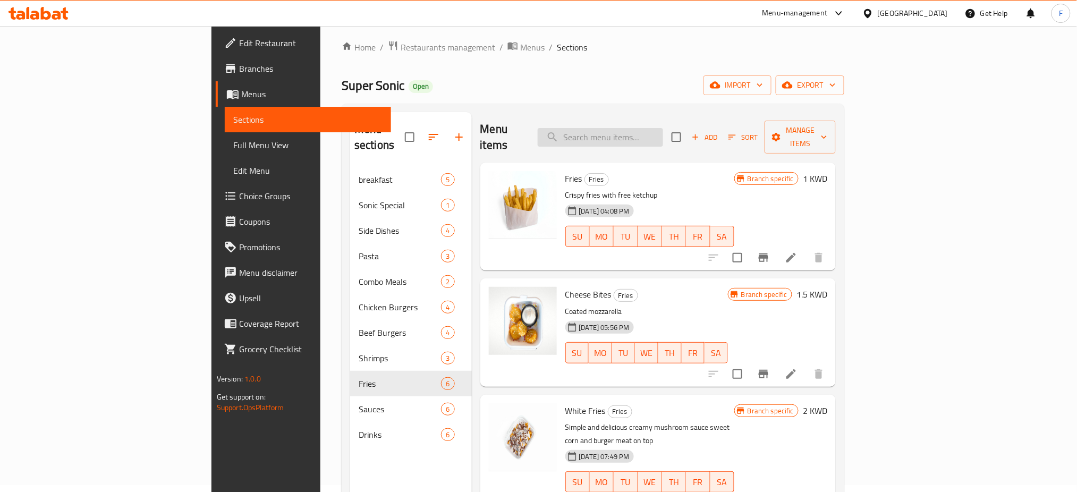
click at [629, 130] on input "search" at bounding box center [599, 137] width 125 height 19
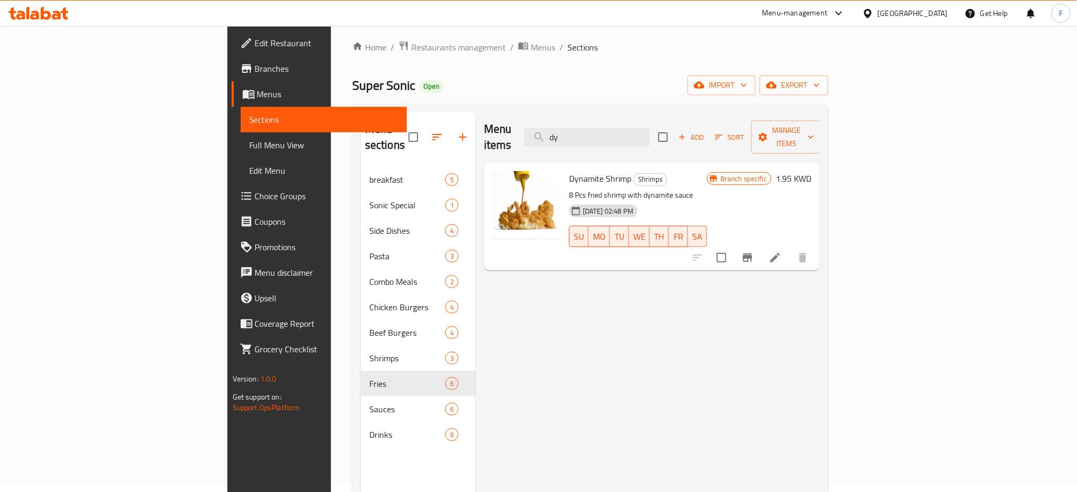
drag, startPoint x: 658, startPoint y: 128, endPoint x: 606, endPoint y: 130, distance: 52.1
click at [606, 130] on div "Menu items dy Add Sort Manage items" at bounding box center [652, 137] width 336 height 50
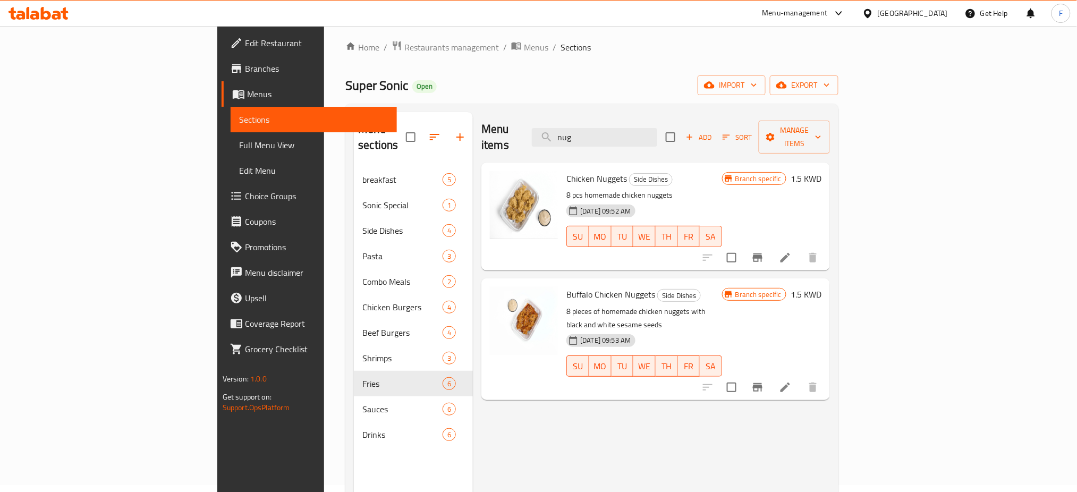
type input "nug"
click at [790, 382] on icon at bounding box center [785, 387] width 10 height 10
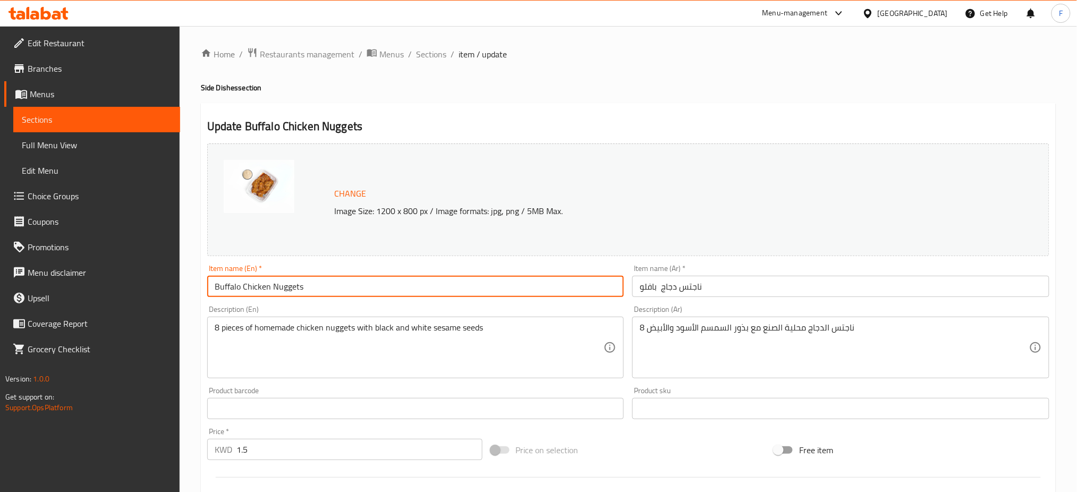
drag, startPoint x: 322, startPoint y: 289, endPoint x: 35, endPoint y: 261, distance: 288.7
click at [35, 261] on div "Edit Restaurant Branches Menus Sections Full Menu View Edit Menu Choice Groups …" at bounding box center [538, 396] width 1077 height 740
paste input "buffalo n"
type input "buffalo nuggets"
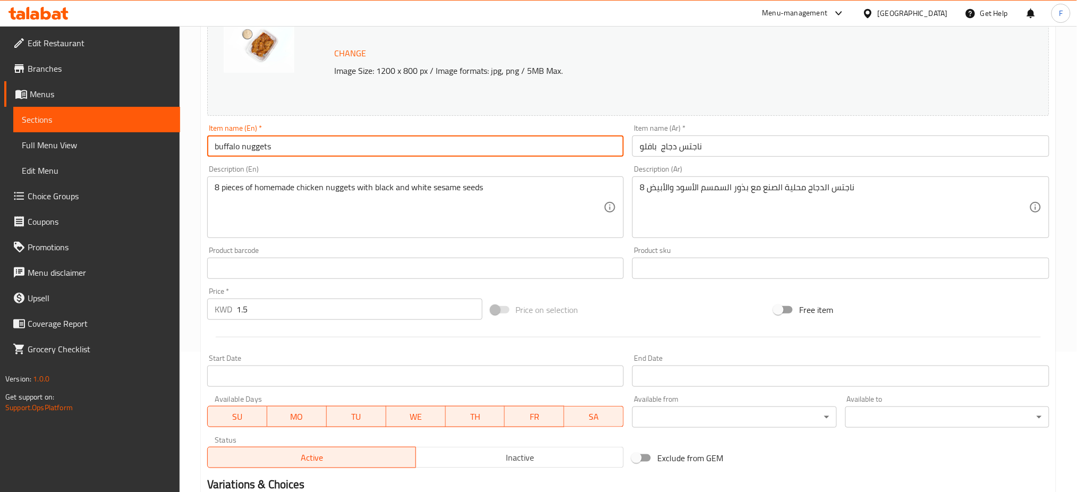
scroll to position [141, 0]
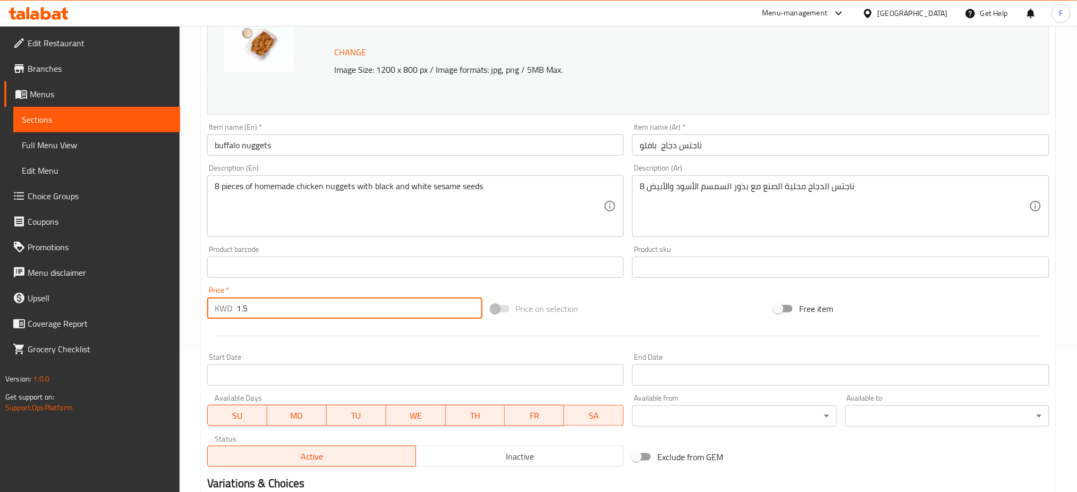
drag, startPoint x: 252, startPoint y: 313, endPoint x: 242, endPoint y: 313, distance: 9.6
click at [242, 313] on input "1.5" at bounding box center [359, 307] width 246 height 21
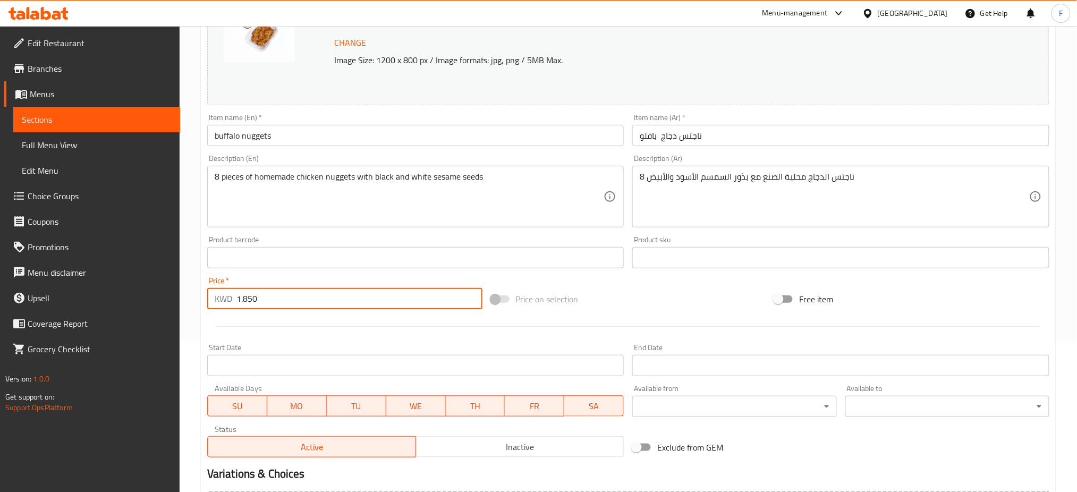
scroll to position [272, 0]
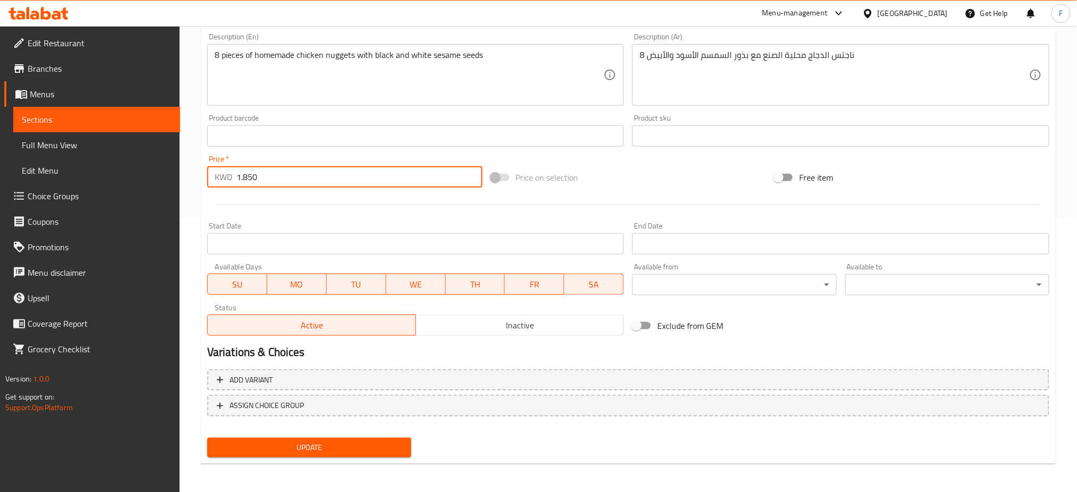
type input "1.850"
click at [349, 450] on span "Update" at bounding box center [309, 447] width 187 height 13
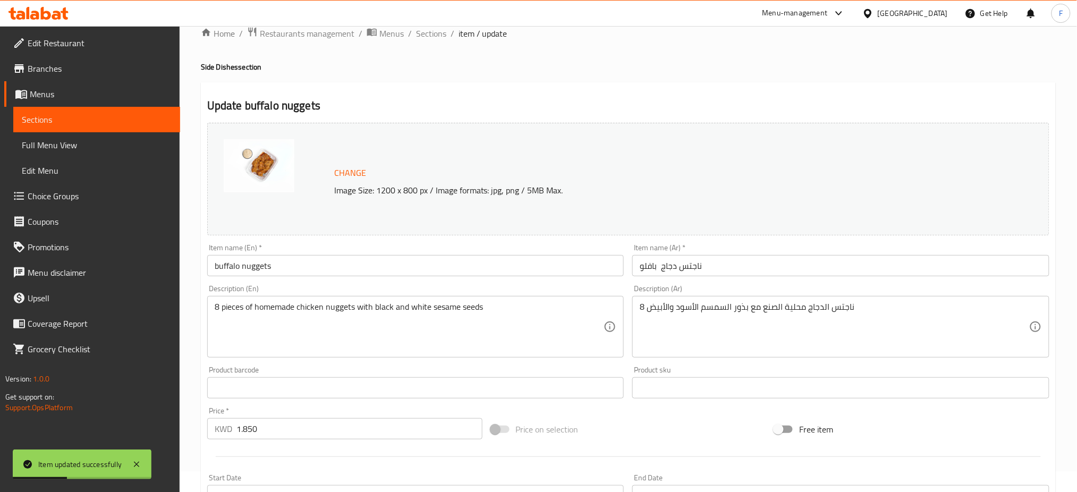
scroll to position [0, 0]
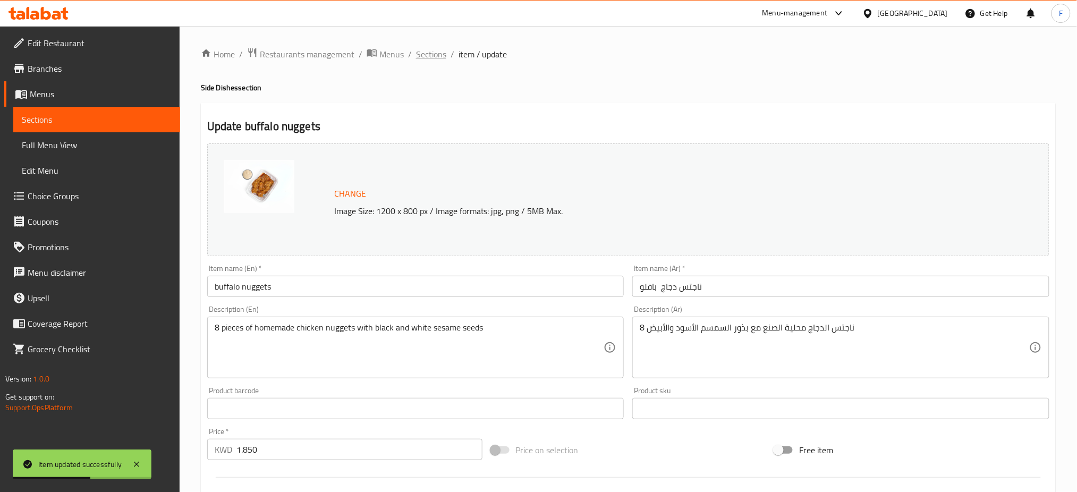
click at [417, 52] on span "Sections" at bounding box center [431, 54] width 30 height 13
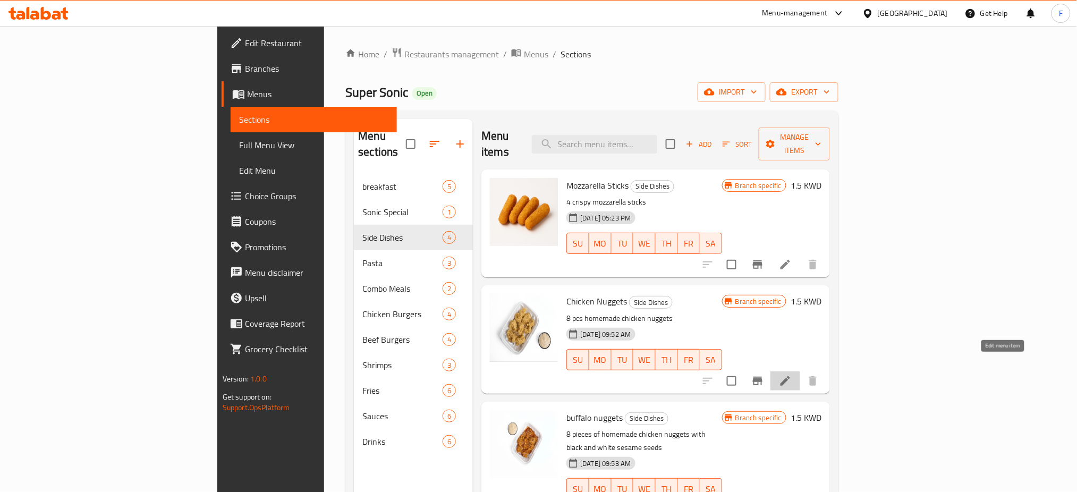
click at [791, 374] on icon at bounding box center [785, 380] width 13 height 13
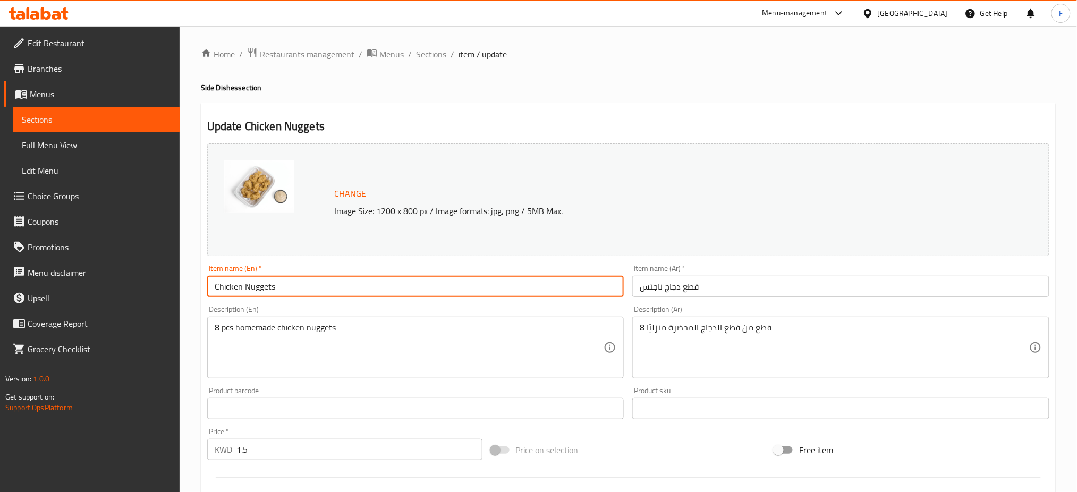
drag, startPoint x: 305, startPoint y: 295, endPoint x: 150, endPoint y: 279, distance: 155.3
click at [150, 279] on div "Edit Restaurant Branches Menus Sections Full Menu View Edit Menu Choice Groups …" at bounding box center [538, 396] width 1077 height 740
paste input "popcorn chicken"
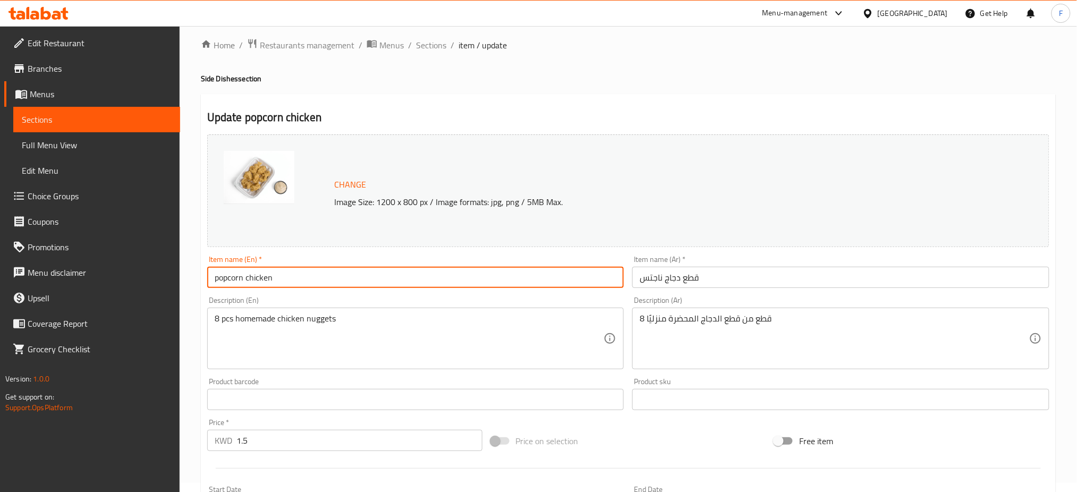
scroll to position [71, 0]
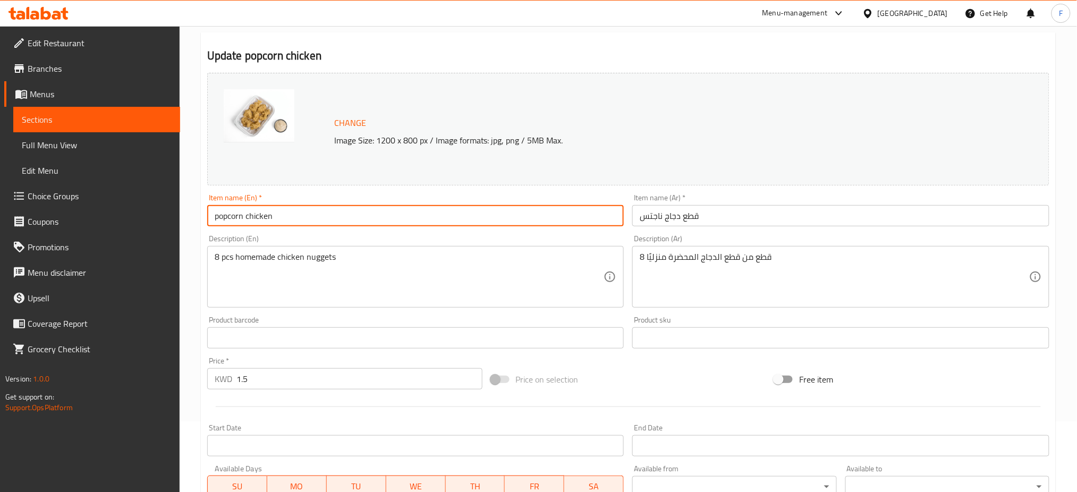
type input "popcorn chicken"
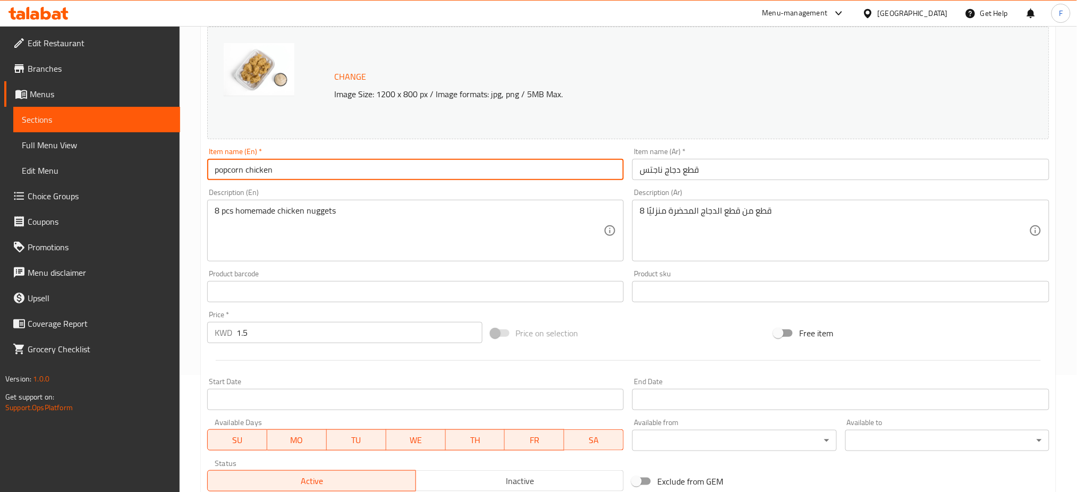
scroll to position [141, 0]
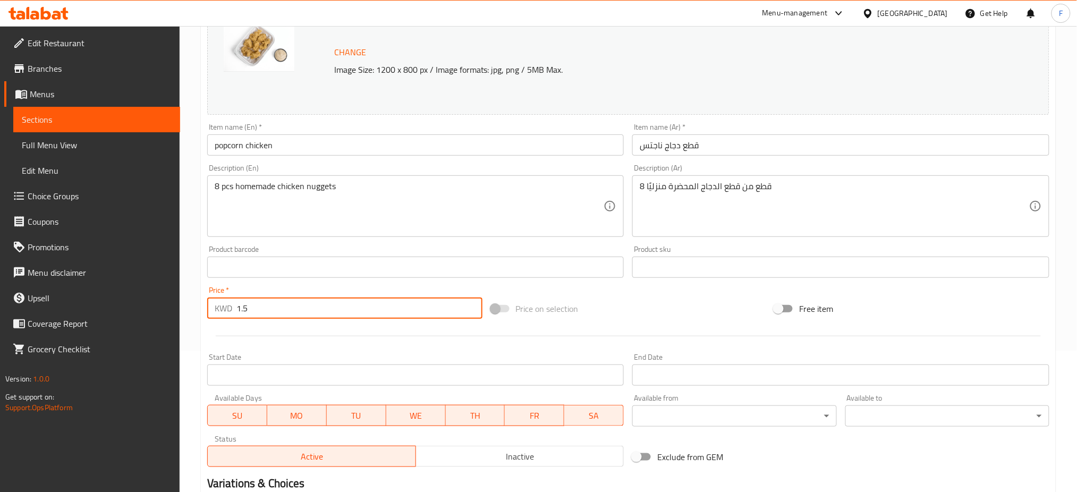
drag, startPoint x: 301, startPoint y: 310, endPoint x: 243, endPoint y: 305, distance: 58.0
click at [243, 305] on input "1.5" at bounding box center [359, 307] width 246 height 21
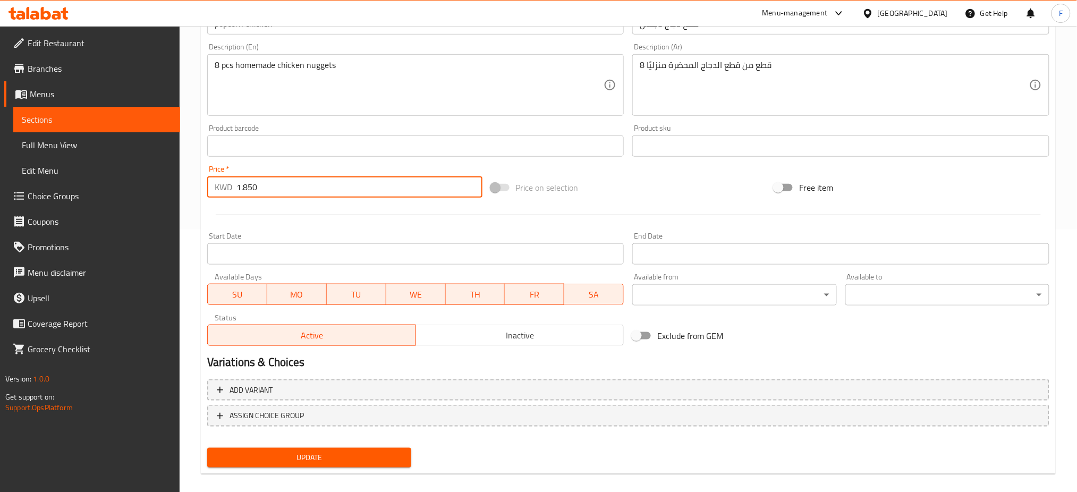
scroll to position [272, 0]
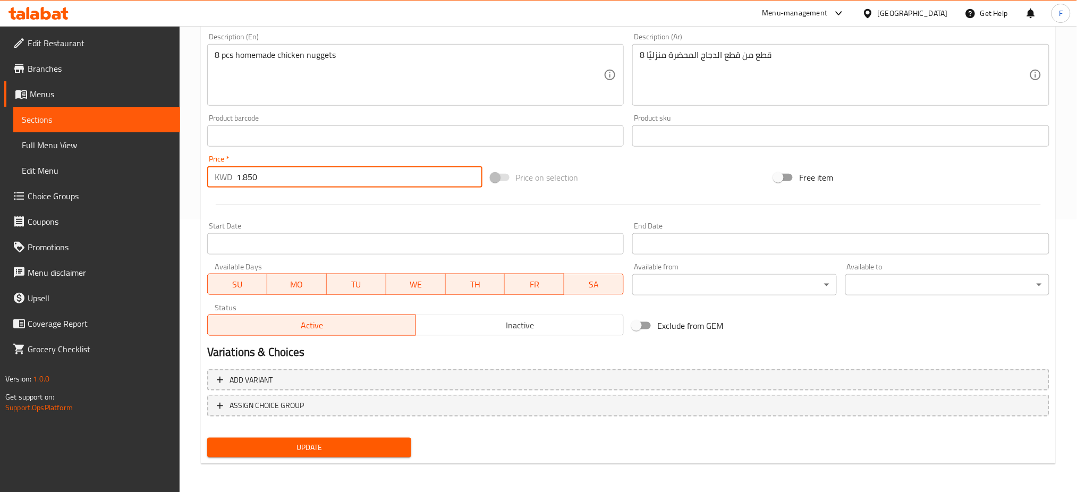
type input "1.850"
click at [274, 443] on span "Update" at bounding box center [309, 447] width 187 height 13
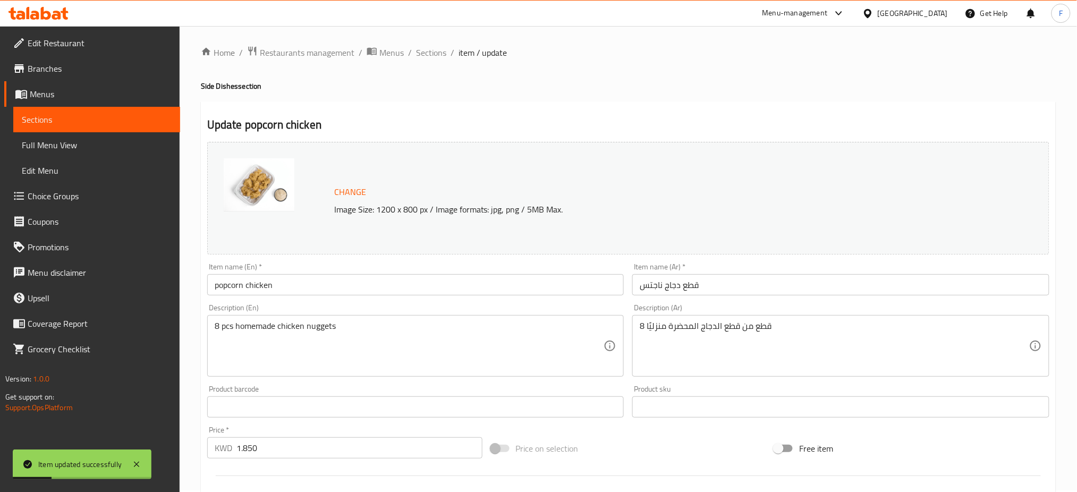
scroll to position [0, 0]
click at [420, 53] on span "Sections" at bounding box center [431, 54] width 30 height 13
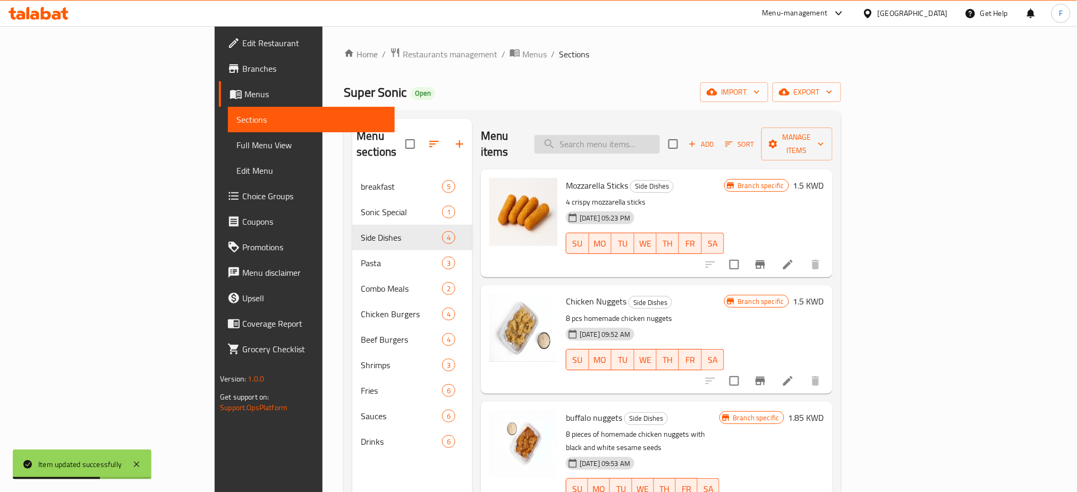
click at [656, 135] on input "search" at bounding box center [596, 144] width 125 height 19
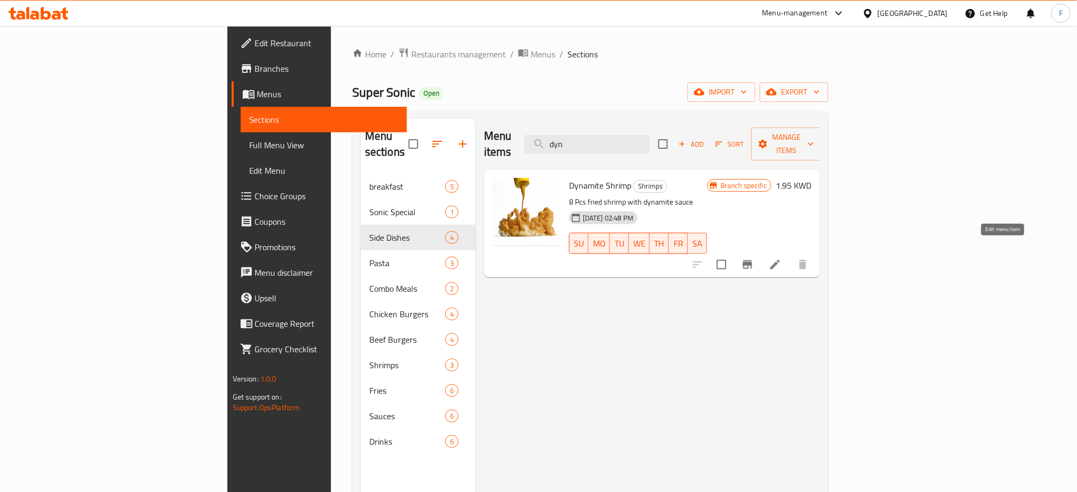
type input "dyn"
click at [780, 260] on icon at bounding box center [775, 265] width 10 height 10
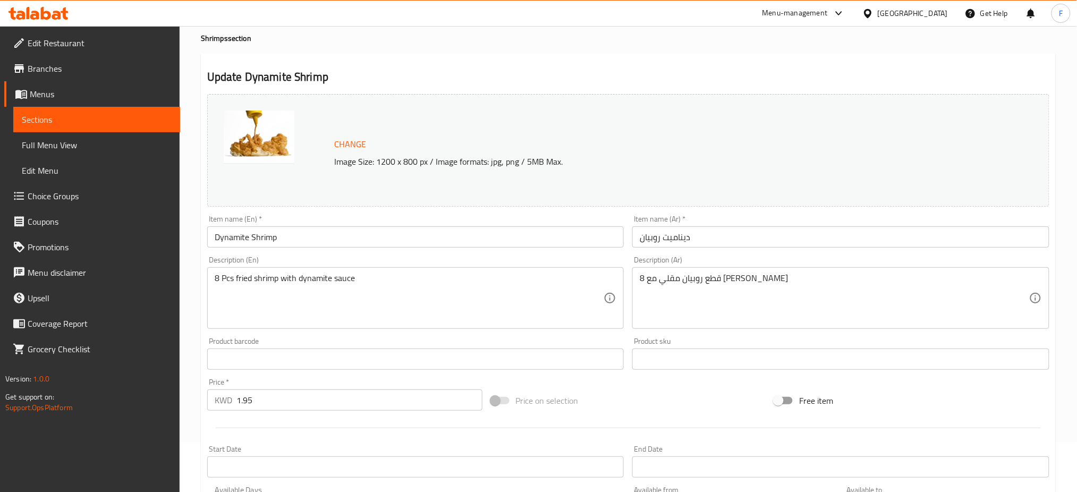
scroll to position [141, 0]
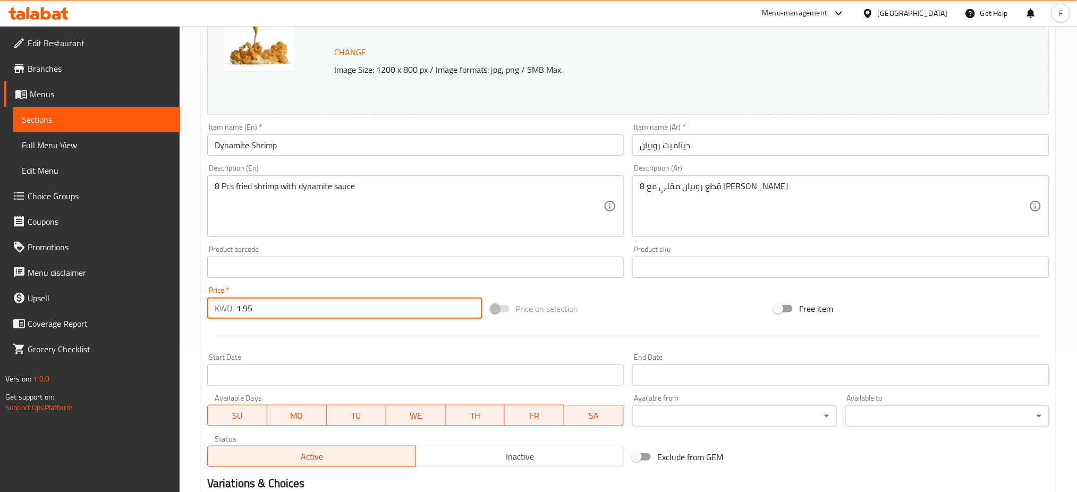
drag, startPoint x: 253, startPoint y: 310, endPoint x: 243, endPoint y: 310, distance: 9.6
click at [243, 310] on input "1.95" at bounding box center [359, 307] width 246 height 21
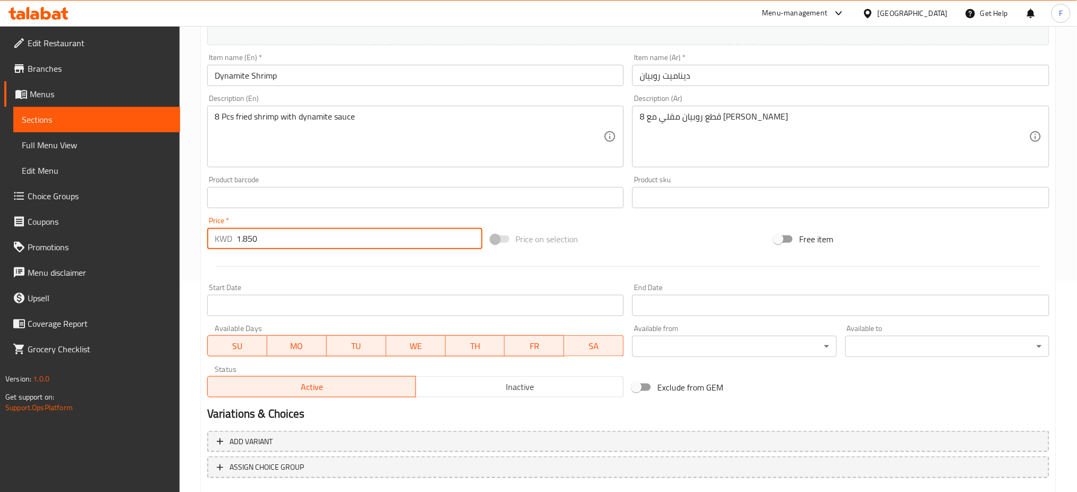
scroll to position [272, 0]
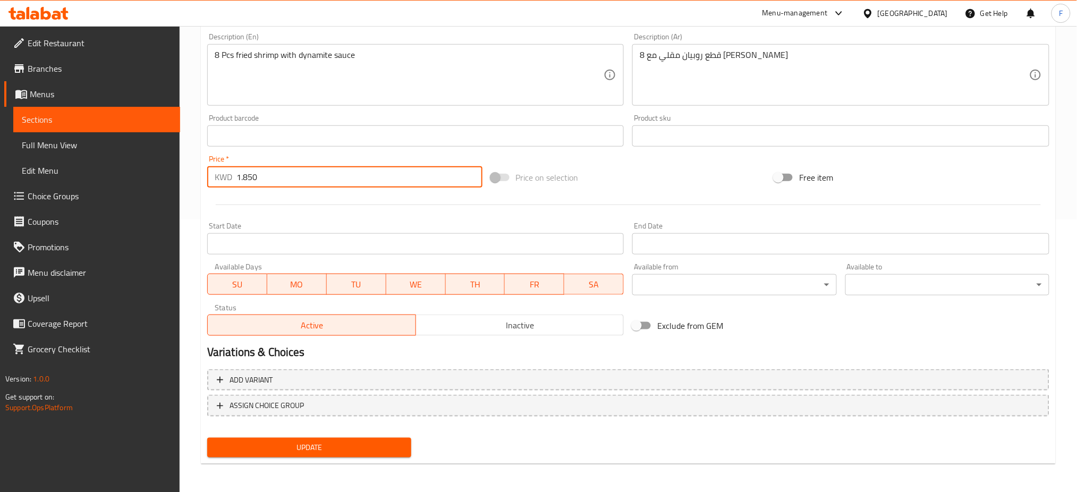
type input "1.850"
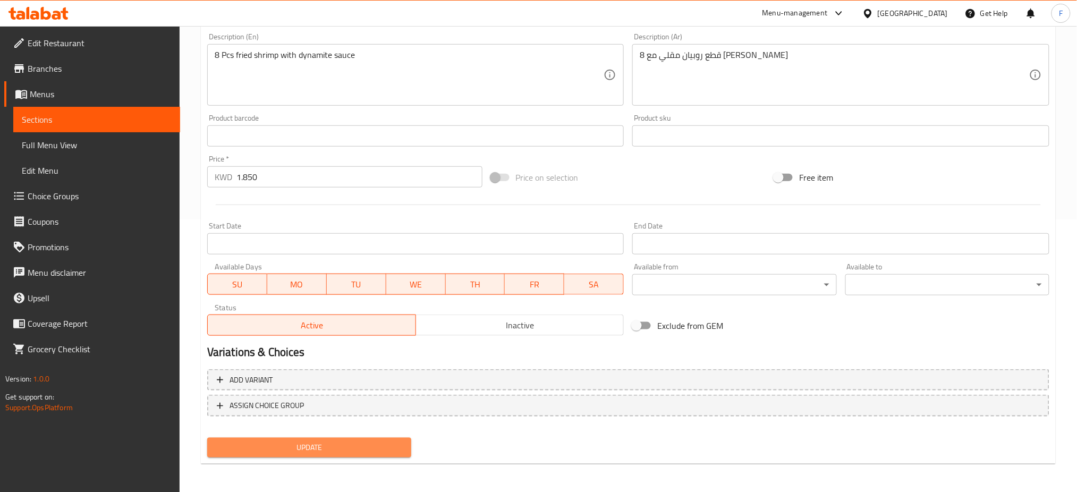
click at [385, 448] on span "Update" at bounding box center [309, 447] width 187 height 13
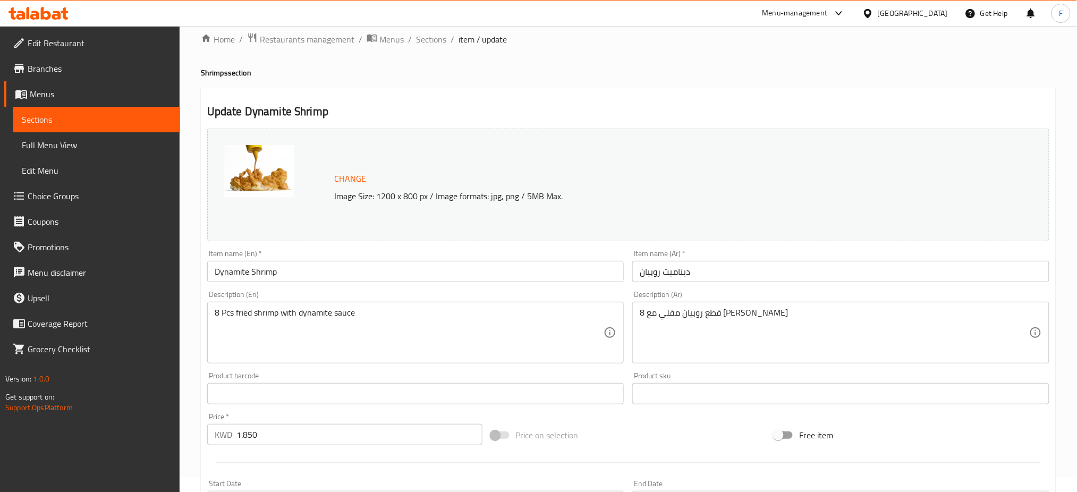
scroll to position [0, 0]
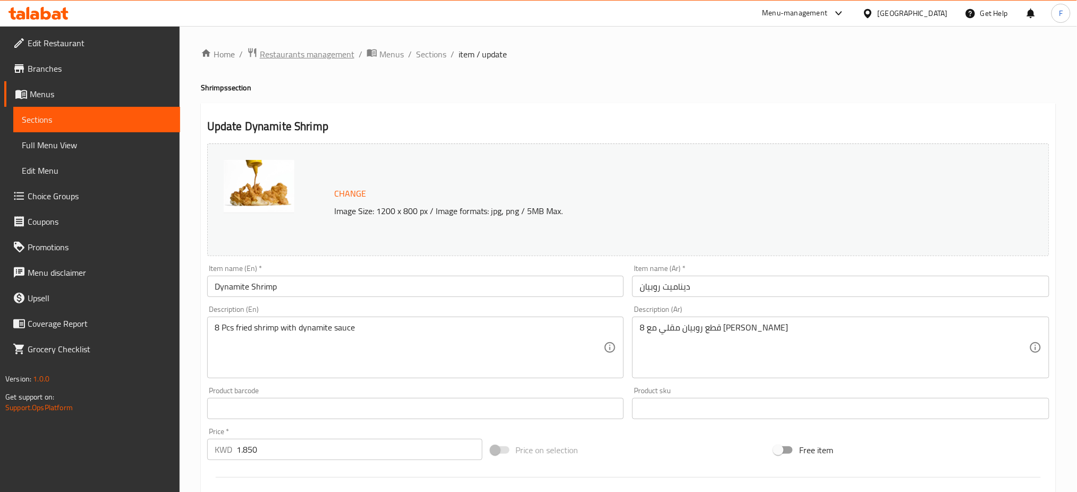
click at [332, 57] on span "Restaurants management" at bounding box center [307, 54] width 95 height 13
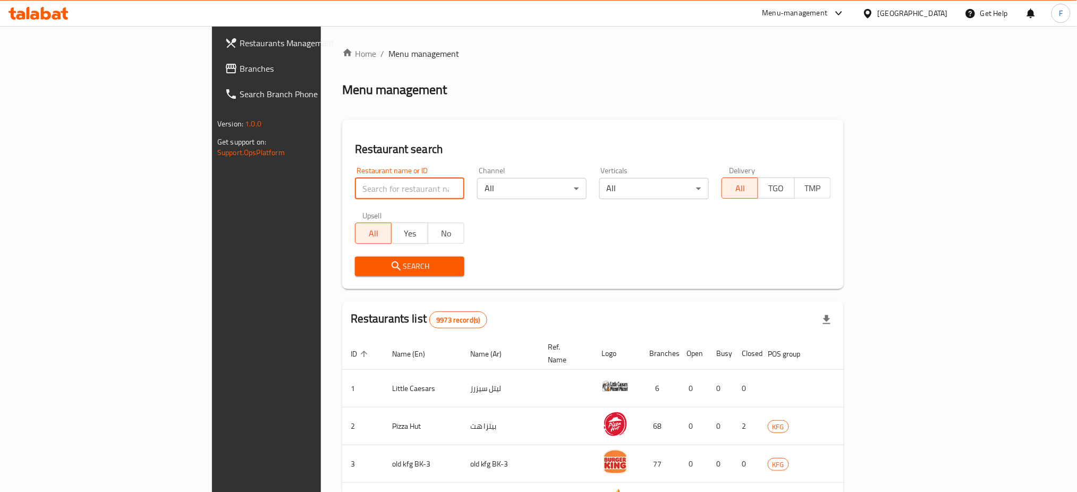
click at [355, 186] on input "search" at bounding box center [409, 188] width 109 height 21
type input "petit"
click at [363, 270] on span "Search" at bounding box center [409, 266] width 92 height 13
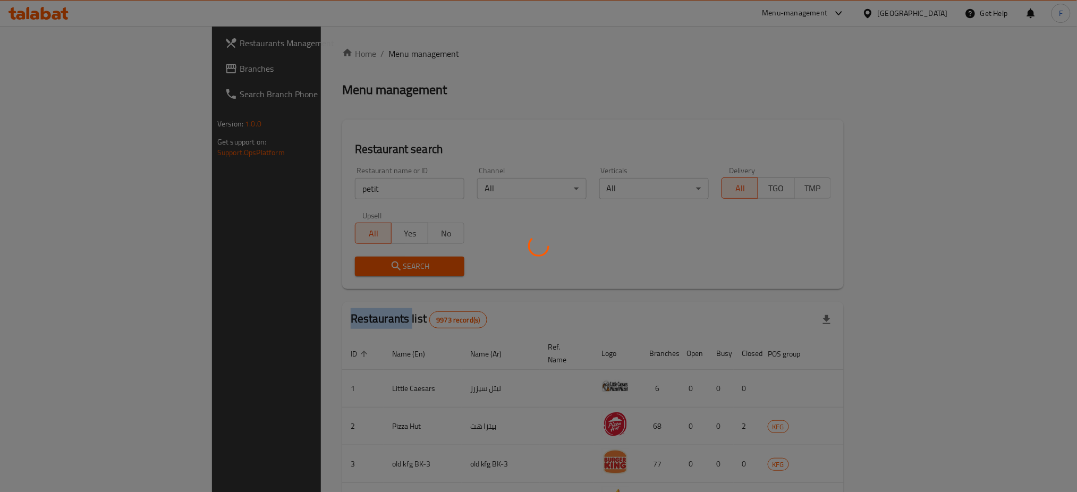
click at [307, 270] on div at bounding box center [538, 246] width 1077 height 492
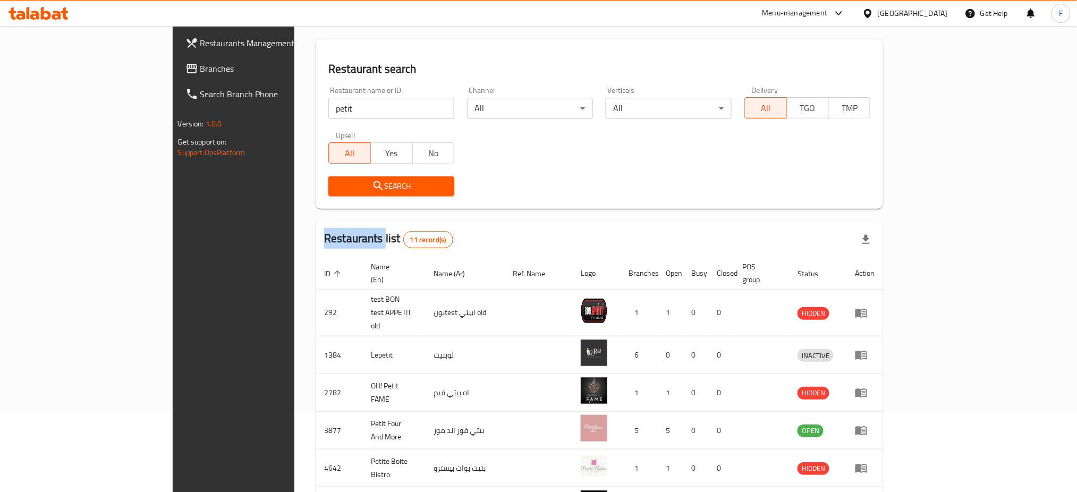
scroll to position [82, 0]
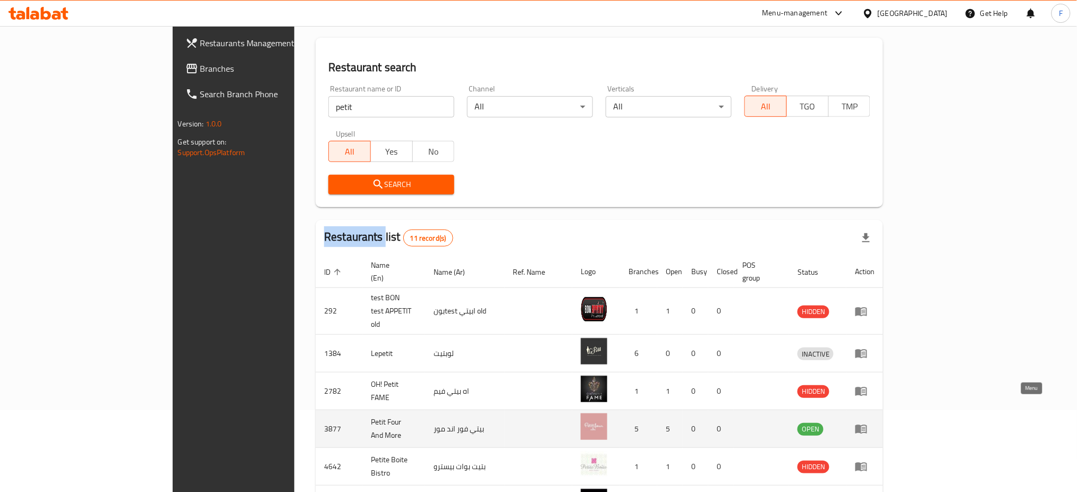
click at [867, 425] on icon "enhanced table" at bounding box center [861, 429] width 12 height 9
